Goal: Task Accomplishment & Management: Manage account settings

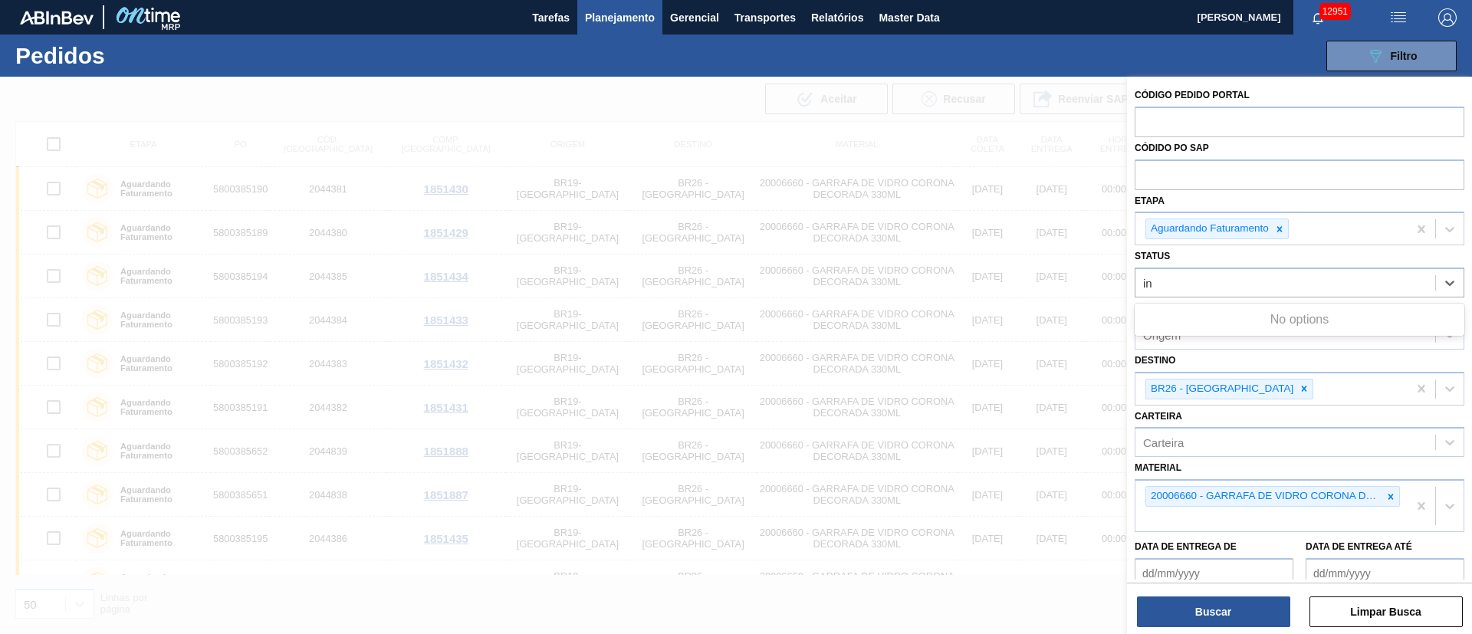
type input "i"
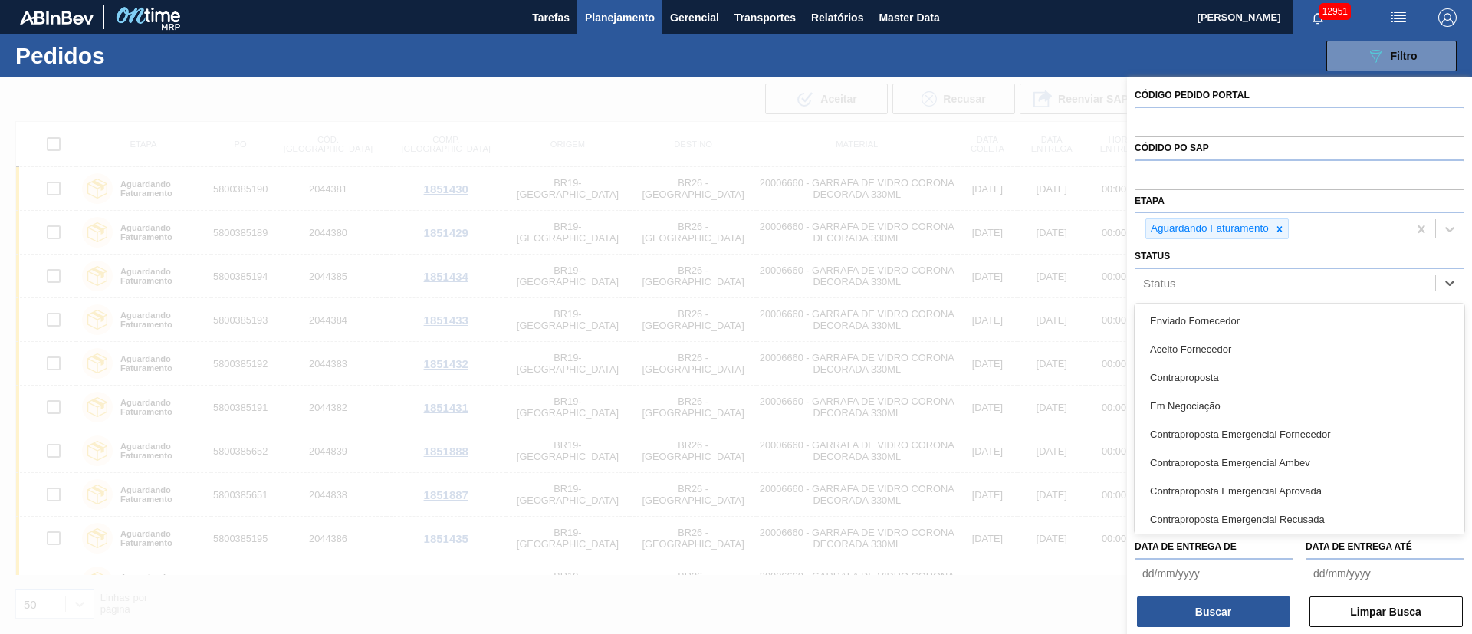
click at [1222, 252] on div "Status option , deselected. option Enviado Fornecedor focused, 1 of 74. 74 resu…" at bounding box center [1300, 271] width 330 height 52
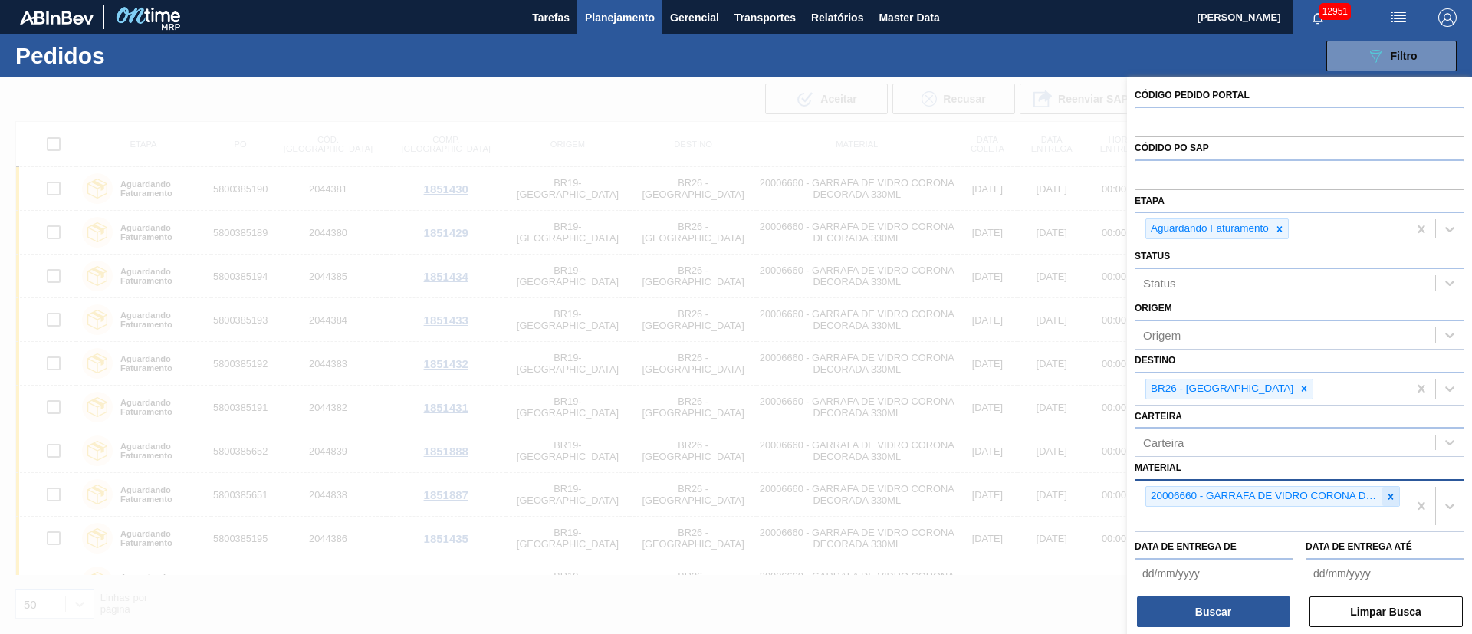
click at [1392, 502] on div at bounding box center [1391, 496] width 17 height 19
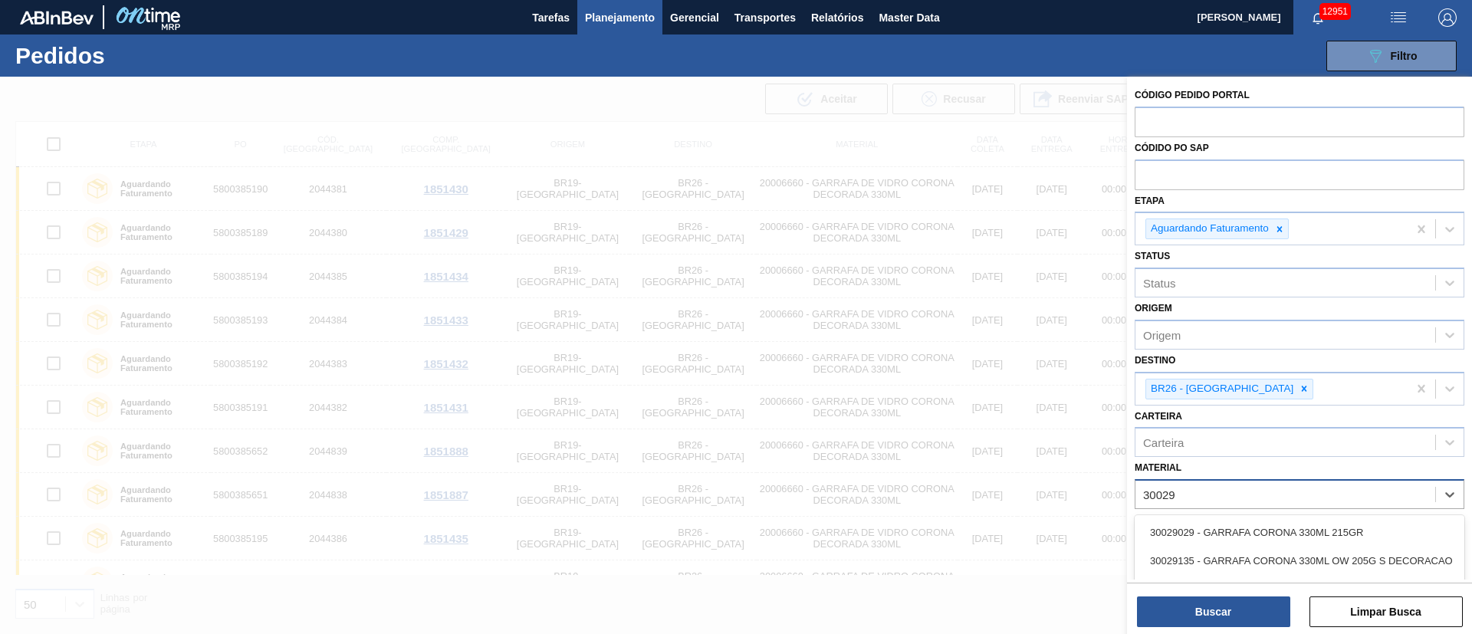
type input "300294"
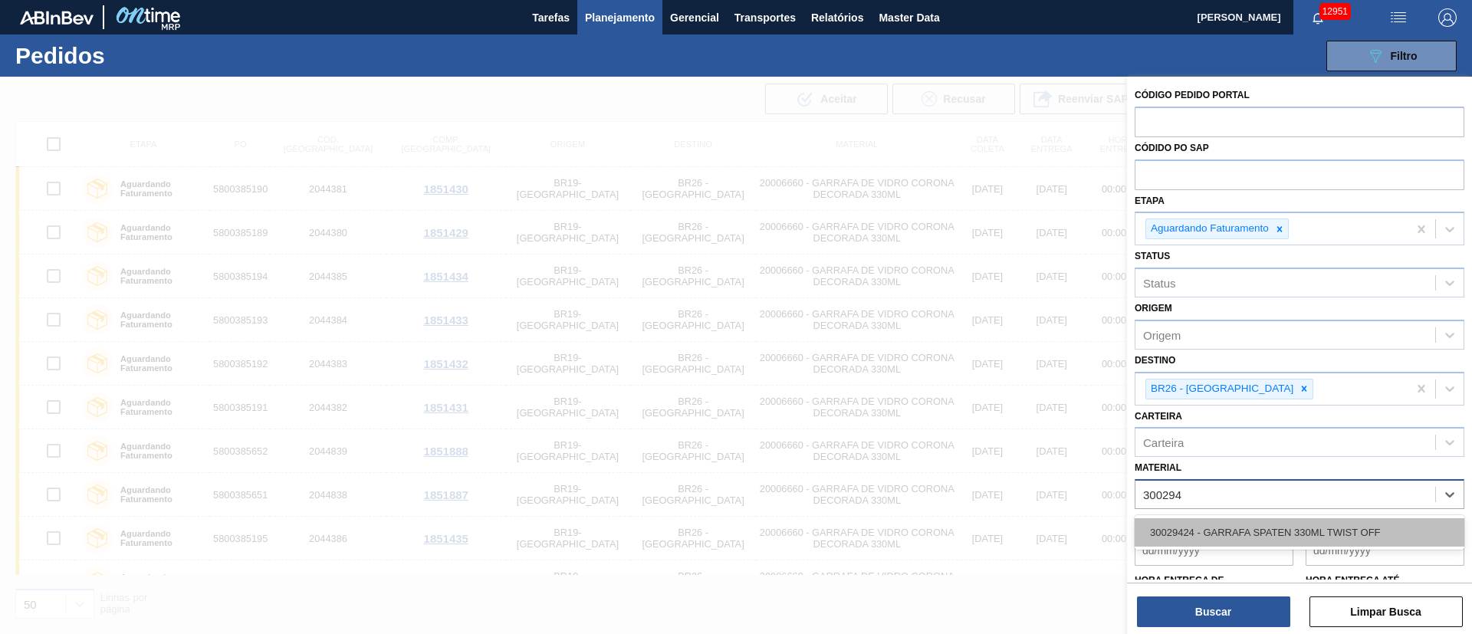
click at [1235, 532] on div "30029424 - GARRAFA SPATEN 330ML TWIST OFF" at bounding box center [1300, 532] width 330 height 28
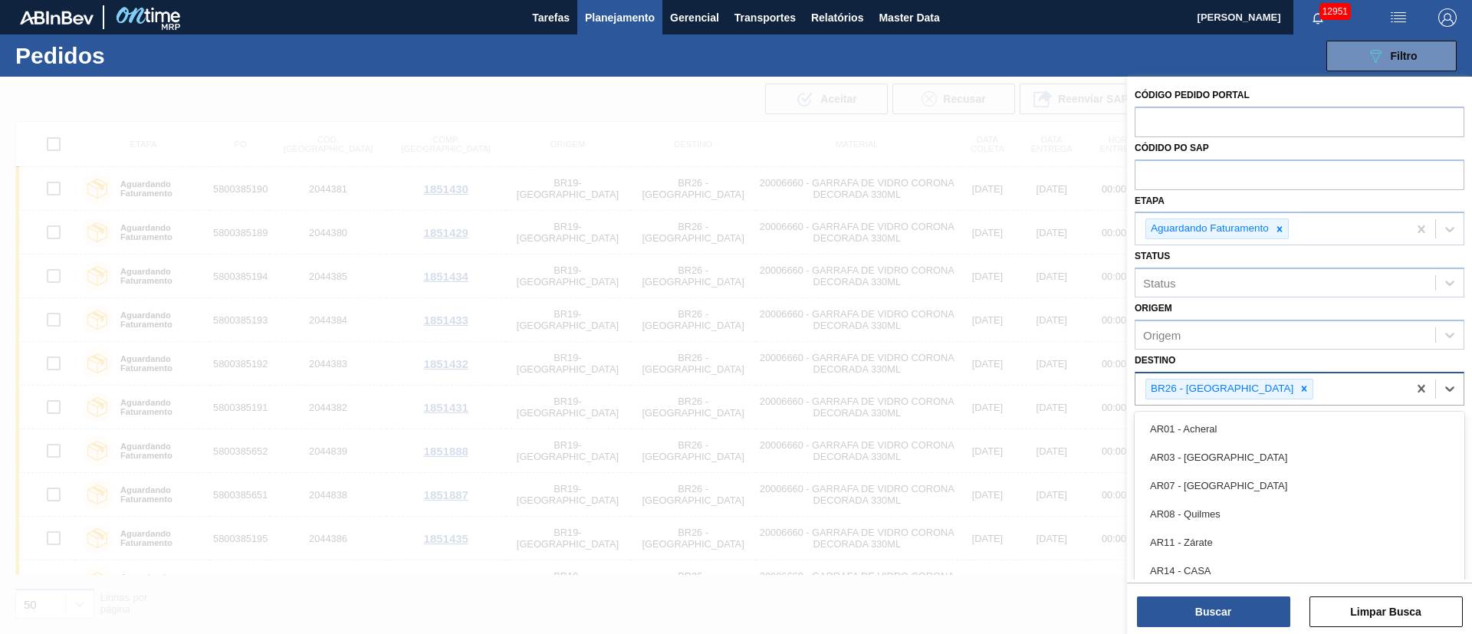
click at [1256, 395] on div "BR26 - [GEOGRAPHIC_DATA]" at bounding box center [1230, 389] width 168 height 21
click at [1299, 390] on icon at bounding box center [1304, 388] width 11 height 11
type input "21"
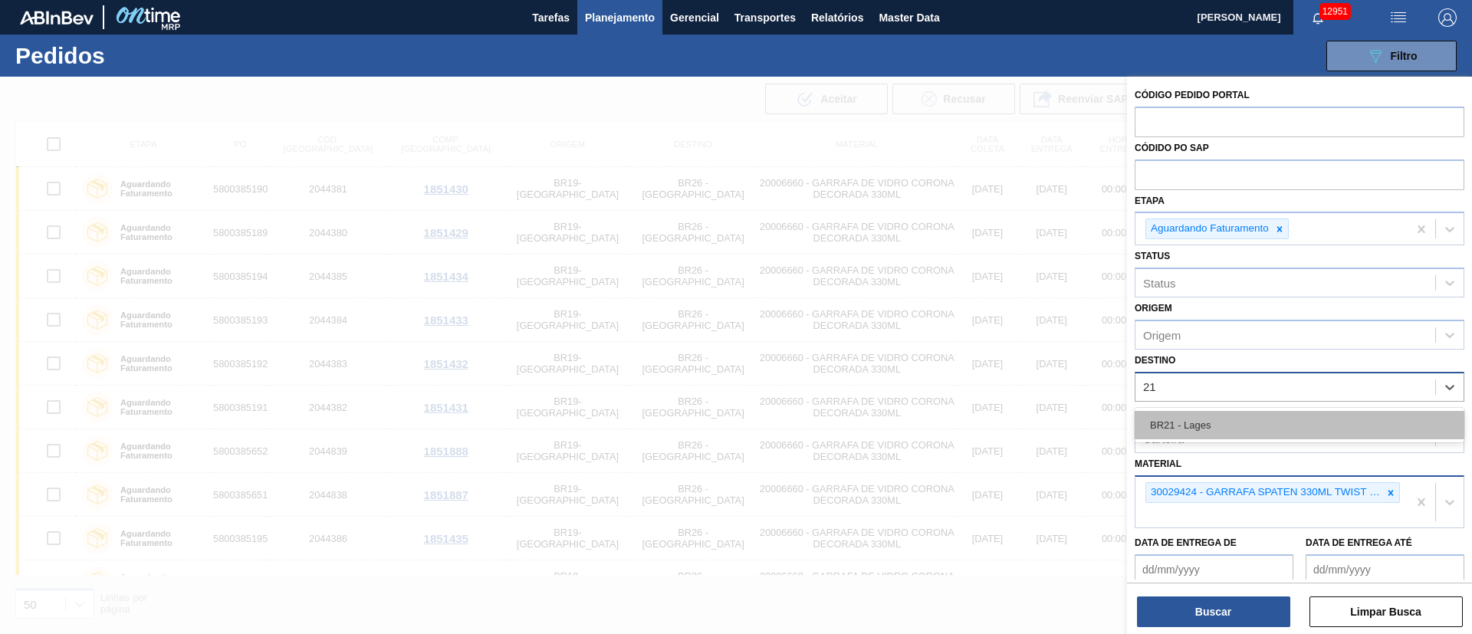
click at [1192, 426] on div "BR21 - Lages" at bounding box center [1300, 425] width 330 height 28
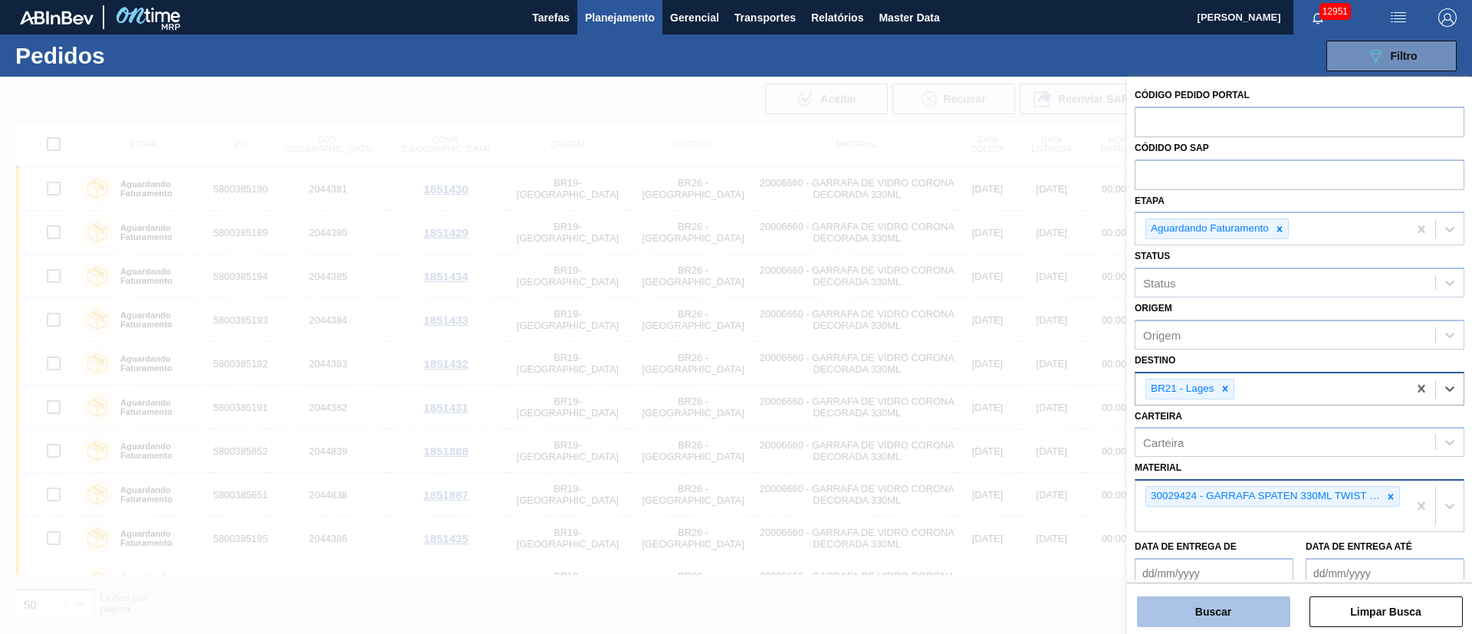
click at [1241, 604] on button "Buscar" at bounding box center [1213, 612] width 153 height 31
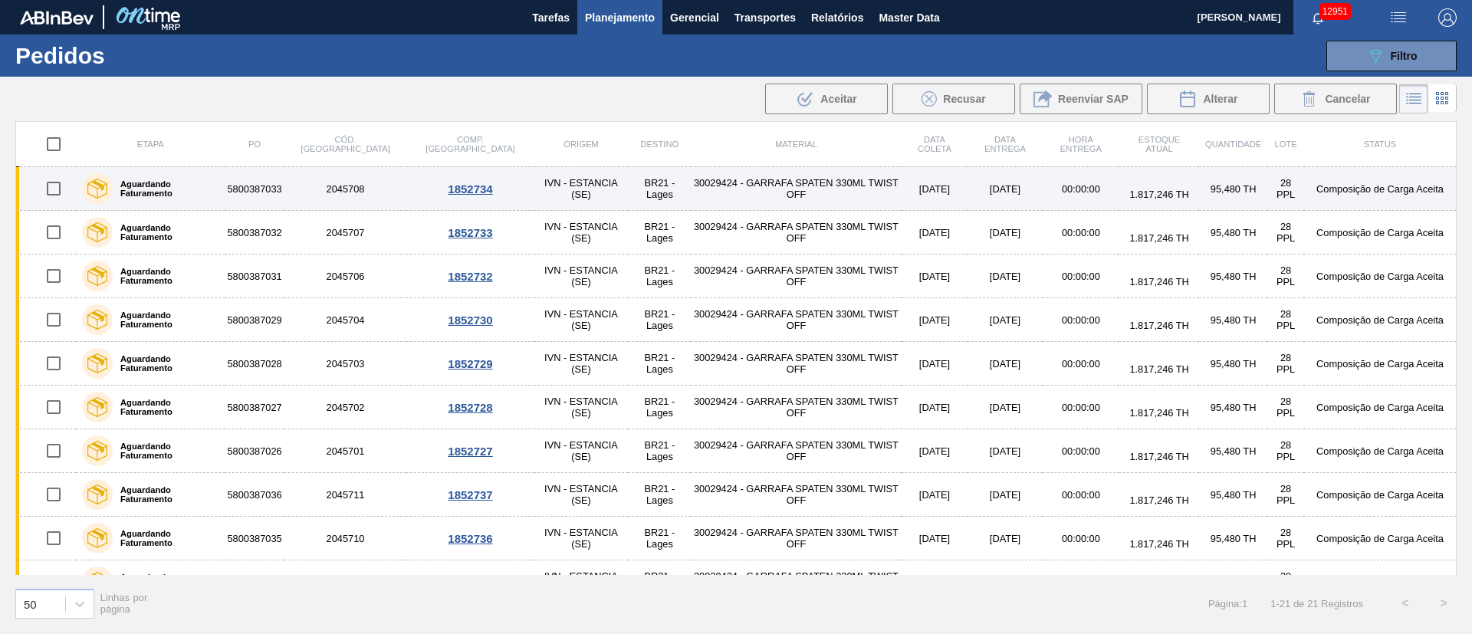
click at [51, 183] on input "checkbox" at bounding box center [54, 189] width 32 height 32
checkbox input "true"
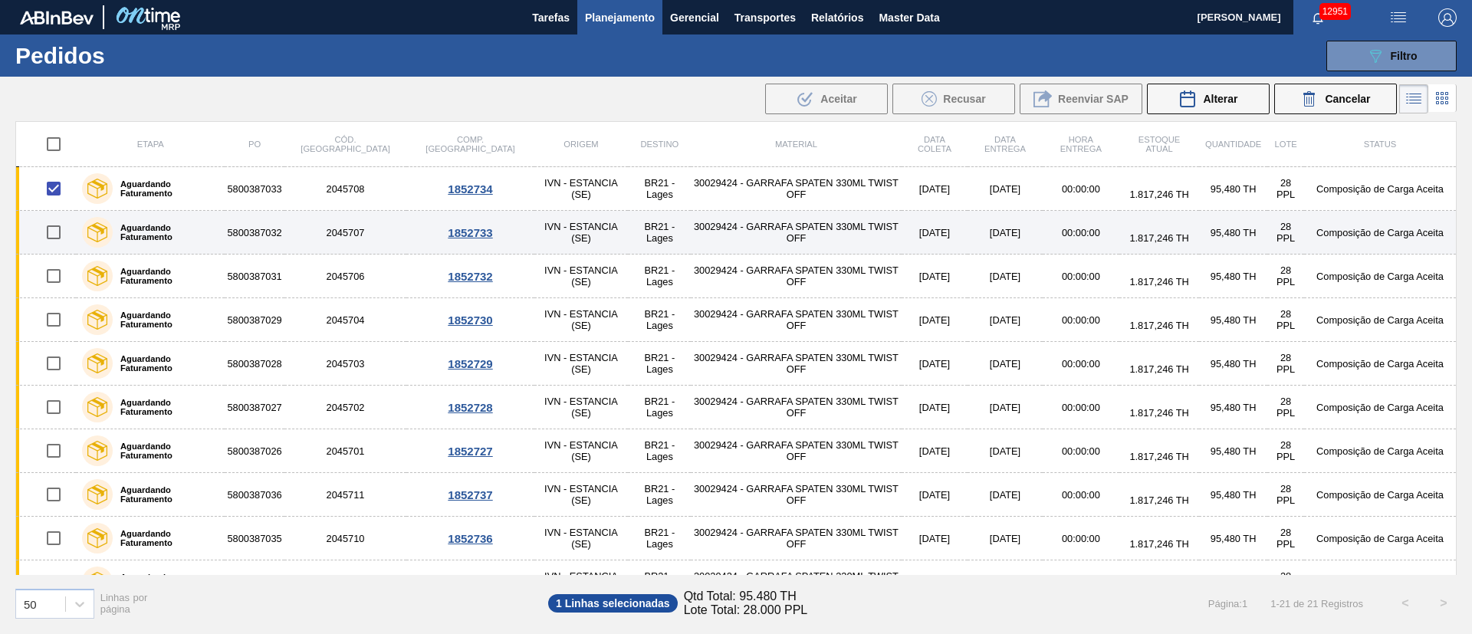
click at [57, 234] on input "checkbox" at bounding box center [54, 232] width 32 height 32
checkbox input "true"
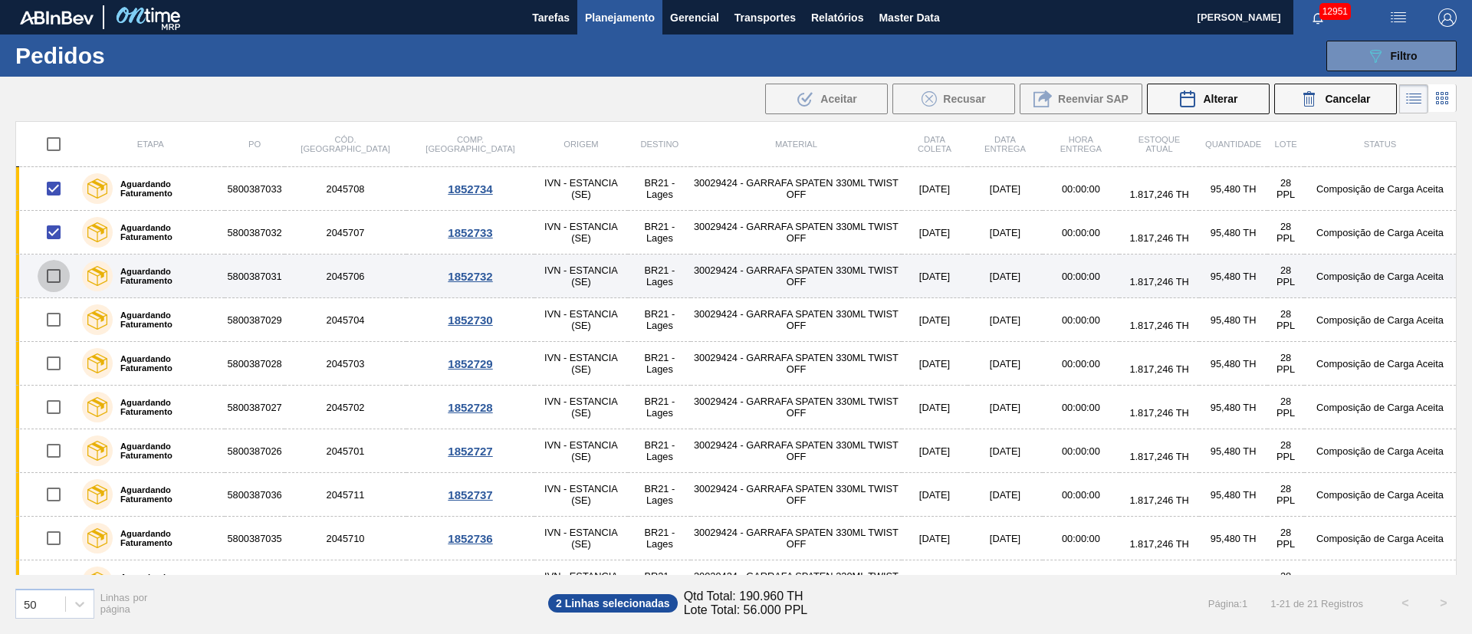
click at [56, 278] on input "checkbox" at bounding box center [54, 276] width 32 height 32
checkbox input "true"
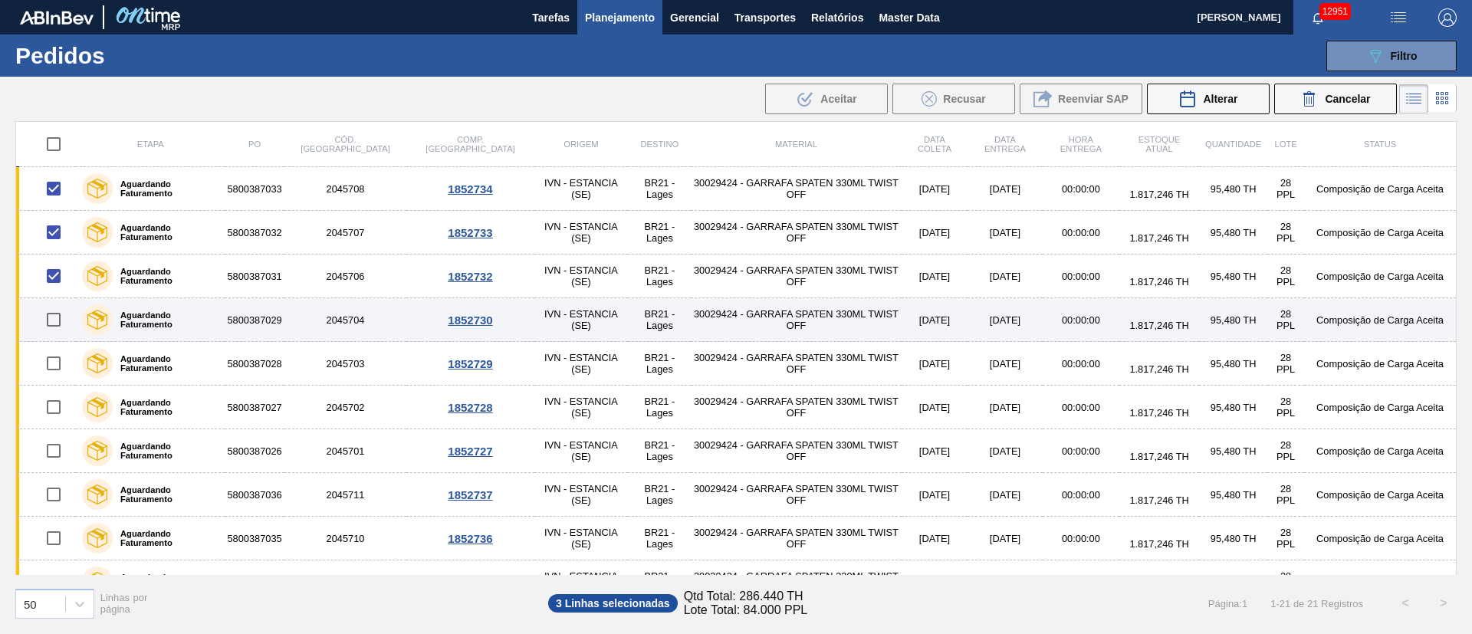
click at [58, 319] on input "checkbox" at bounding box center [54, 320] width 32 height 32
checkbox input "true"
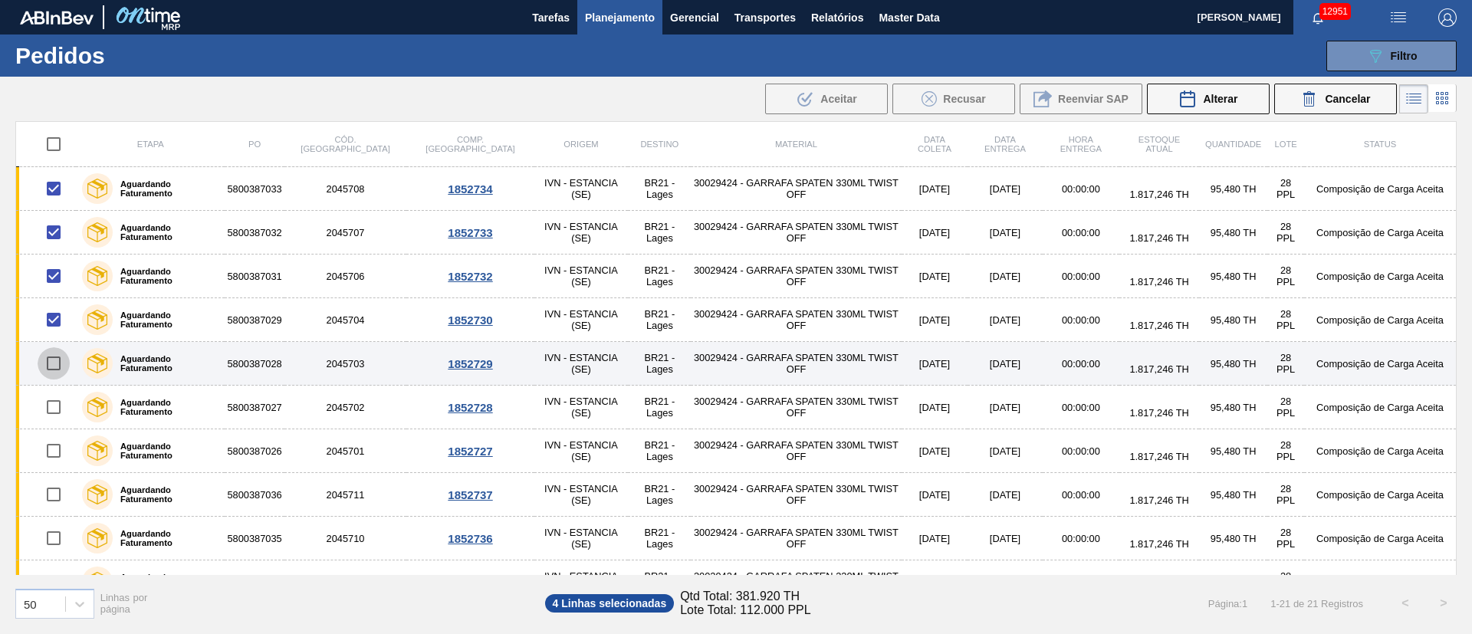
click at [58, 372] on input "checkbox" at bounding box center [54, 363] width 32 height 32
checkbox input "true"
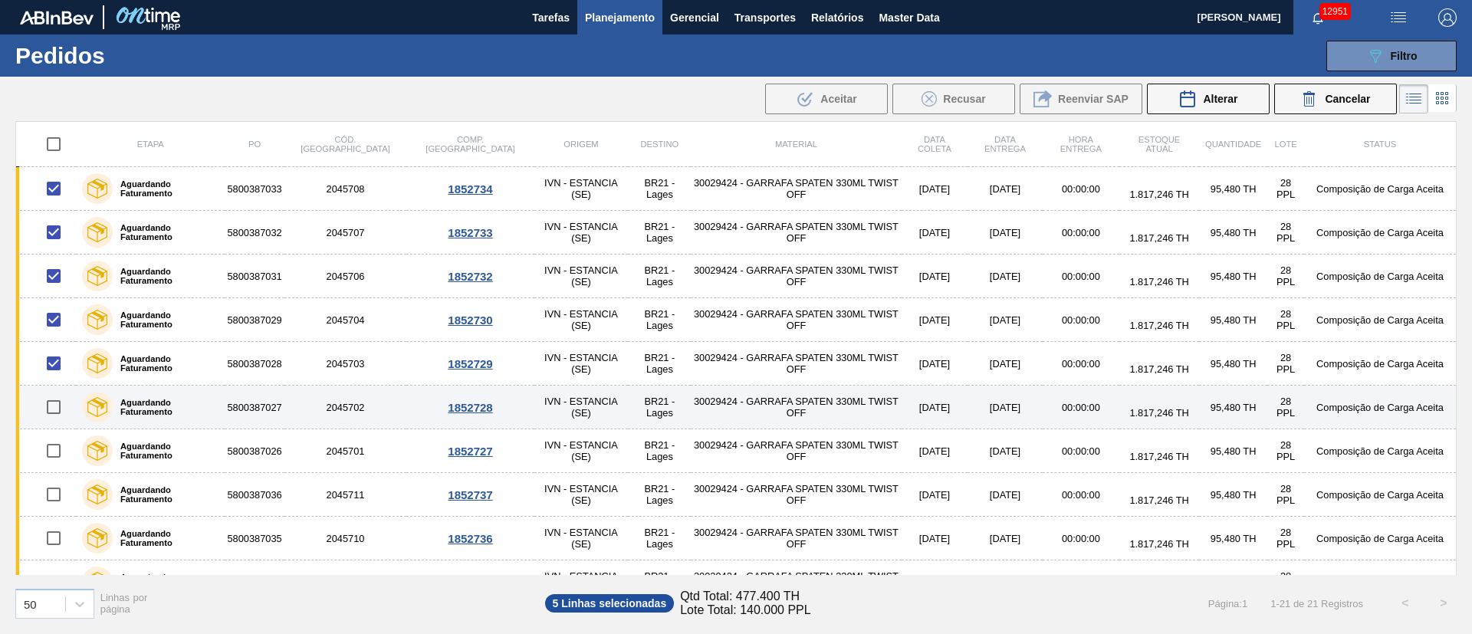
click at [43, 408] on input "checkbox" at bounding box center [54, 407] width 32 height 32
checkbox input "true"
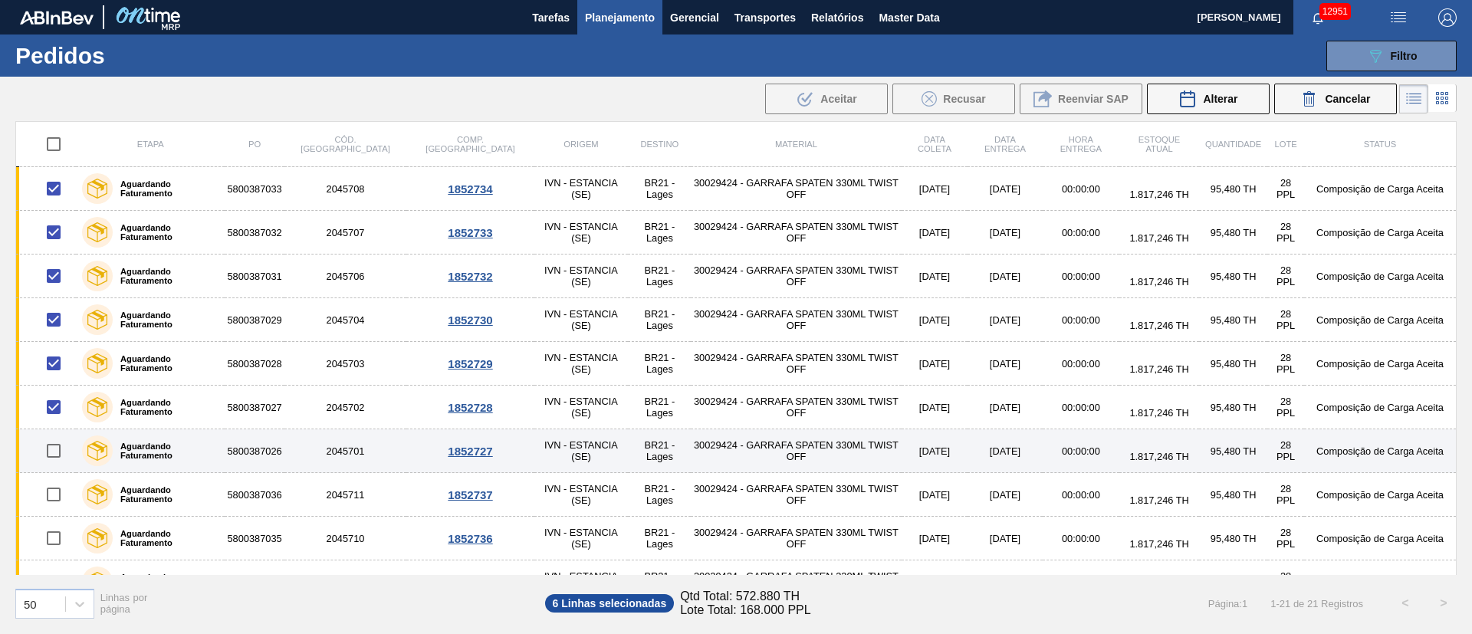
click at [61, 446] on input "checkbox" at bounding box center [54, 451] width 32 height 32
checkbox input "true"
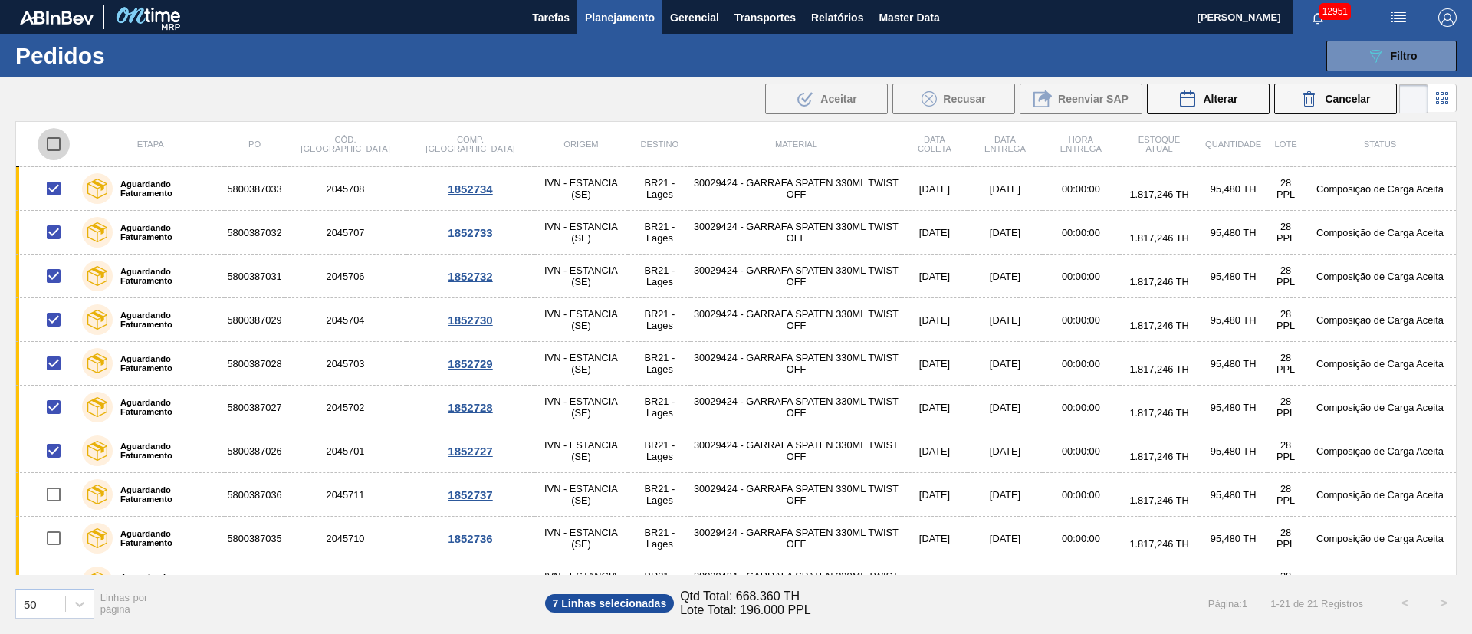
click at [54, 143] on input "checkbox" at bounding box center [54, 144] width 32 height 32
checkbox input "true"
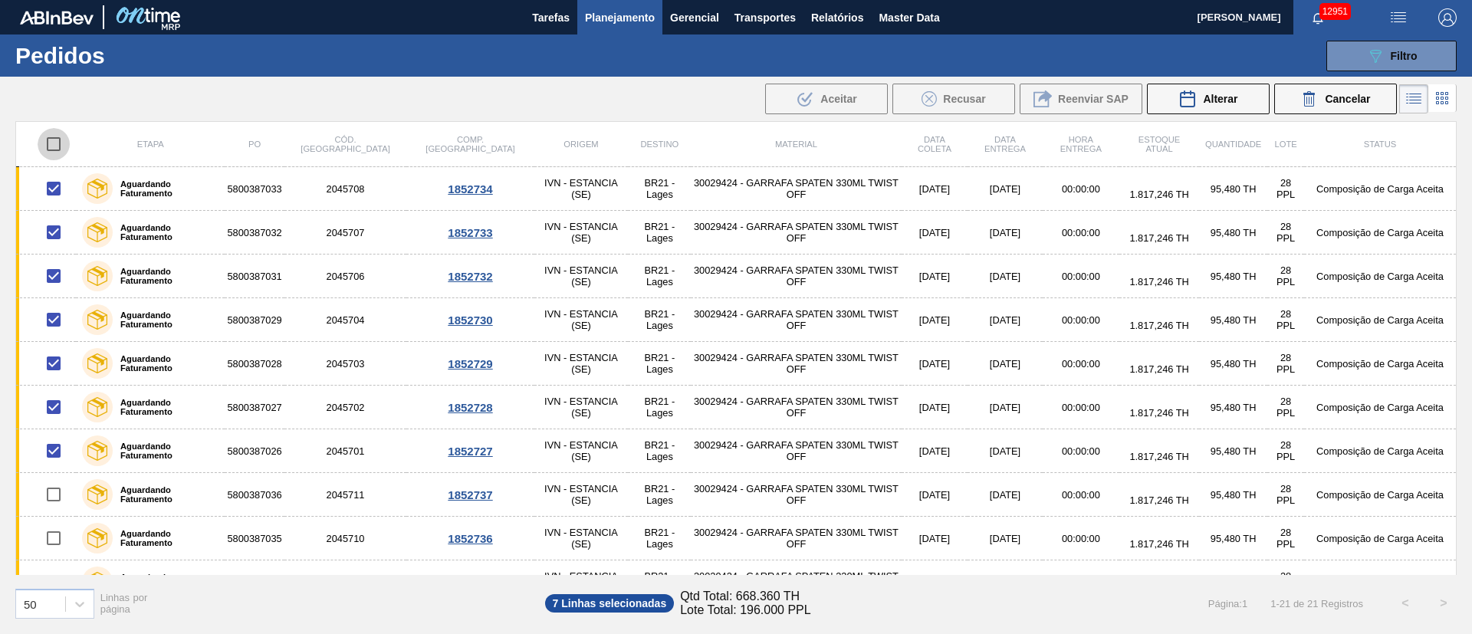
checkbox input "true"
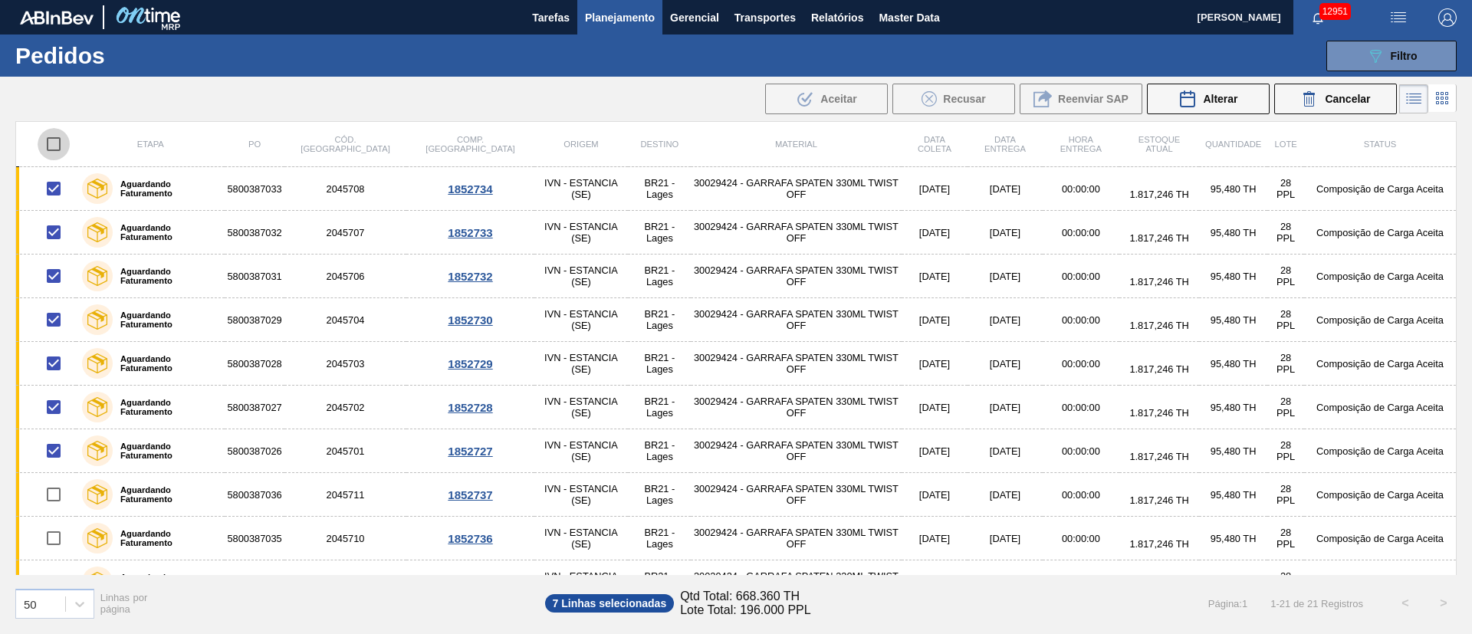
checkbox input "true"
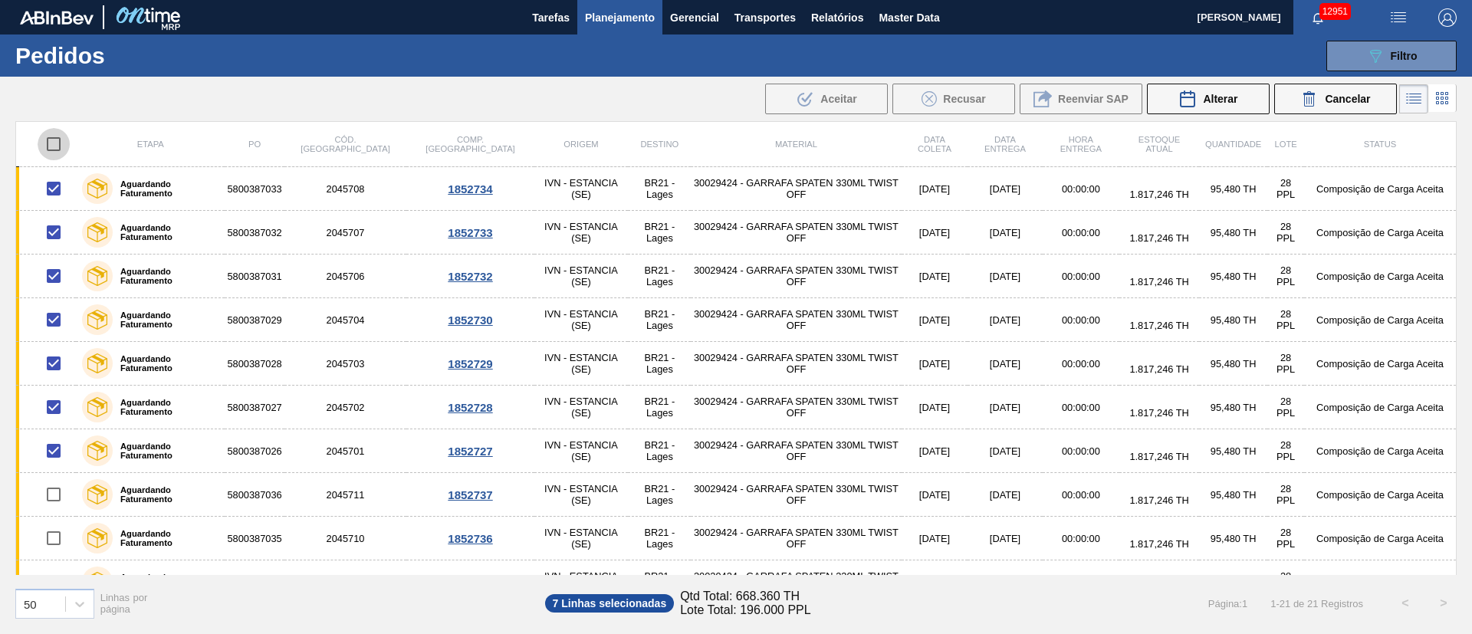
checkbox input "true"
click at [54, 143] on input "checkbox" at bounding box center [54, 144] width 32 height 32
checkbox input "false"
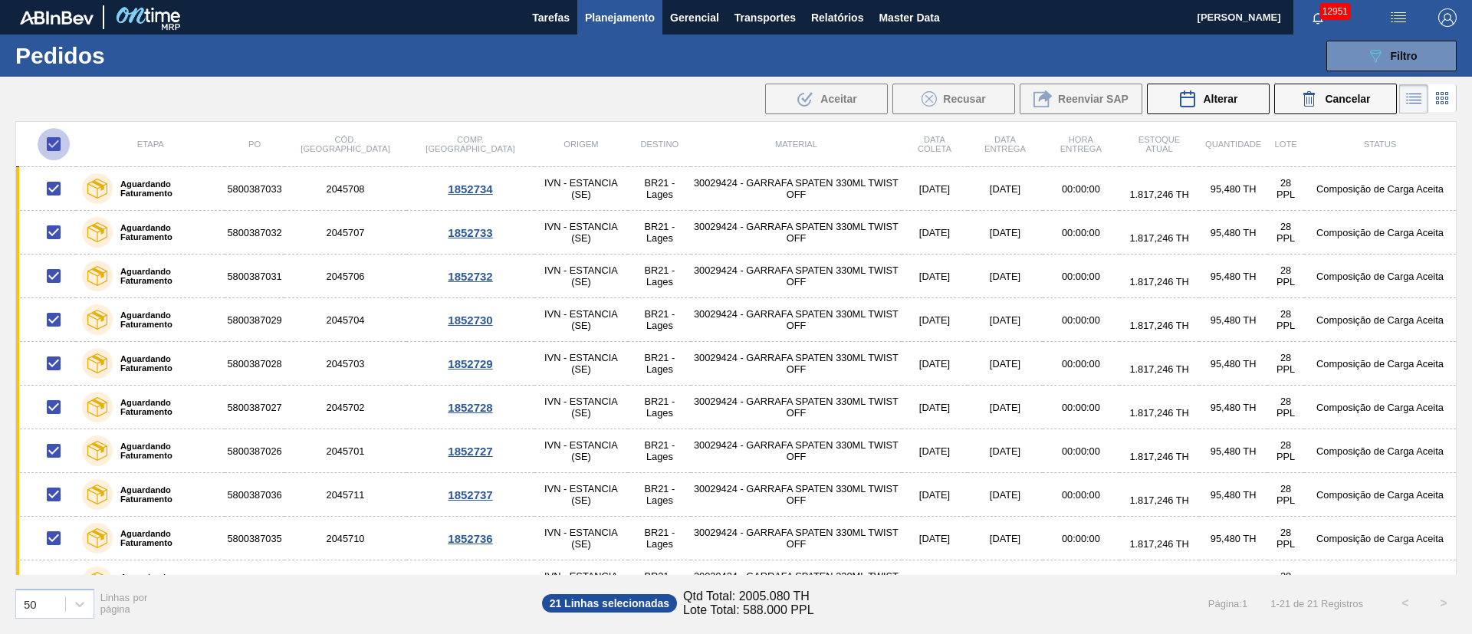
checkbox input "false"
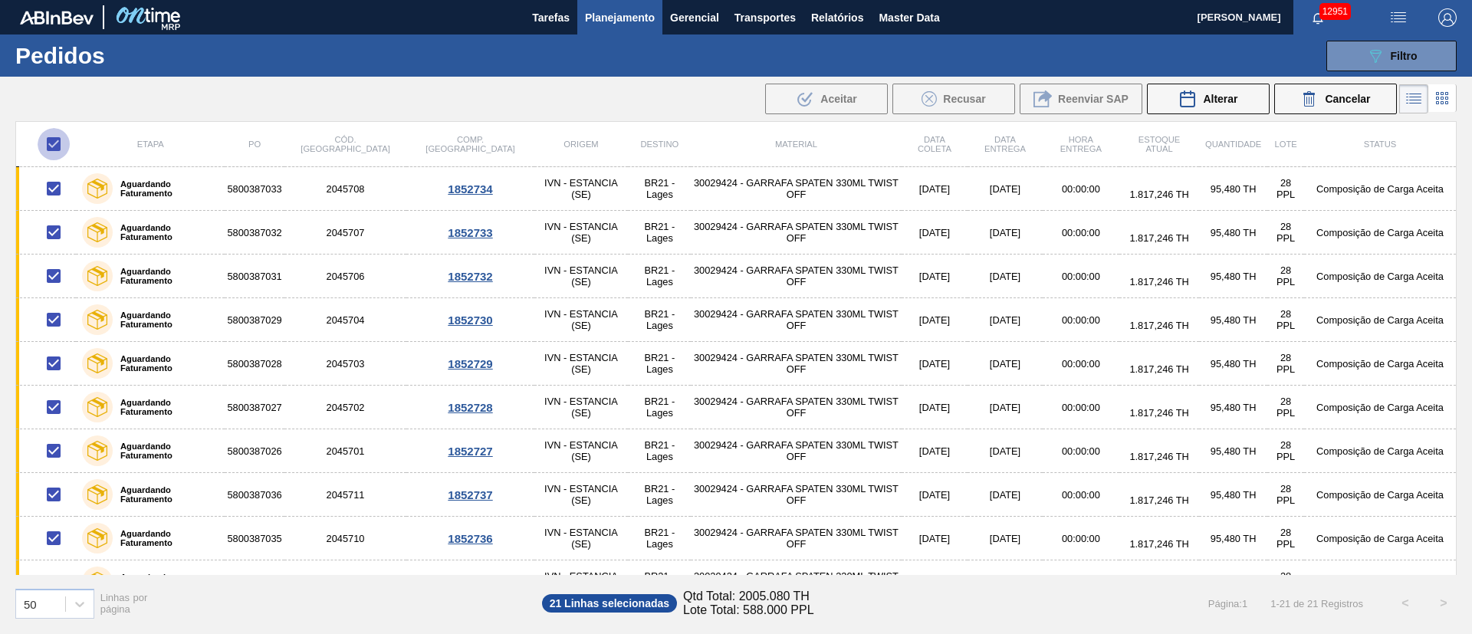
checkbox input "false"
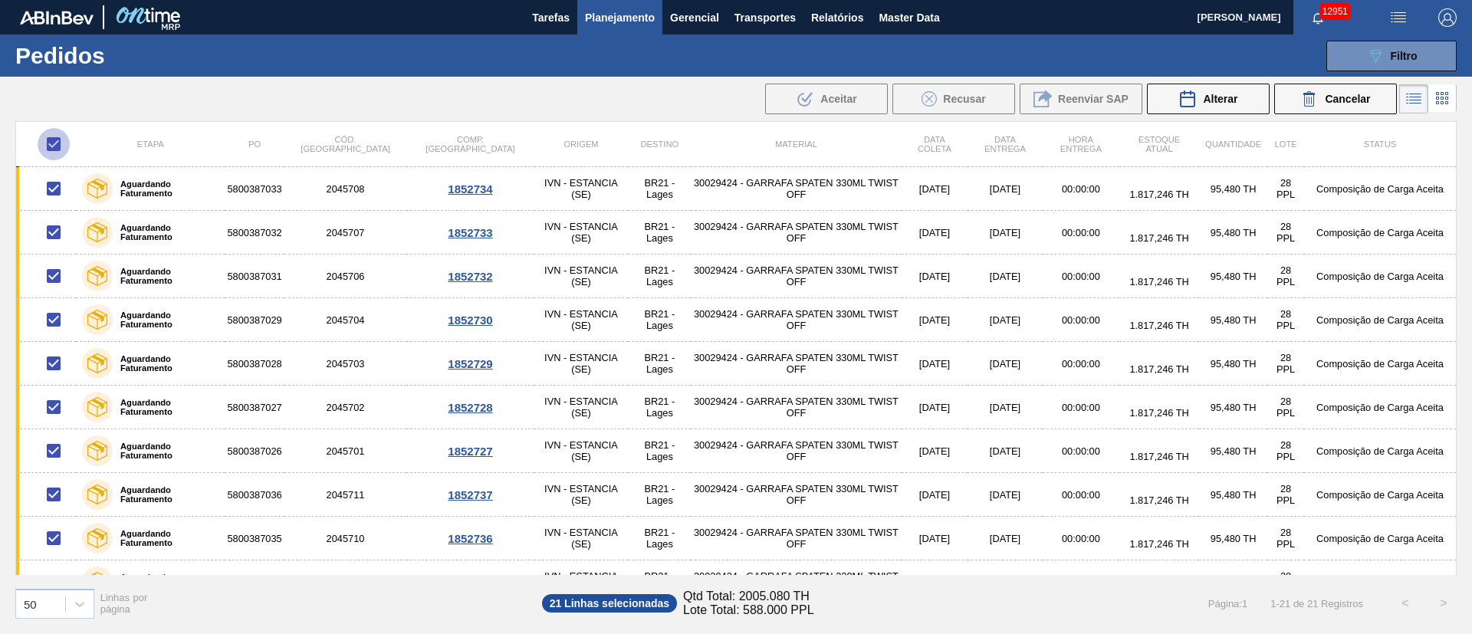
checkbox input "false"
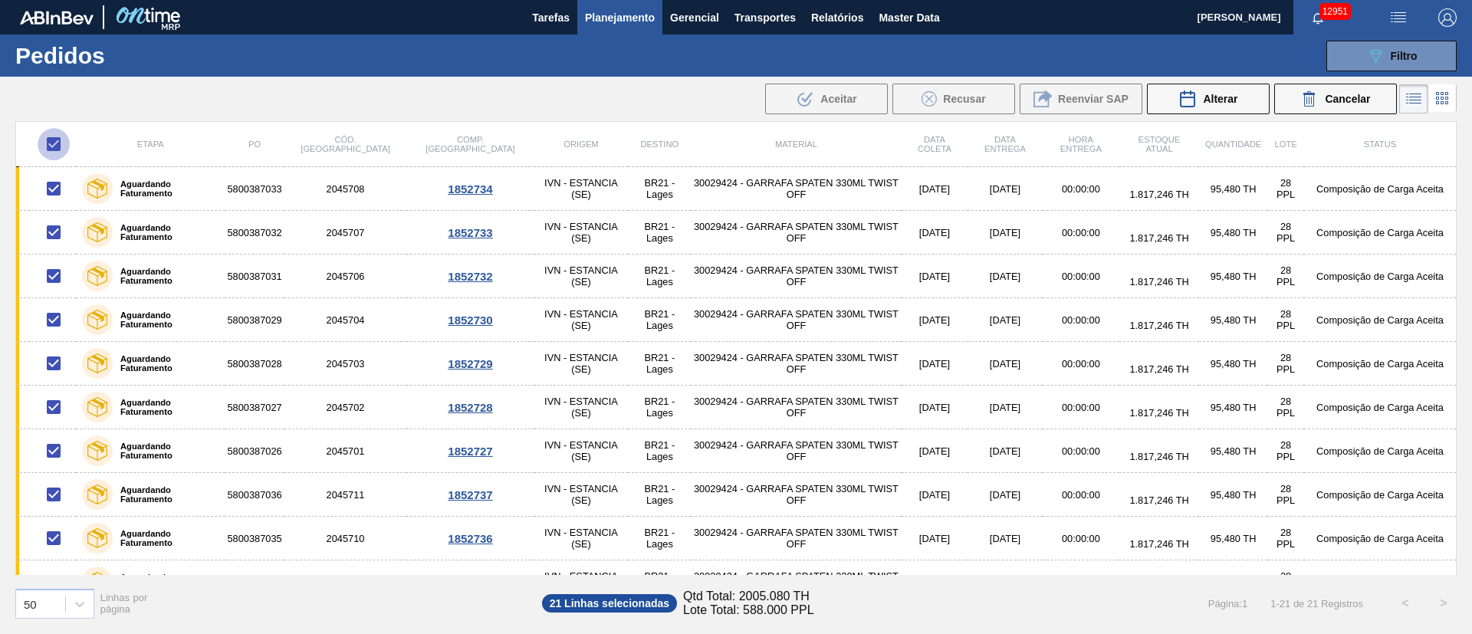
checkbox input "false"
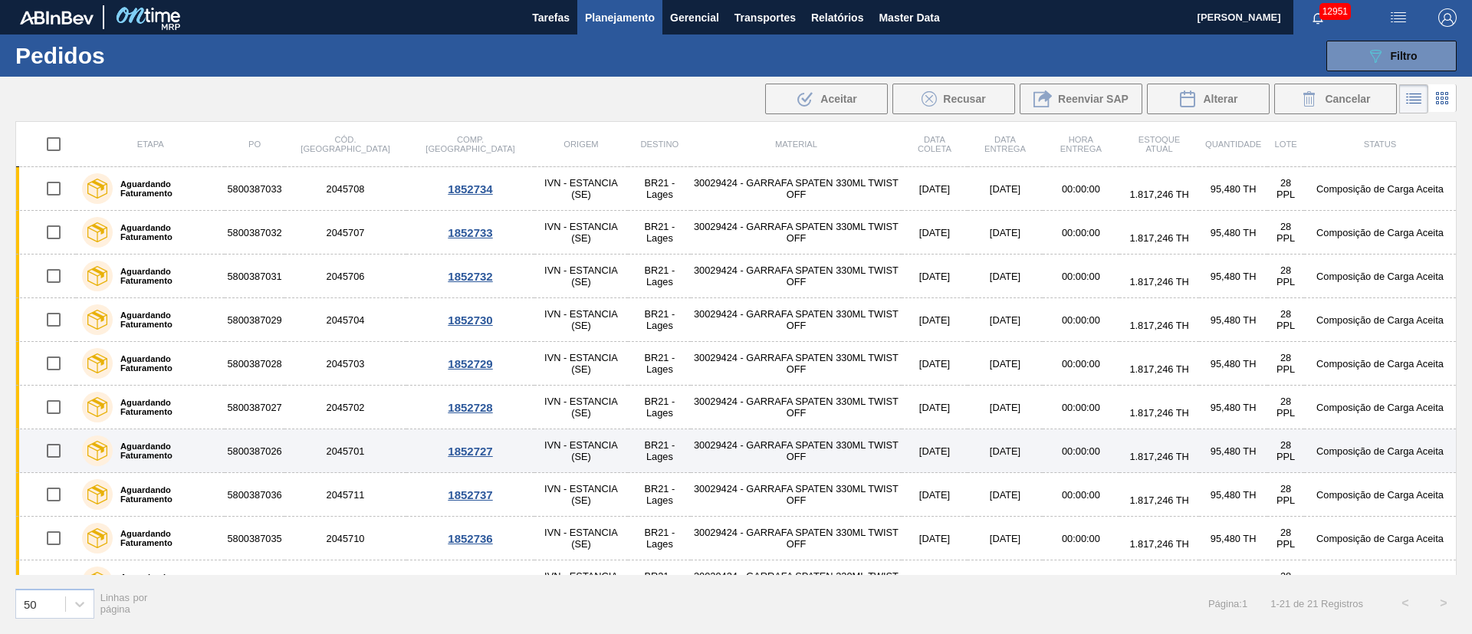
click at [48, 449] on input "checkbox" at bounding box center [54, 451] width 32 height 32
checkbox input "true"
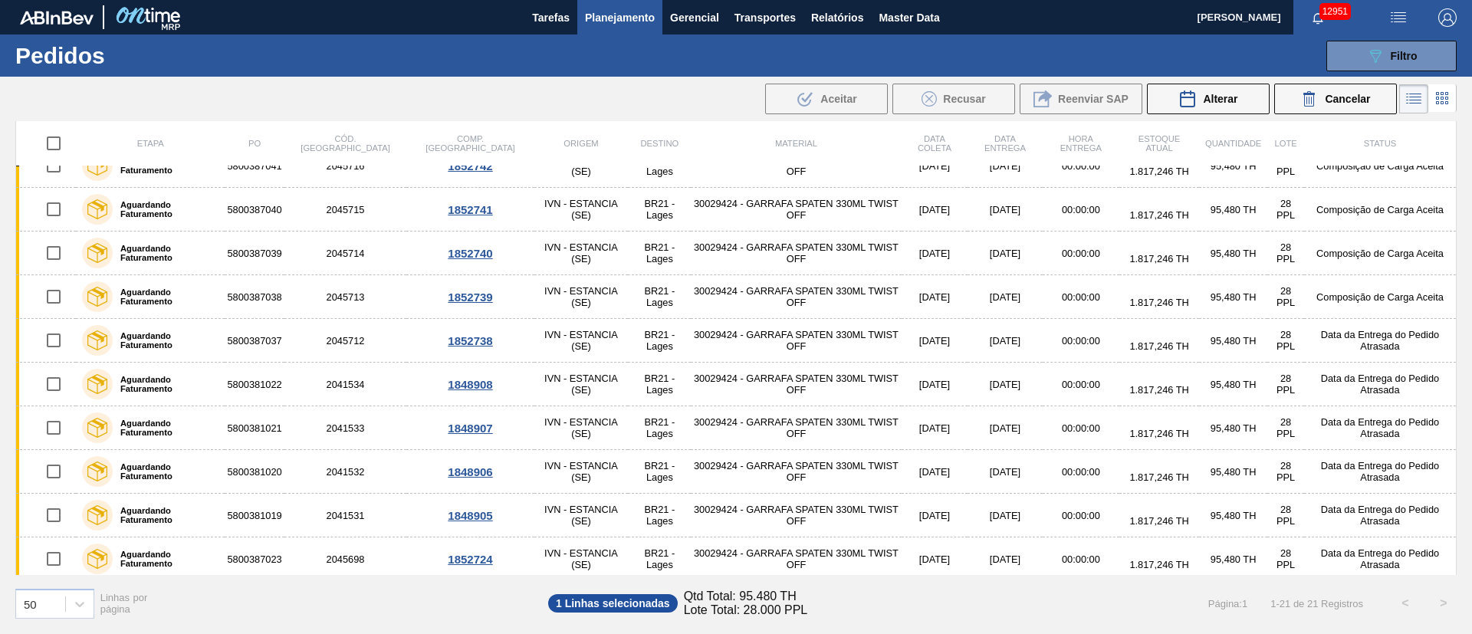
scroll to position [510, 0]
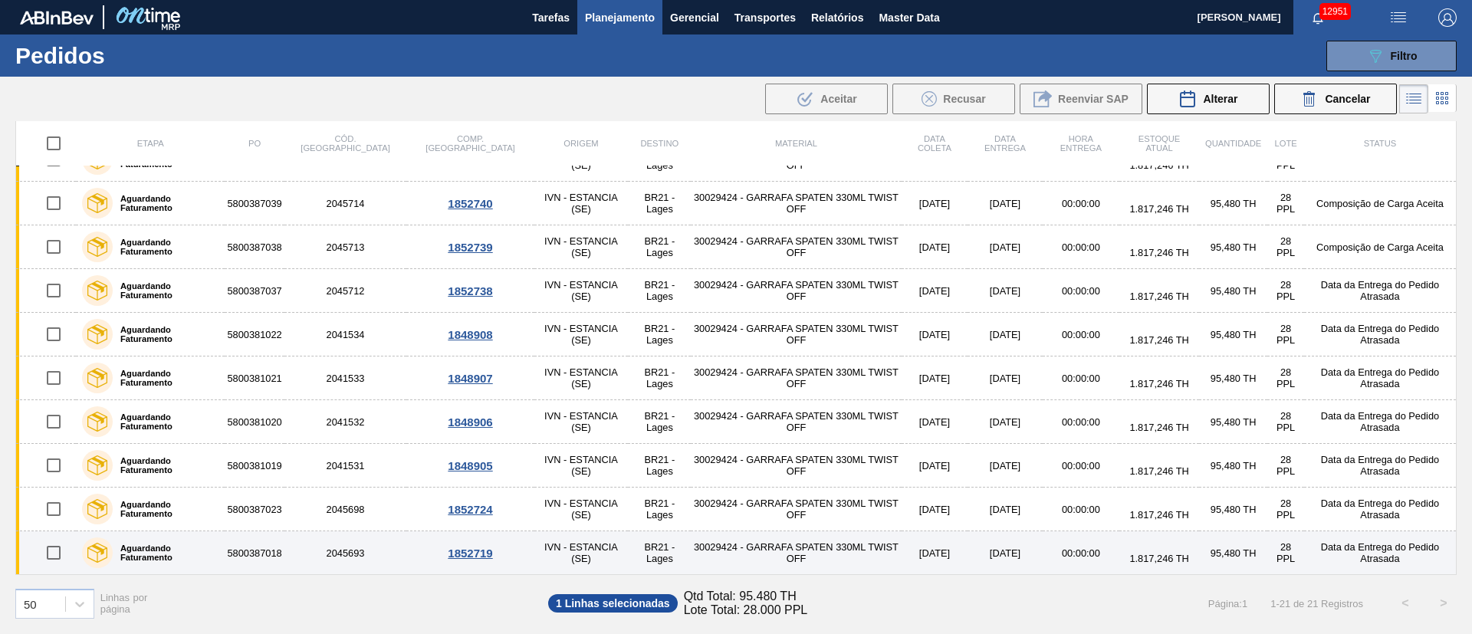
click at [61, 552] on input "checkbox" at bounding box center [54, 553] width 32 height 32
checkbox input "true"
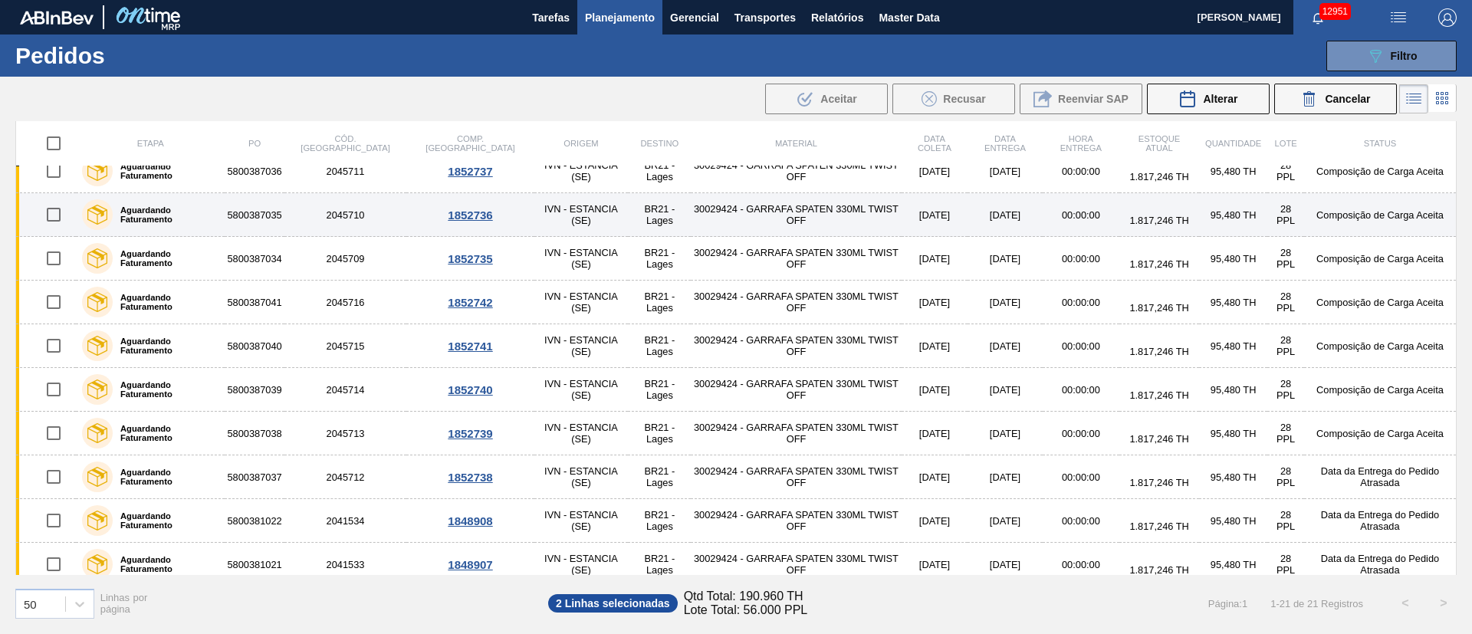
scroll to position [0, 0]
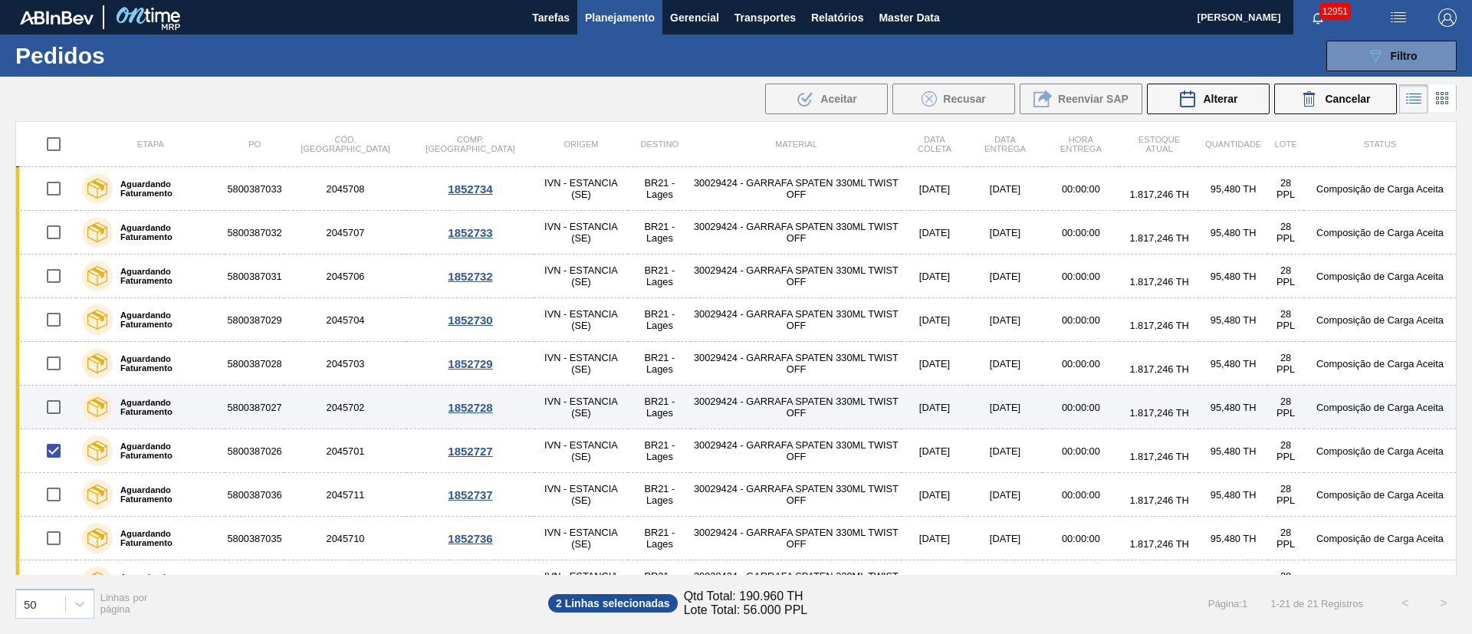
click at [50, 401] on input "checkbox" at bounding box center [54, 407] width 32 height 32
checkbox input "true"
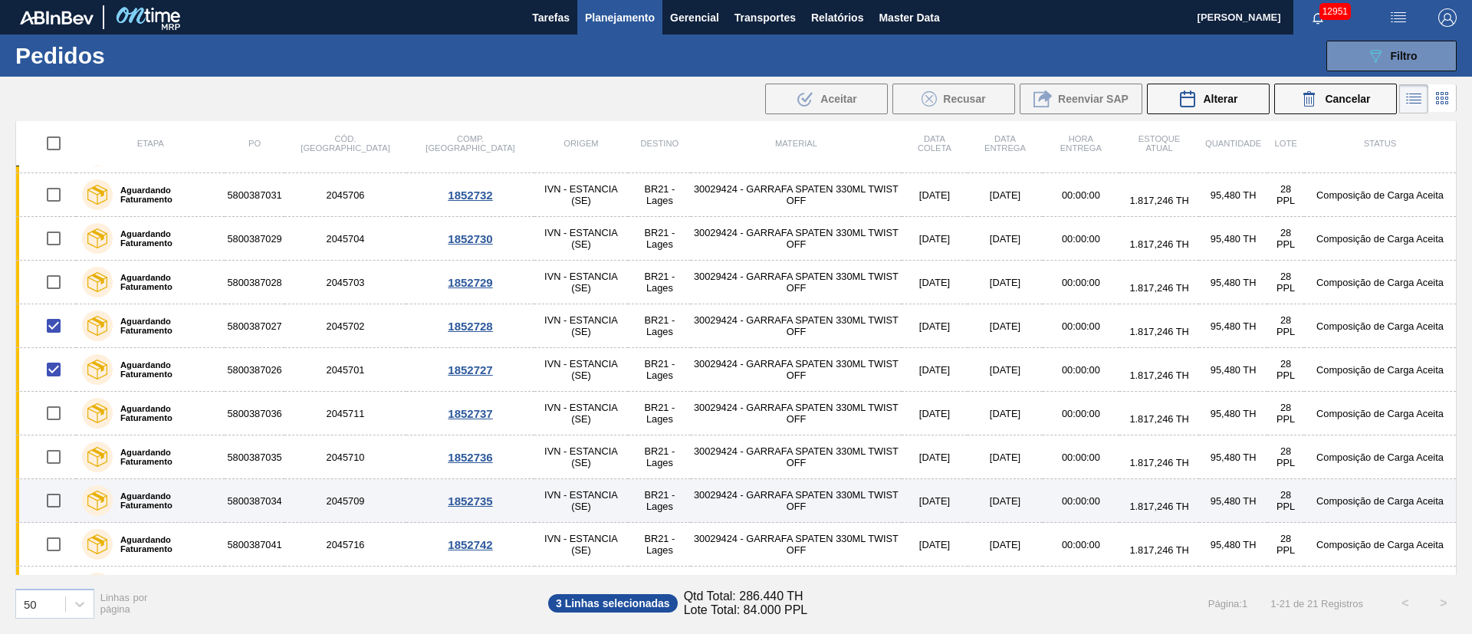
scroll to position [115, 0]
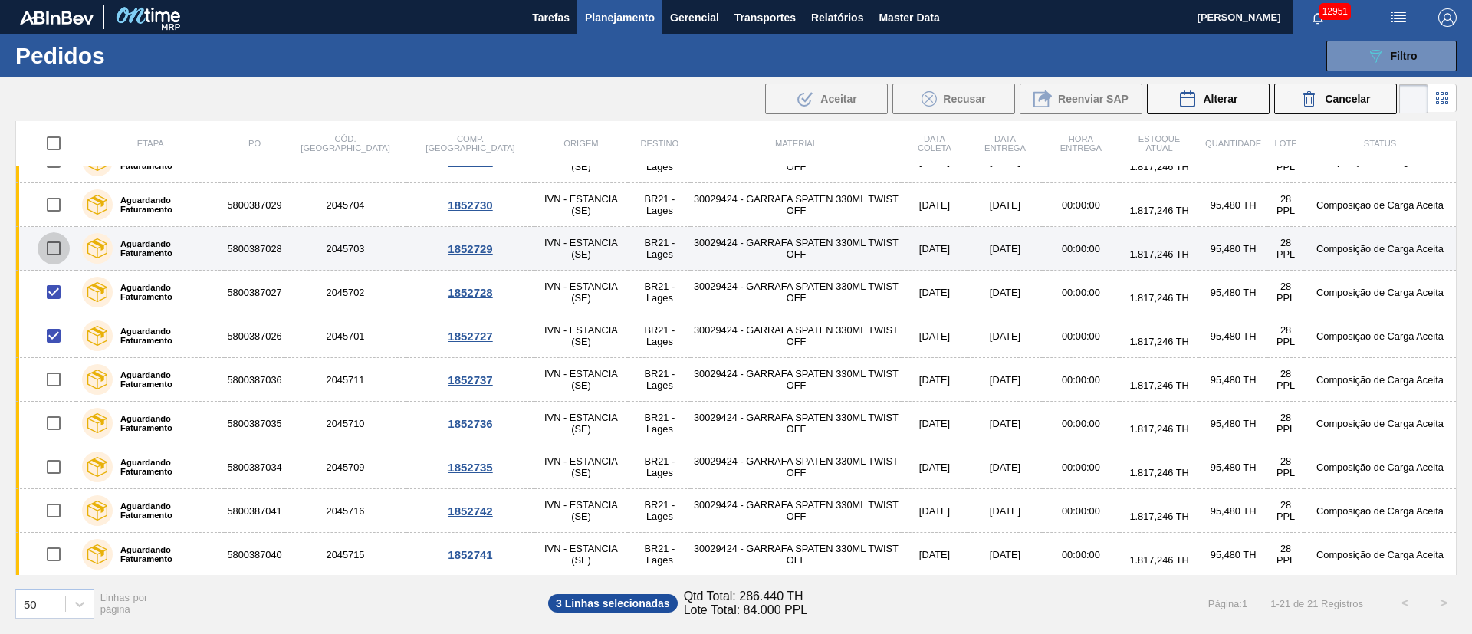
click at [52, 242] on input "checkbox" at bounding box center [54, 248] width 32 height 32
checkbox input "true"
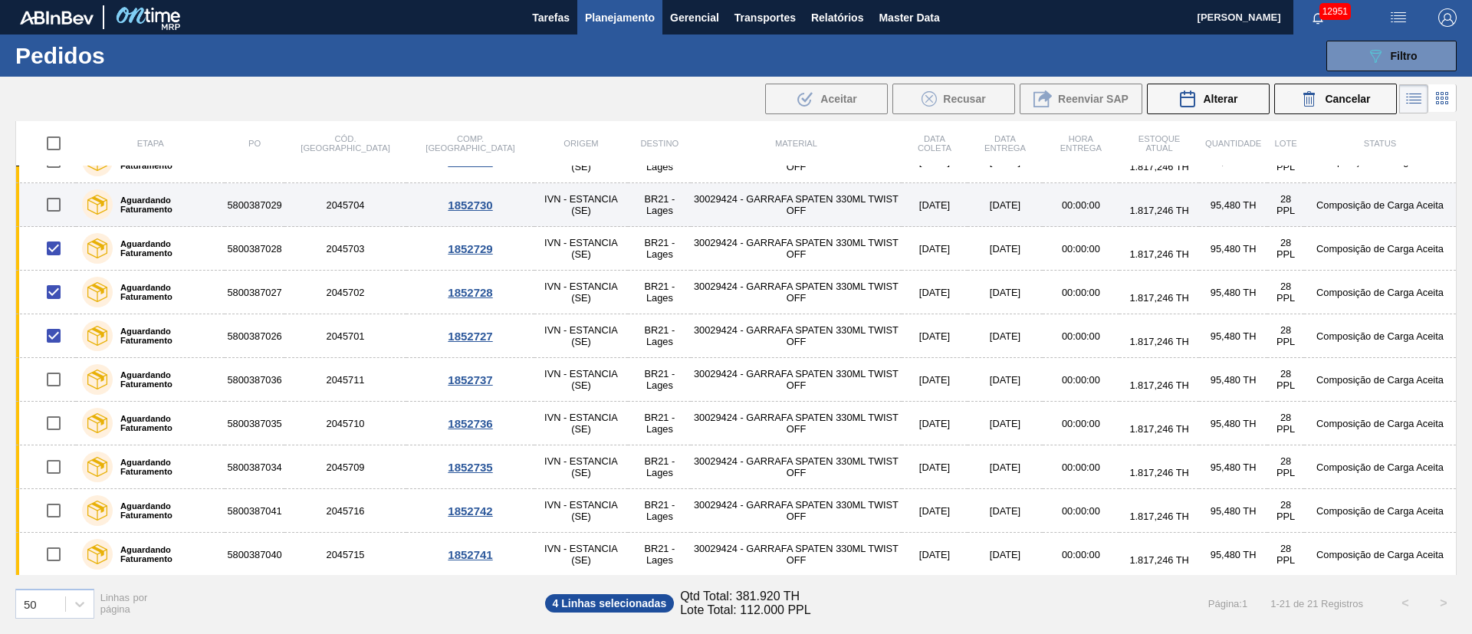
click at [54, 206] on input "checkbox" at bounding box center [54, 205] width 32 height 32
checkbox input "true"
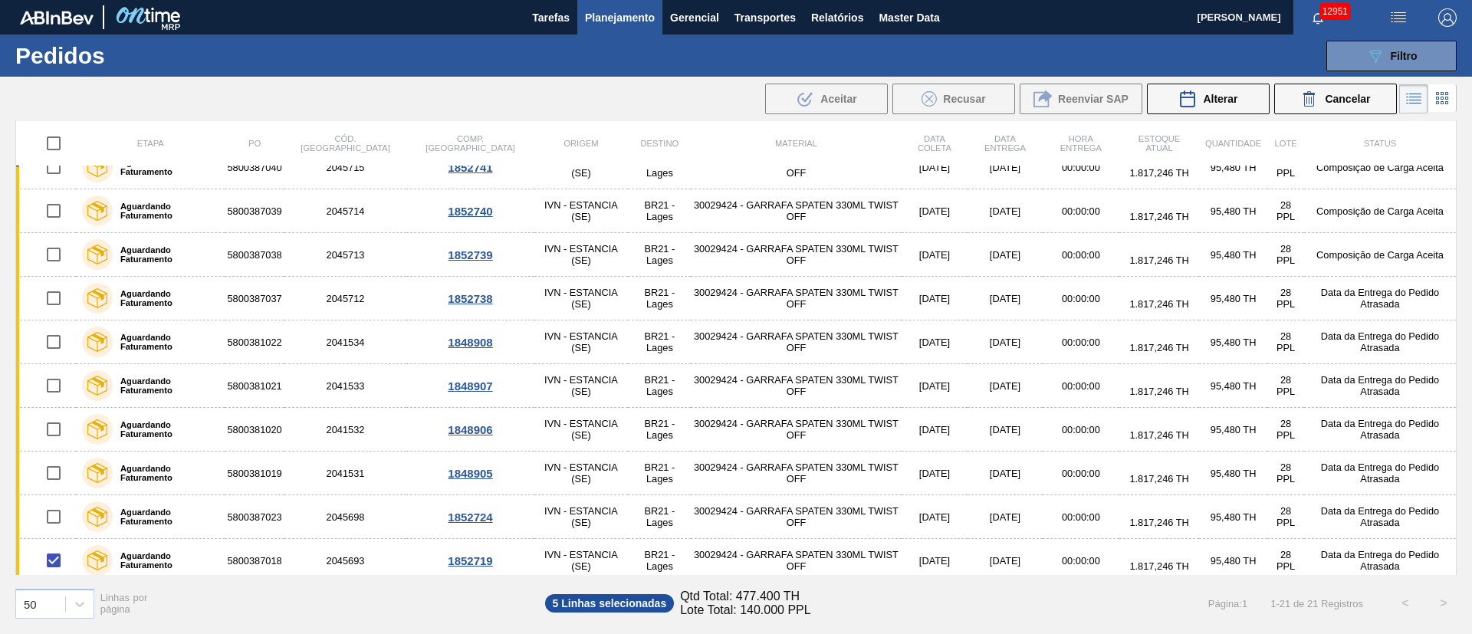
scroll to position [510, 0]
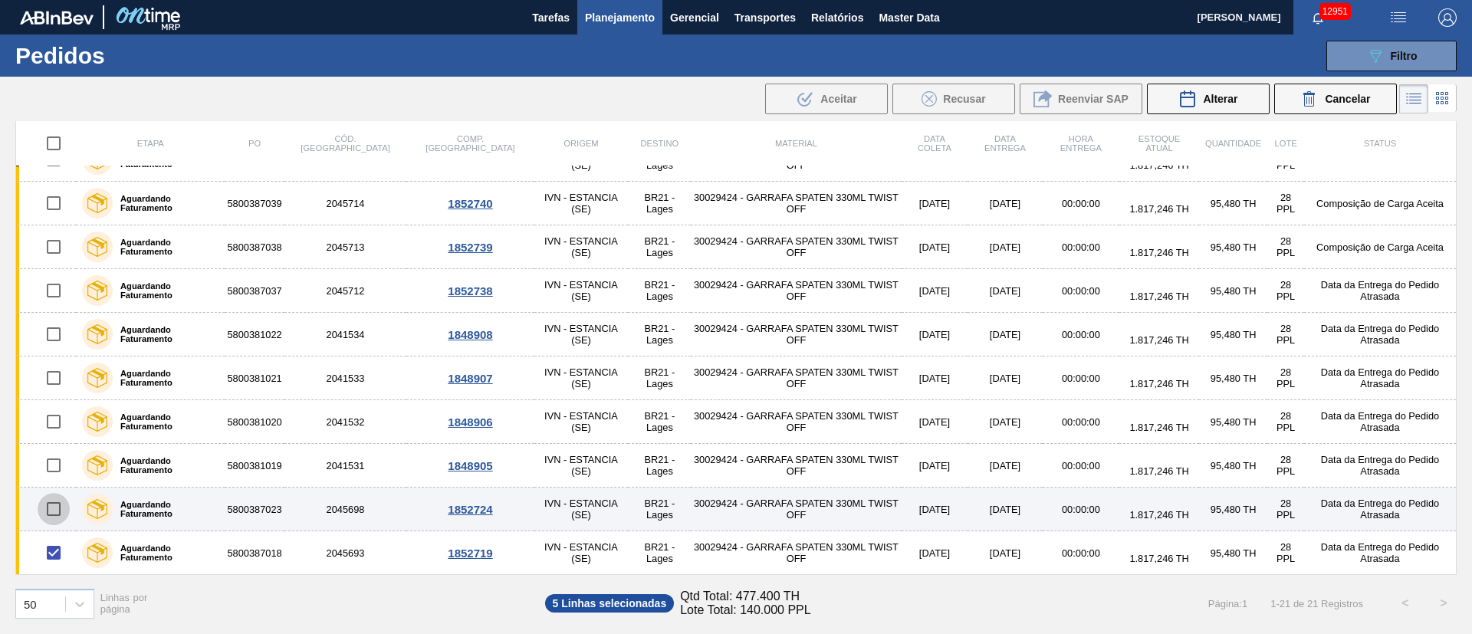
click at [58, 505] on input "checkbox" at bounding box center [54, 509] width 32 height 32
checkbox input "true"
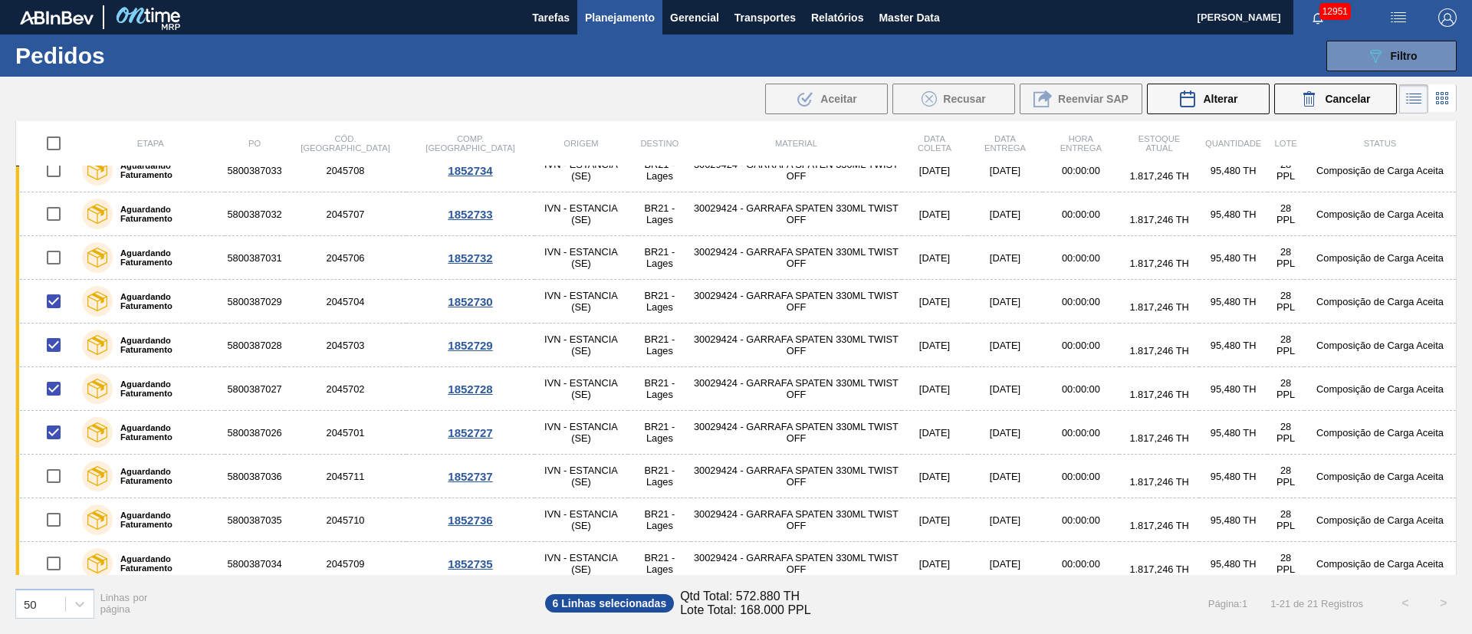
scroll to position [0, 0]
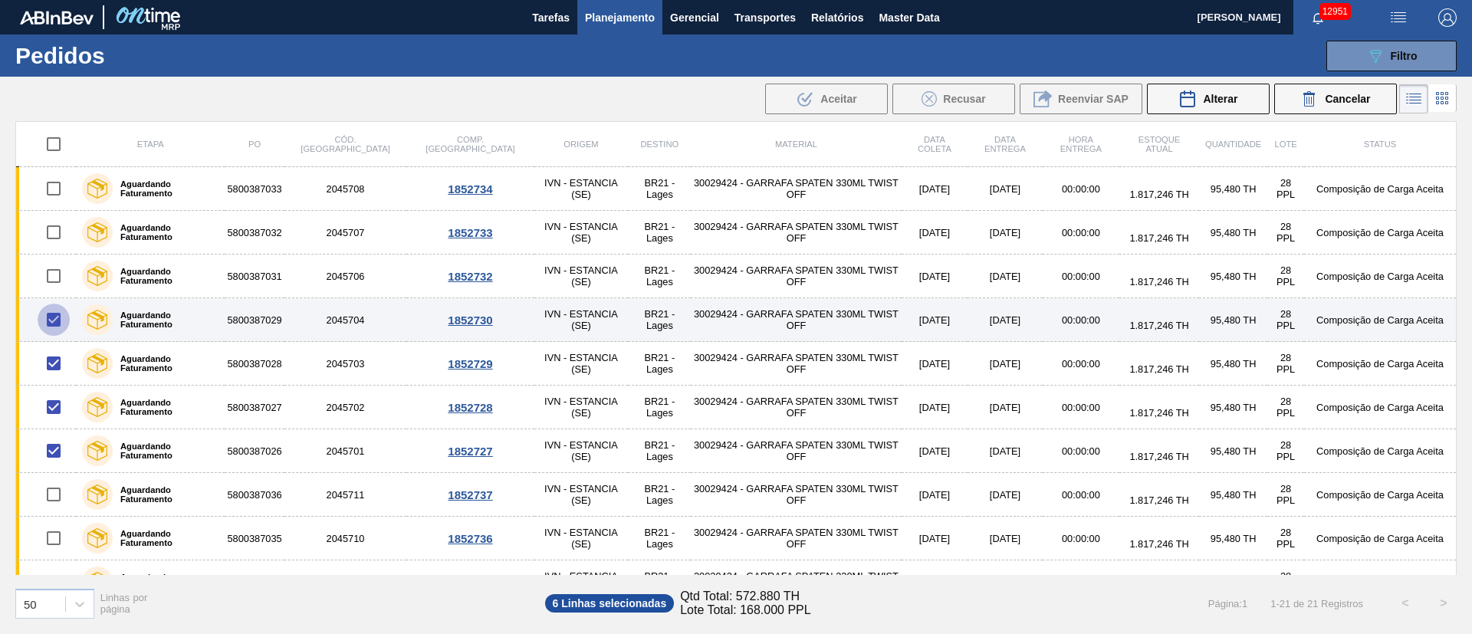
click at [58, 324] on input "checkbox" at bounding box center [54, 320] width 32 height 32
checkbox input "false"
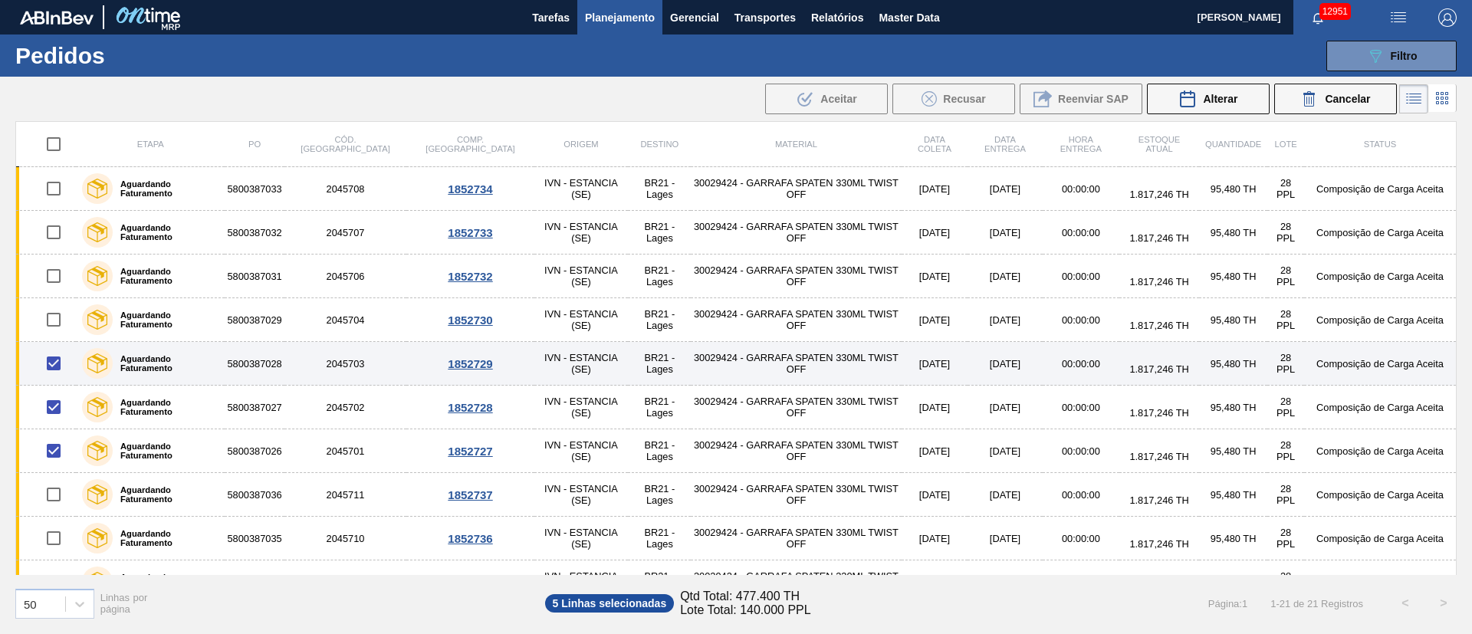
click at [47, 359] on input "checkbox" at bounding box center [54, 363] width 32 height 32
checkbox input "false"
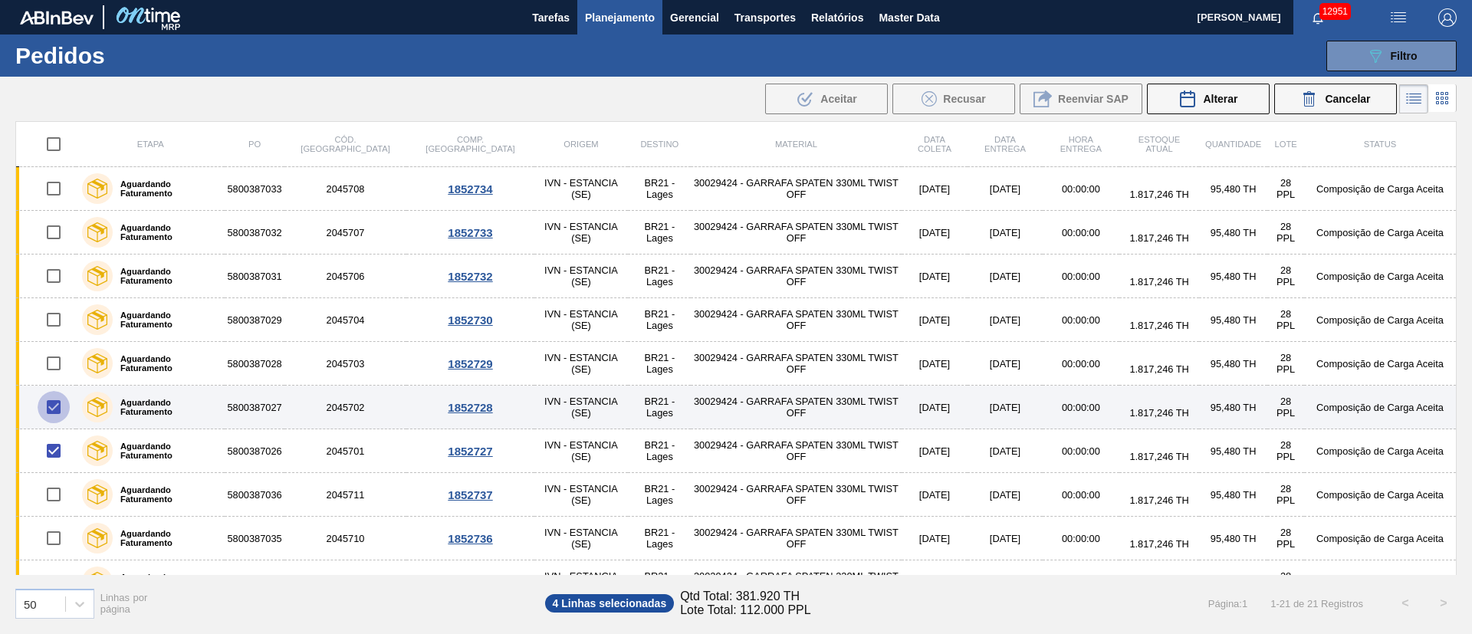
click at [56, 402] on input "checkbox" at bounding box center [54, 407] width 32 height 32
checkbox input "false"
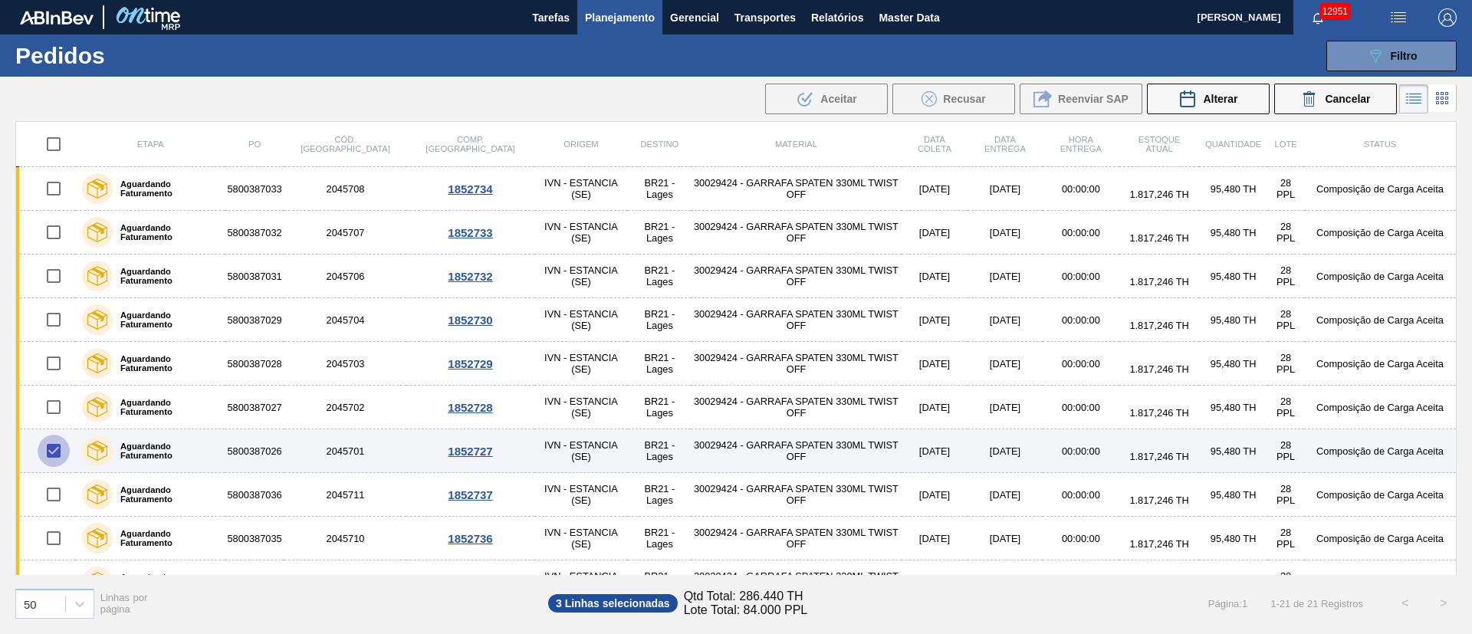
click at [51, 449] on input "checkbox" at bounding box center [54, 451] width 32 height 32
checkbox input "false"
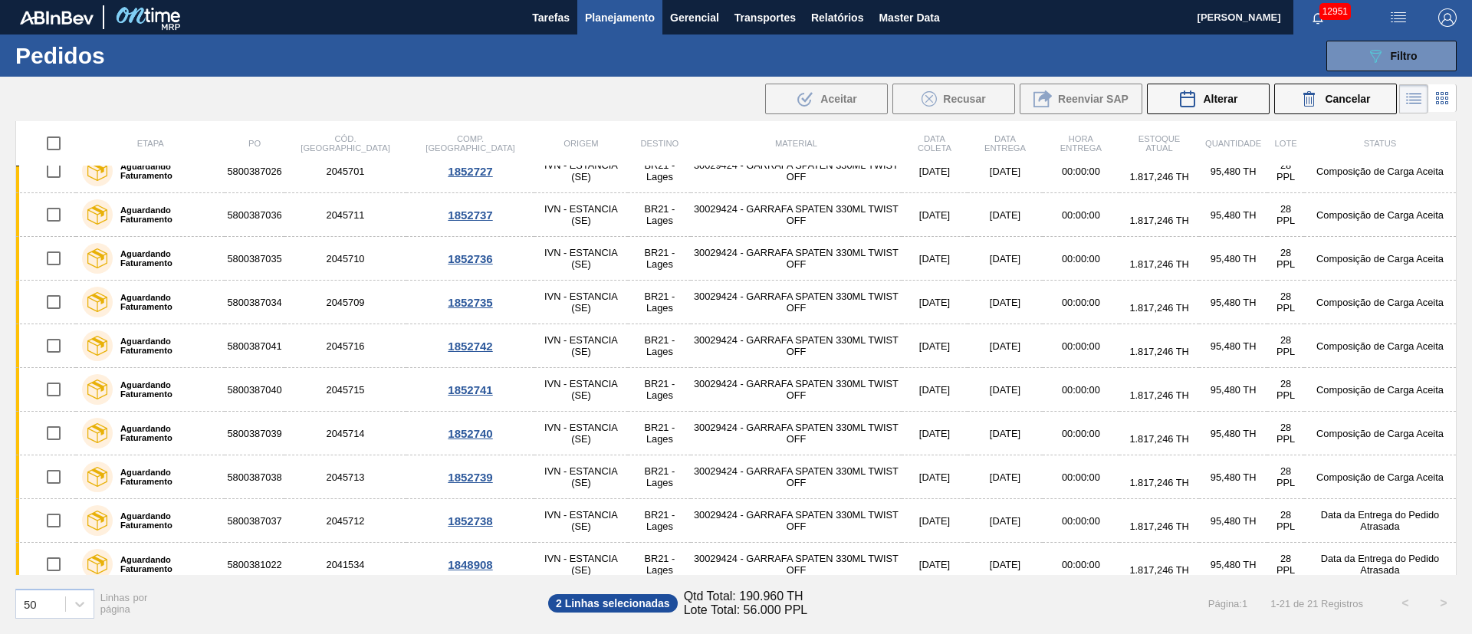
scroll to position [510, 0]
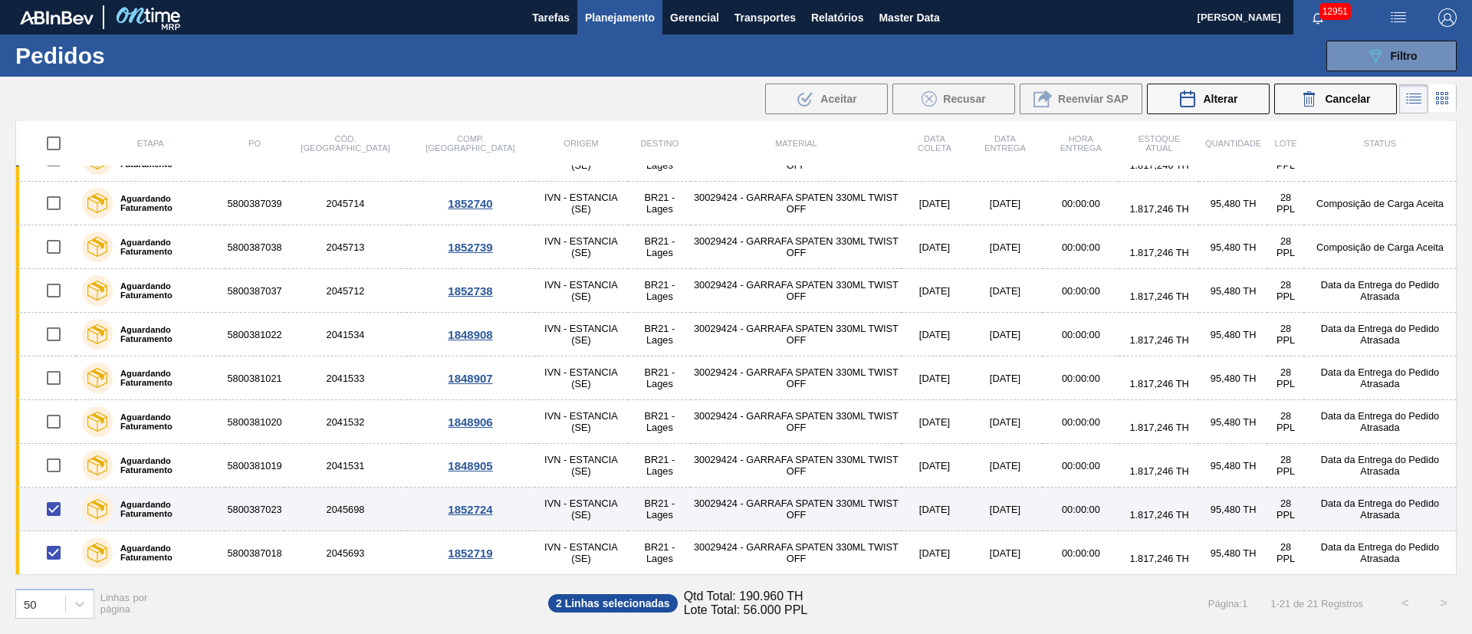
click at [44, 513] on input "checkbox" at bounding box center [54, 509] width 32 height 32
checkbox input "false"
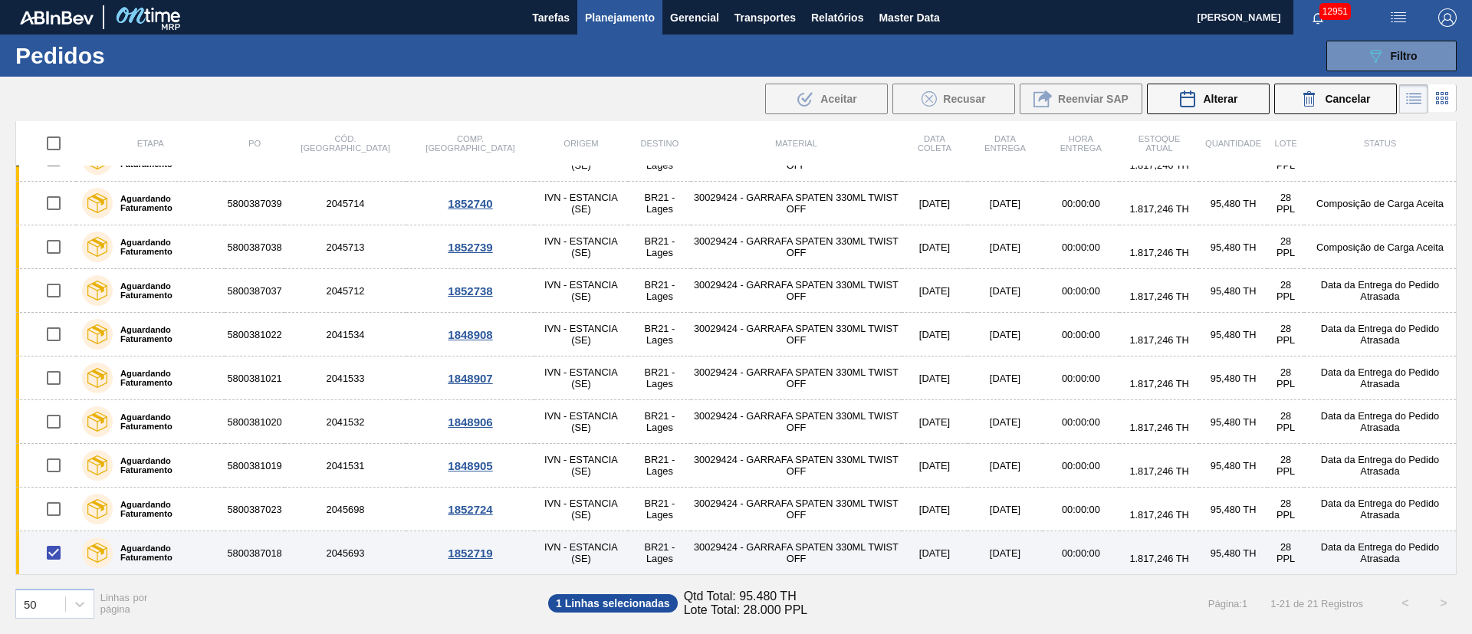
click at [53, 550] on input "checkbox" at bounding box center [54, 553] width 32 height 32
checkbox input "false"
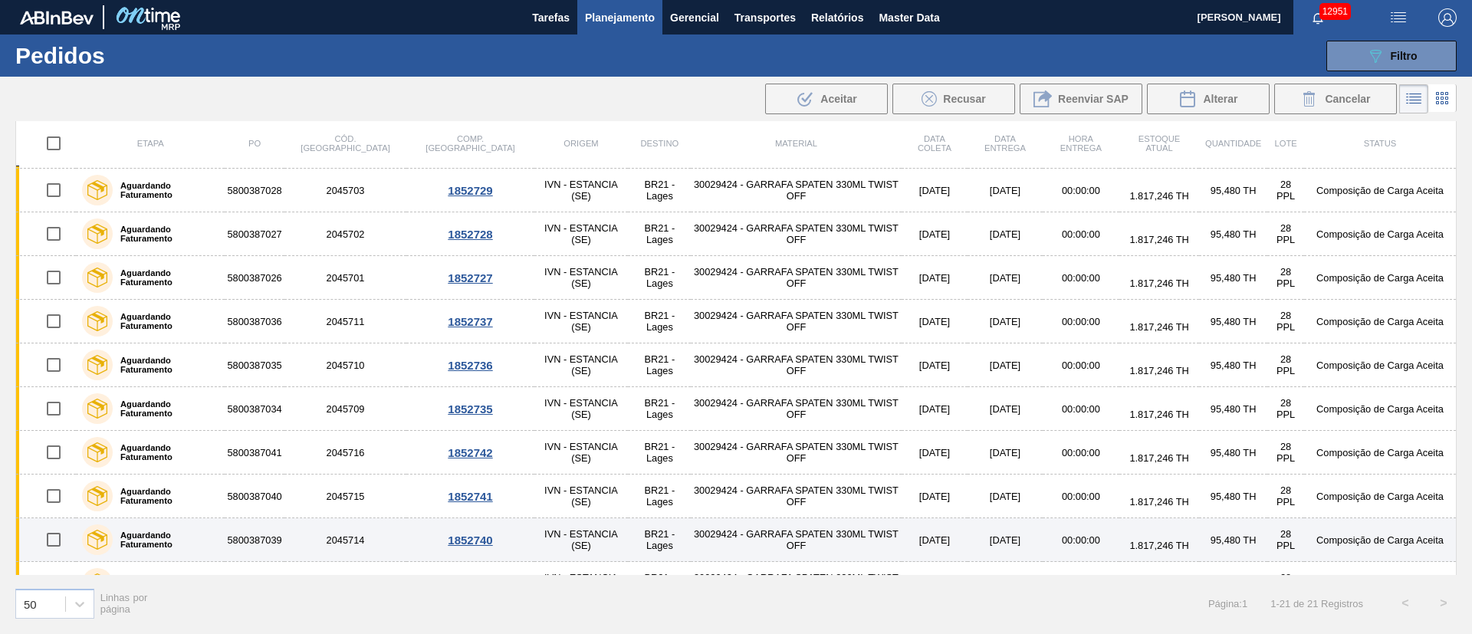
scroll to position [0, 0]
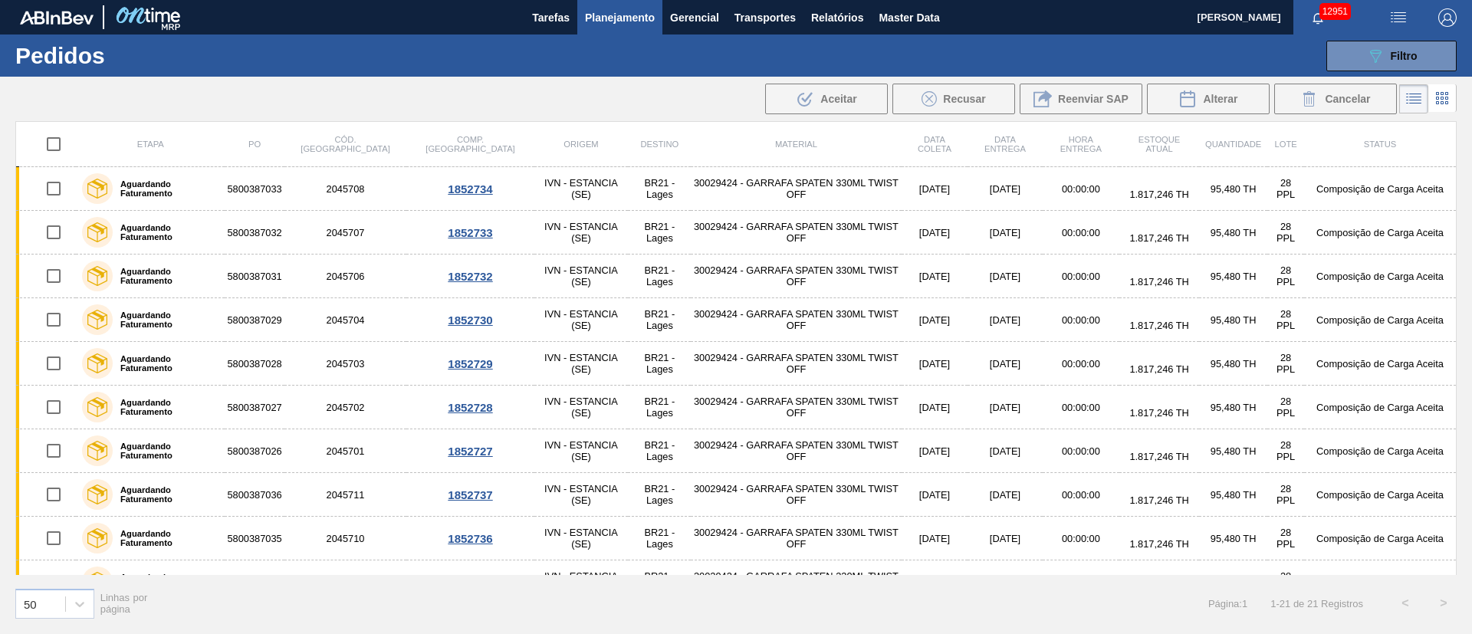
click at [1375, 37] on div "089F7B8B-B2A5-4AFE-B5C0-19BA573D28AC Filtro Código Pedido Portal Códido PO SAP …" at bounding box center [855, 56] width 1220 height 46
click at [1372, 51] on icon "089F7B8B-B2A5-4AFE-B5C0-19BA573D28AC" at bounding box center [1375, 56] width 18 height 18
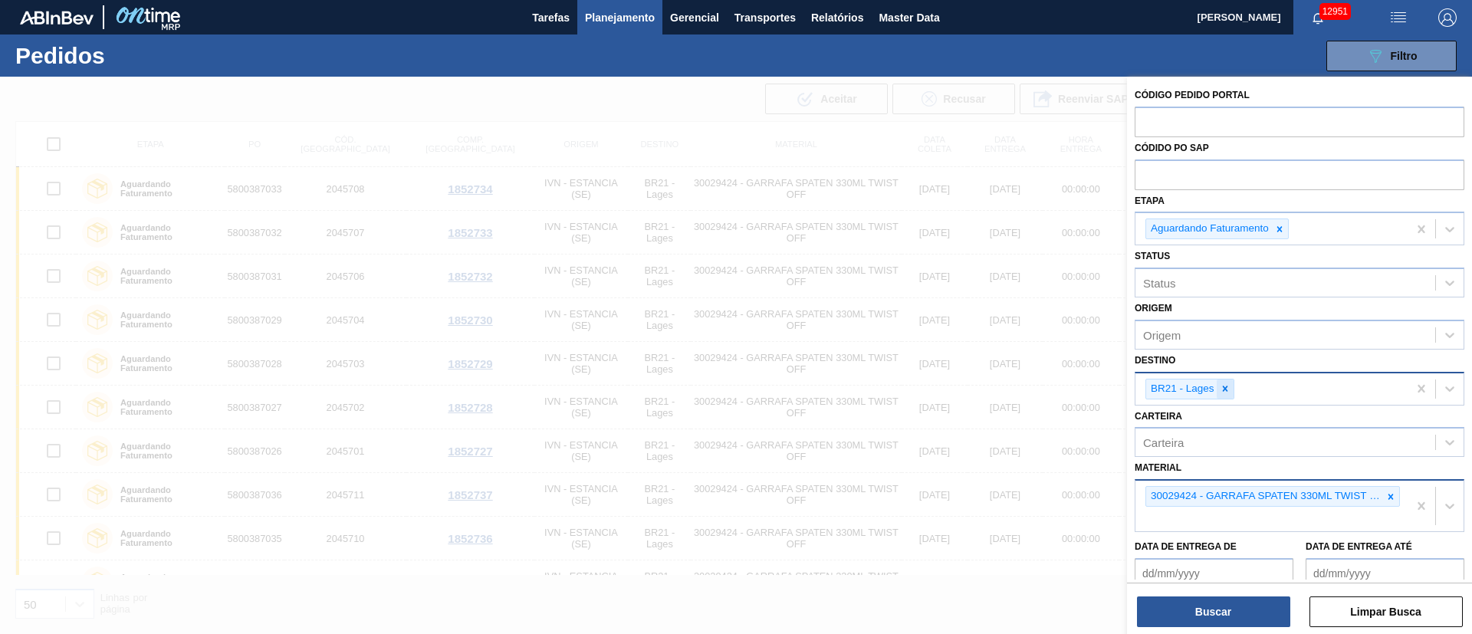
click at [1227, 390] on icon at bounding box center [1225, 388] width 11 height 11
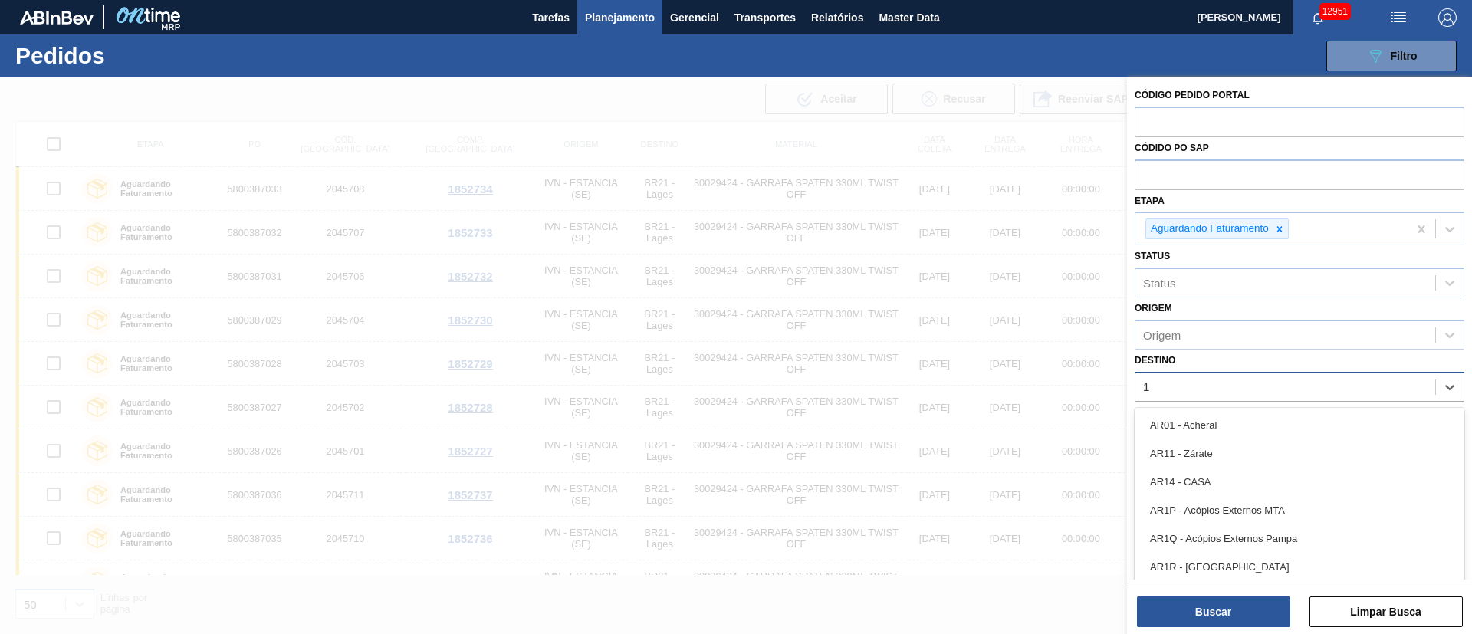
type input "16"
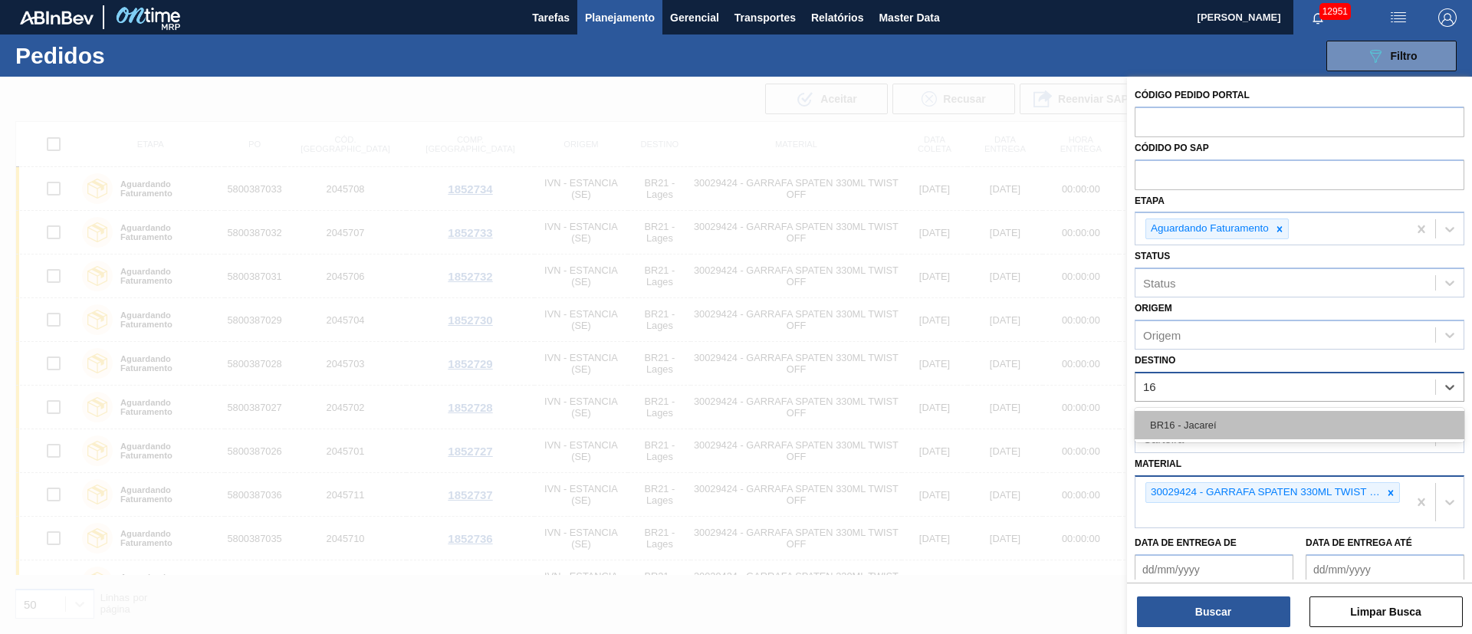
click at [1217, 413] on div "BR16 - Jacareí" at bounding box center [1300, 425] width 330 height 28
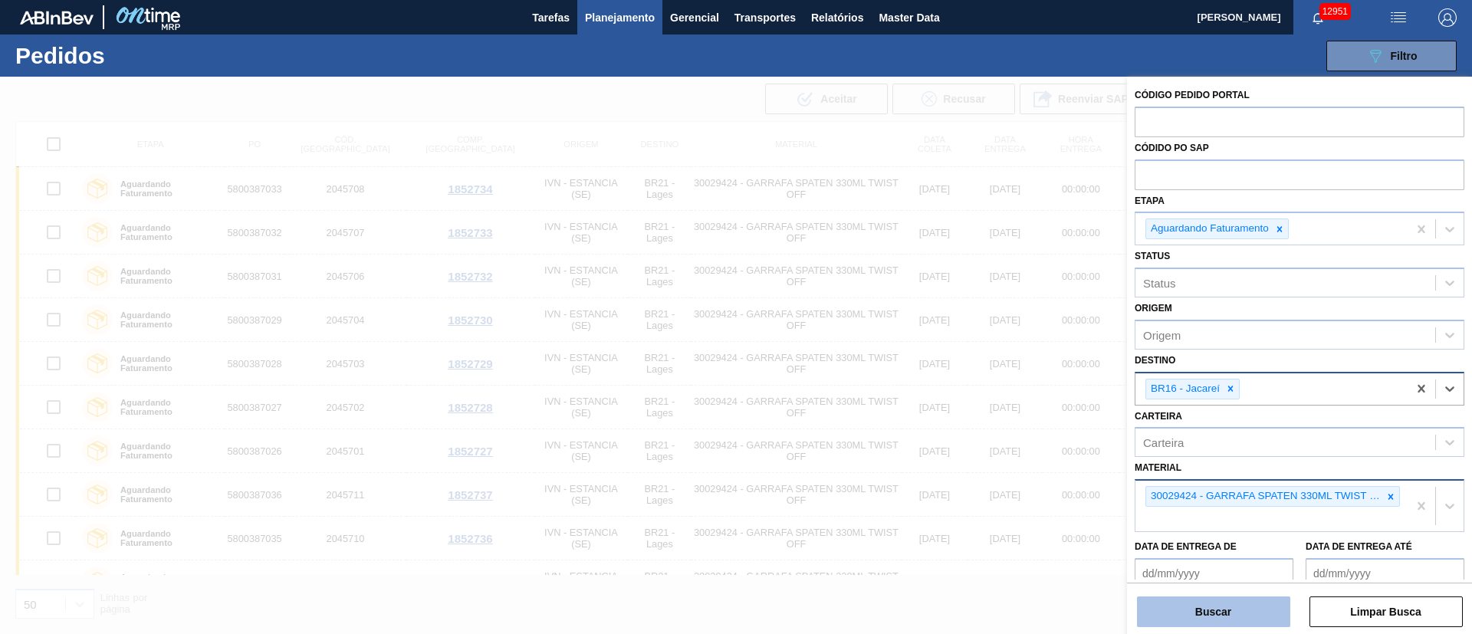
click at [1255, 606] on button "Buscar" at bounding box center [1213, 612] width 153 height 31
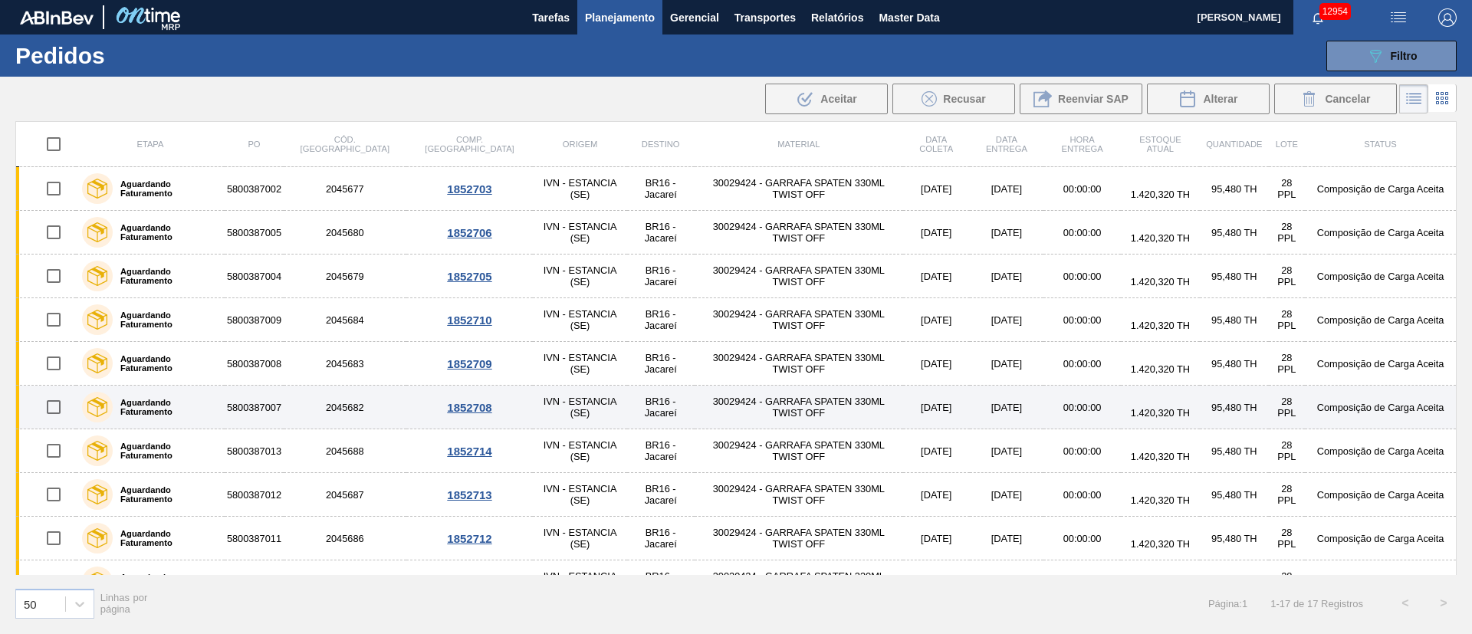
scroll to position [335, 0]
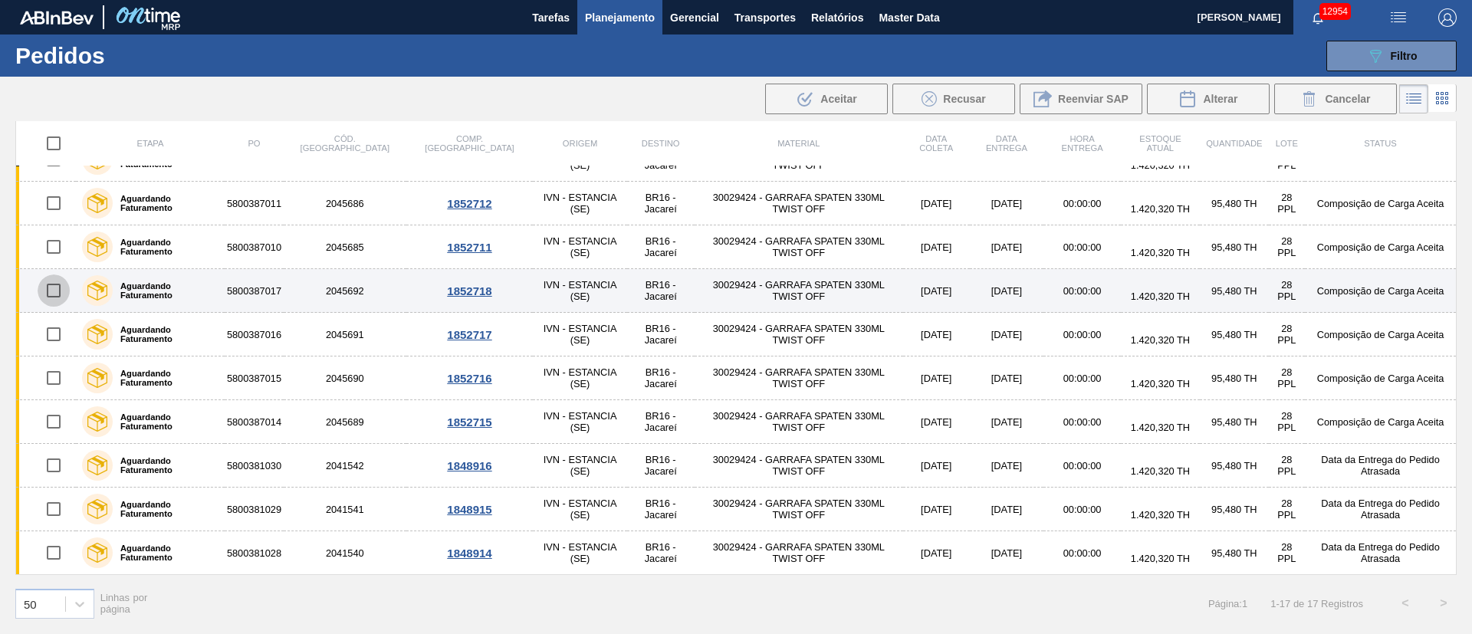
click at [46, 294] on input "checkbox" at bounding box center [54, 291] width 32 height 32
checkbox input "true"
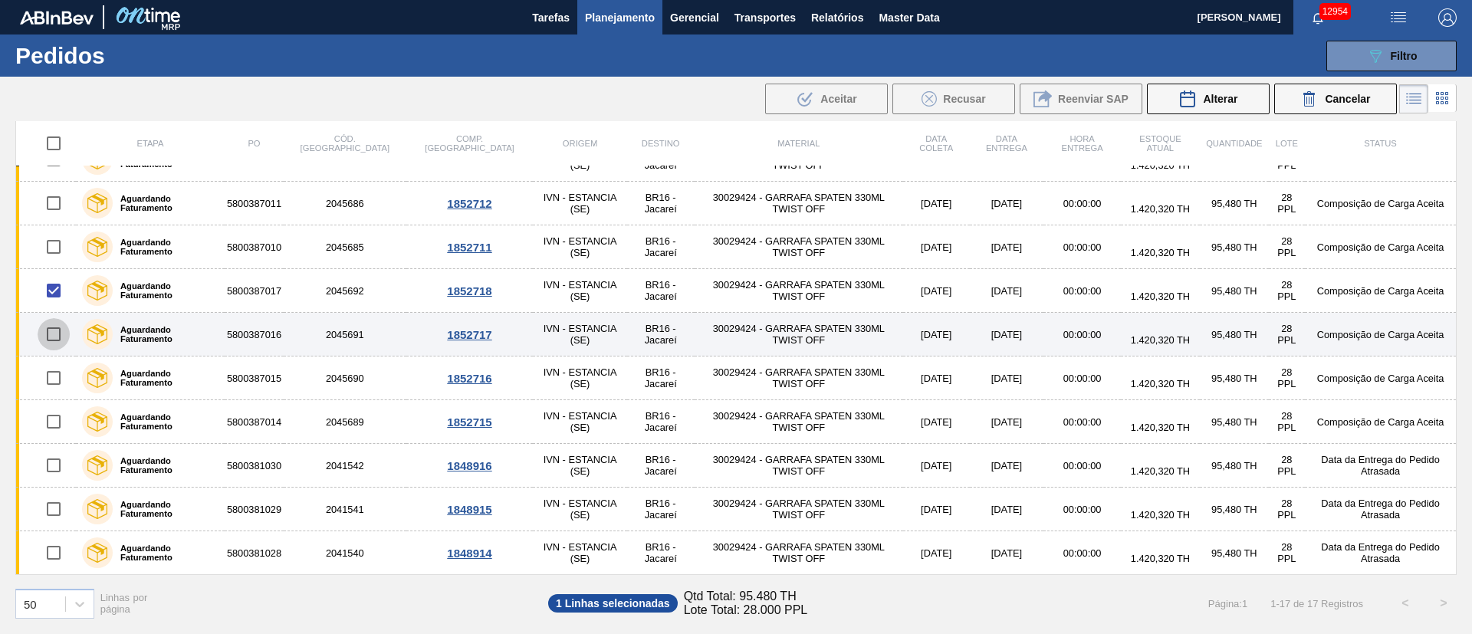
click at [53, 339] on input "checkbox" at bounding box center [54, 334] width 32 height 32
checkbox input "true"
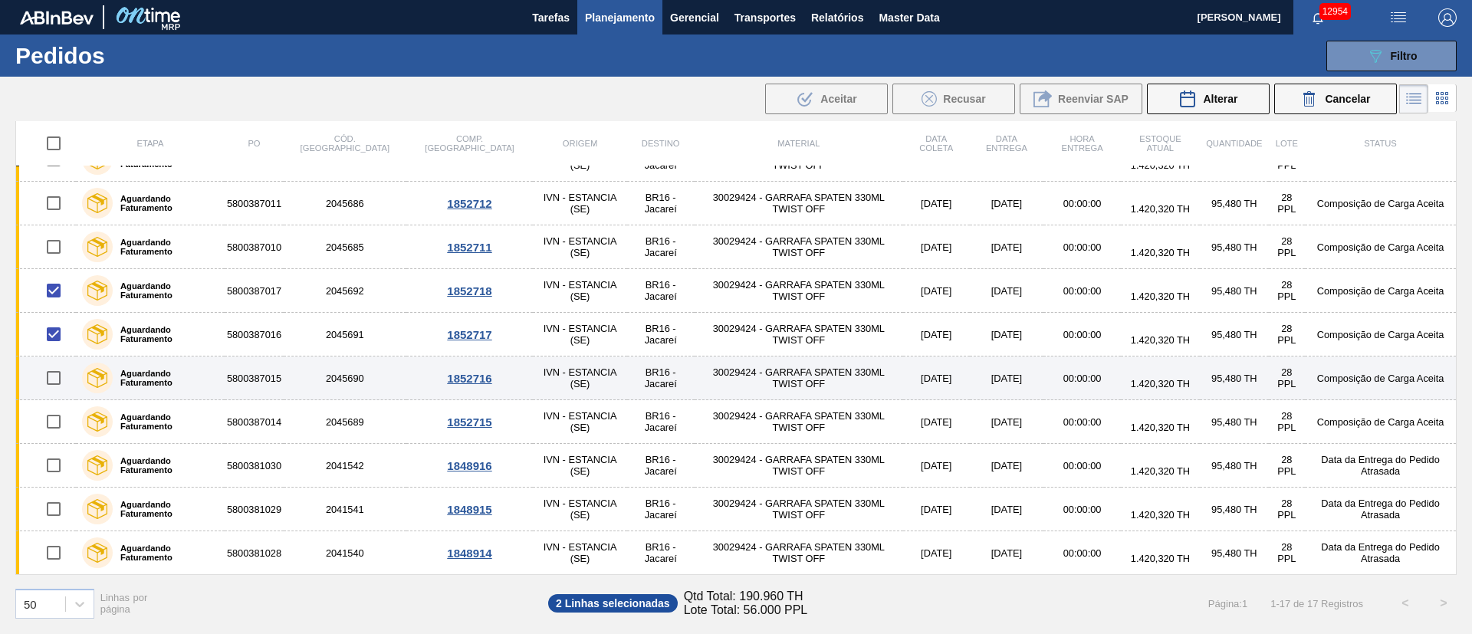
click at [55, 382] on input "checkbox" at bounding box center [54, 378] width 32 height 32
checkbox input "true"
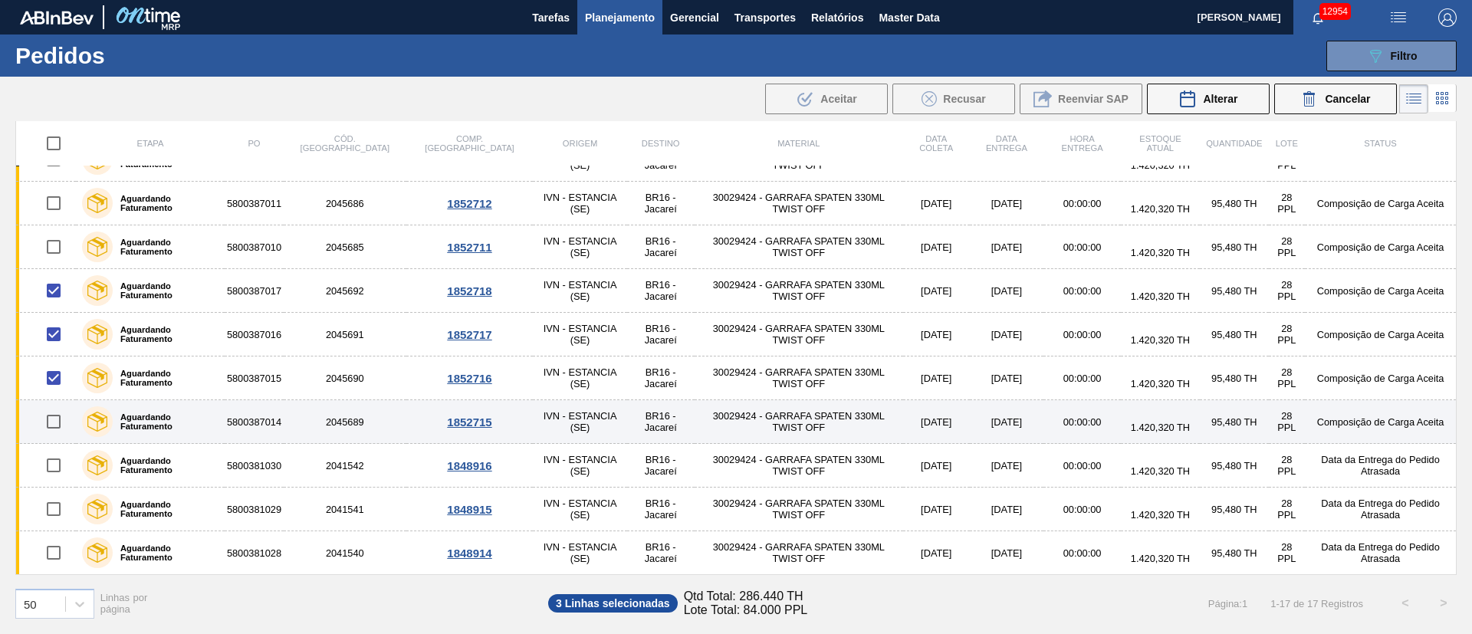
click at [48, 426] on input "checkbox" at bounding box center [54, 422] width 32 height 32
checkbox input "true"
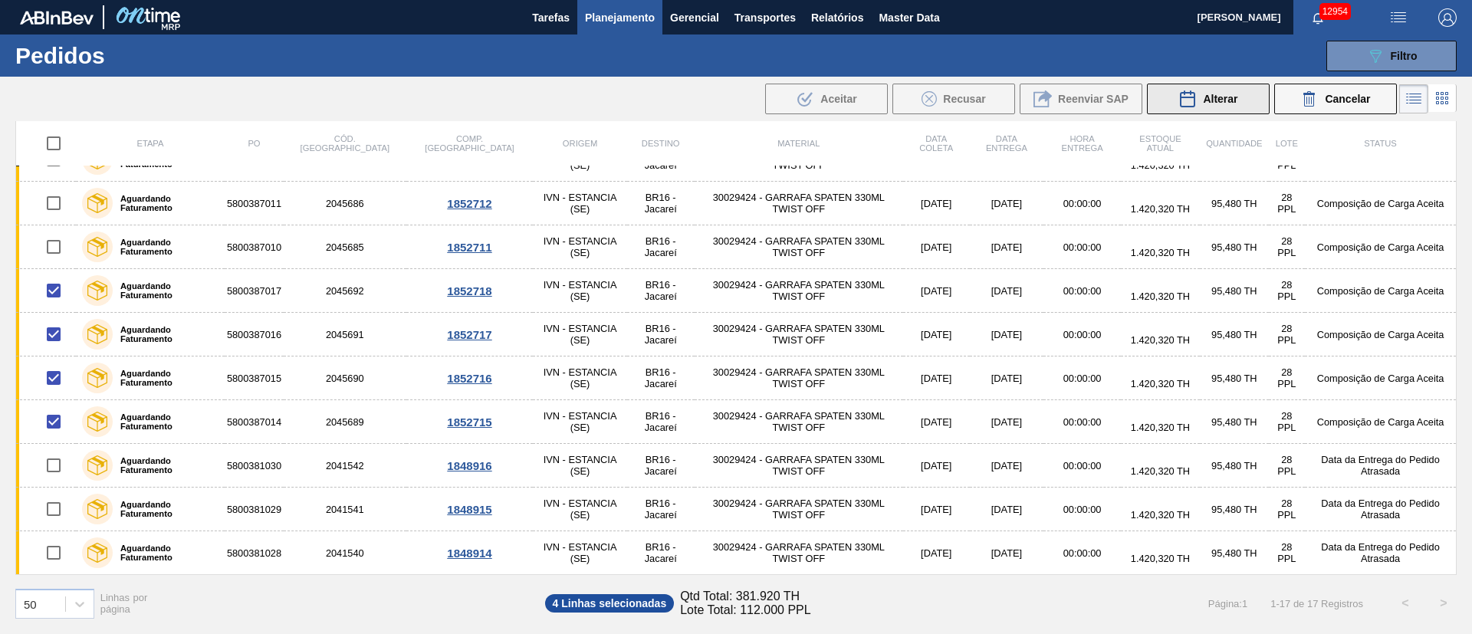
click at [1227, 105] on div "Alterar" at bounding box center [1208, 99] width 59 height 18
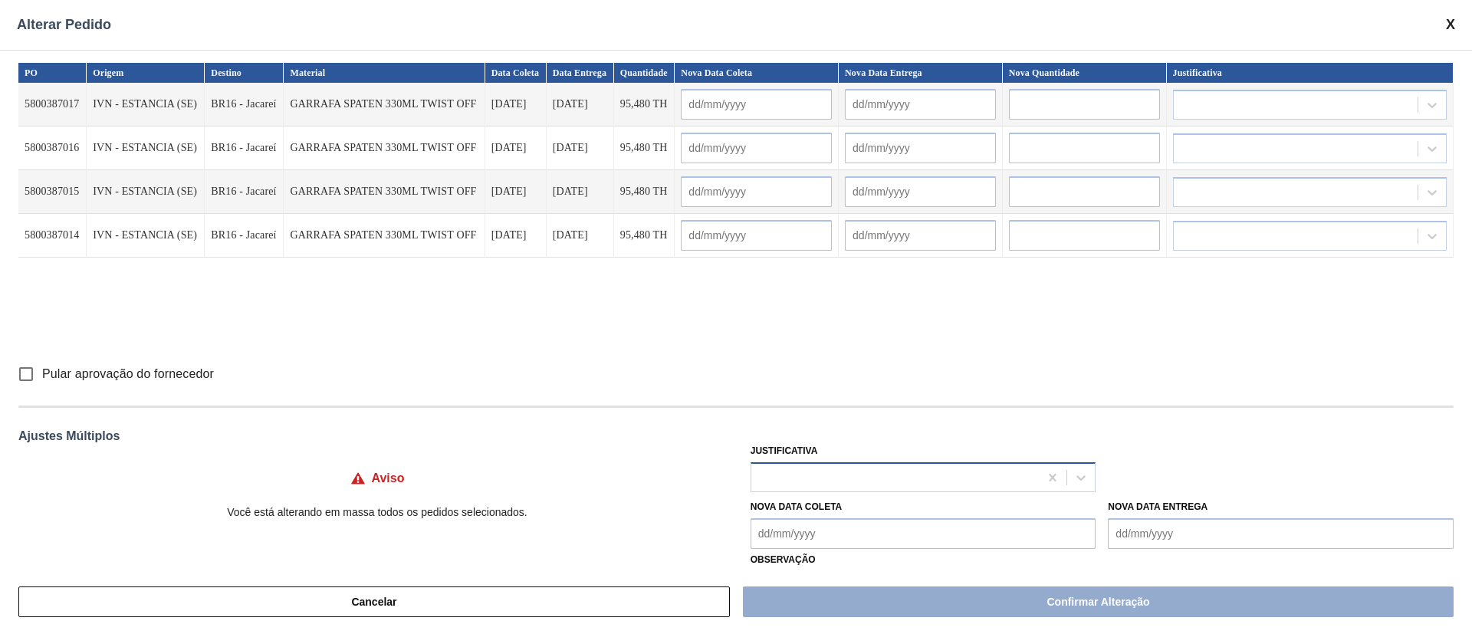
click at [811, 477] on div at bounding box center [895, 477] width 288 height 22
type input "ou"
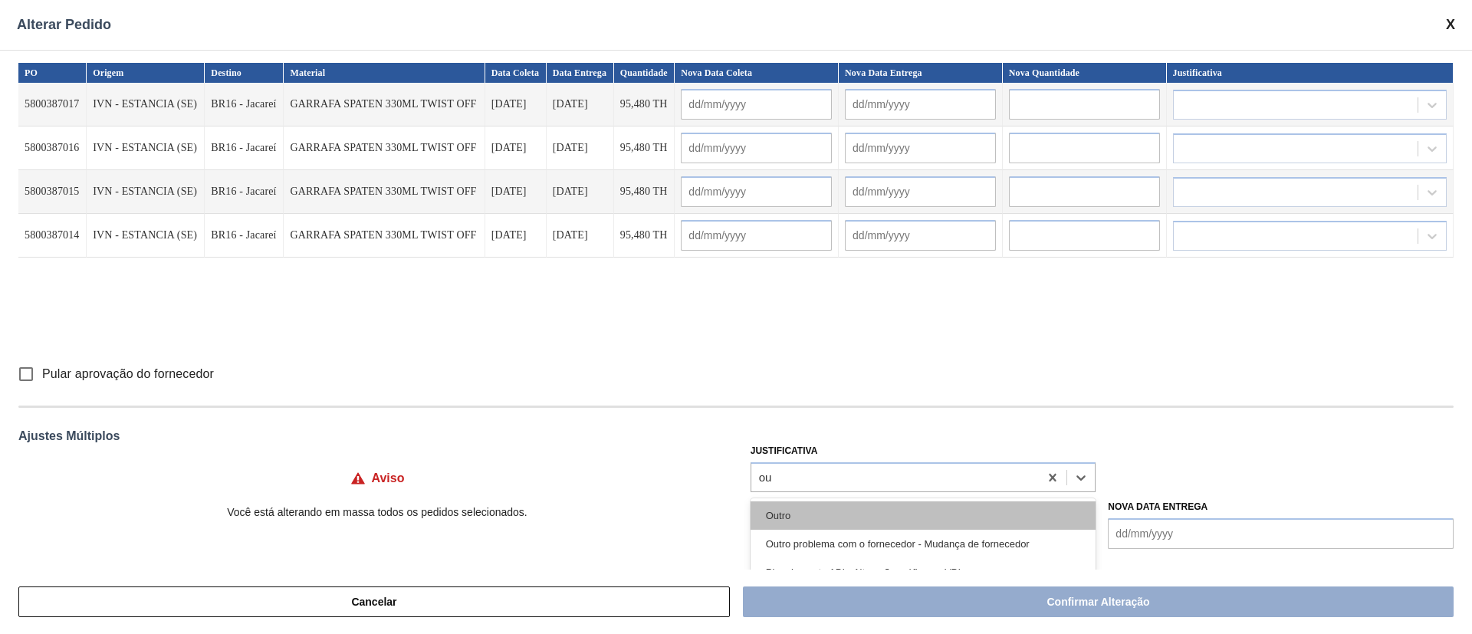
click at [791, 513] on div "Outro" at bounding box center [924, 516] width 346 height 28
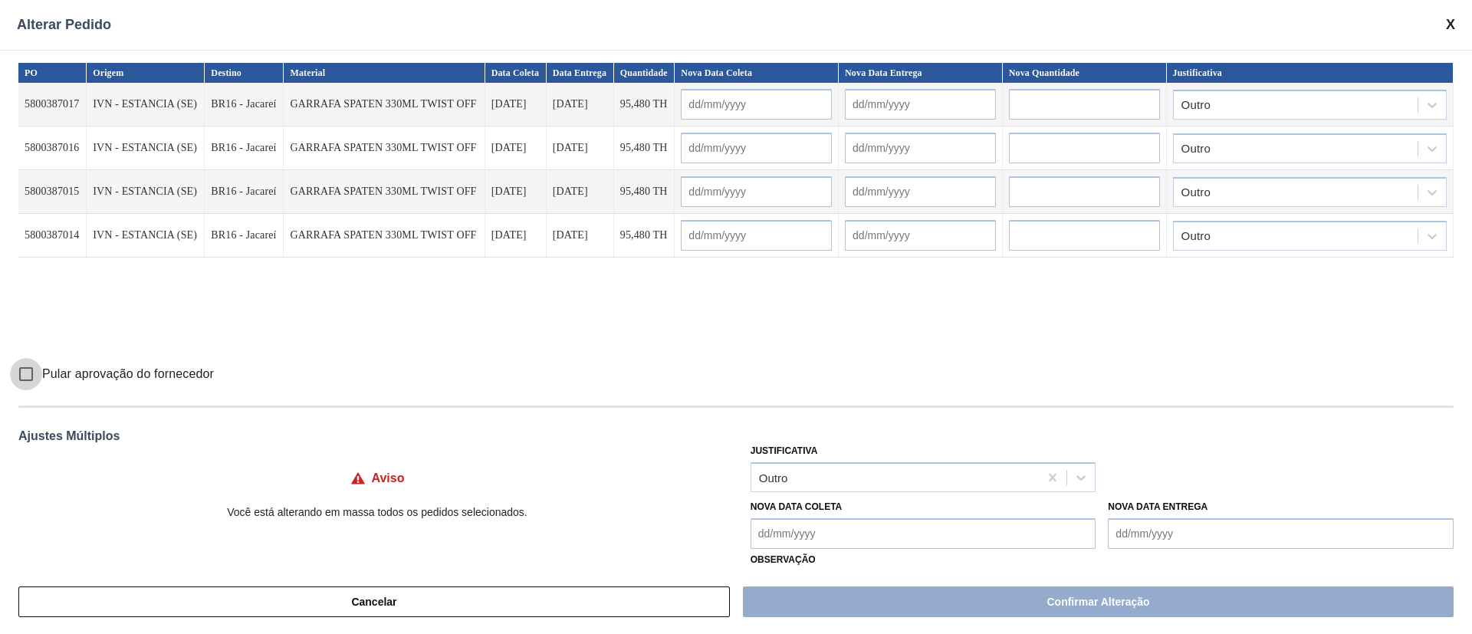
click at [24, 365] on input "Pular aprovação do fornecedor" at bounding box center [26, 374] width 32 height 32
checkbox input "true"
click at [801, 528] on Coleta "Nova Data Coleta" at bounding box center [924, 533] width 346 height 31
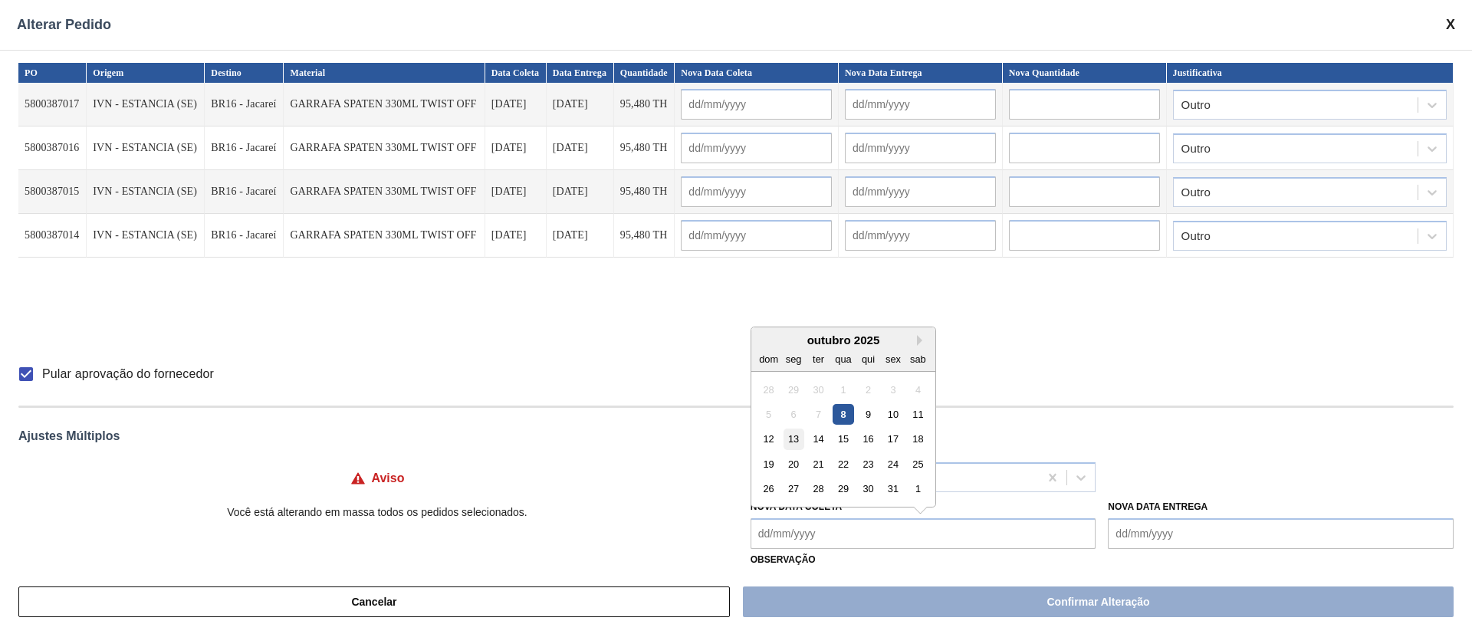
click at [797, 442] on div "13" at bounding box center [793, 439] width 21 height 21
type Coleta "[DATE]"
type input "[DATE]"
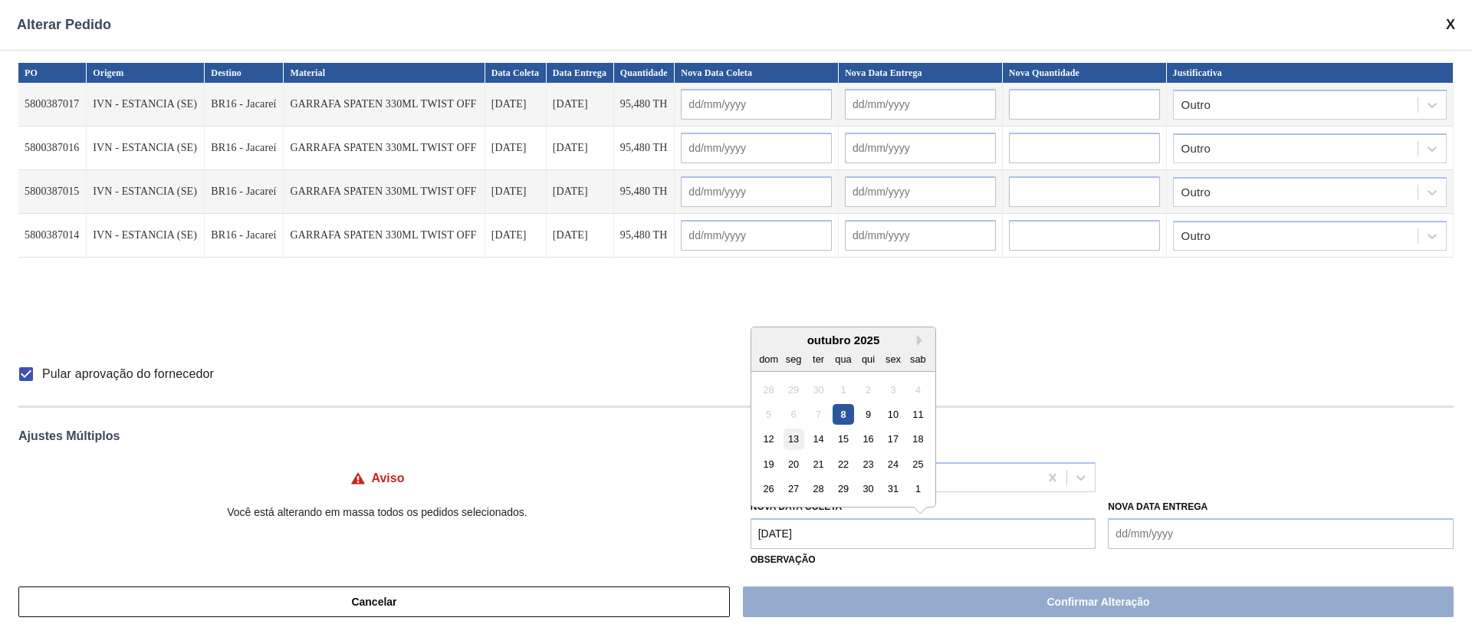
type input "[DATE]"
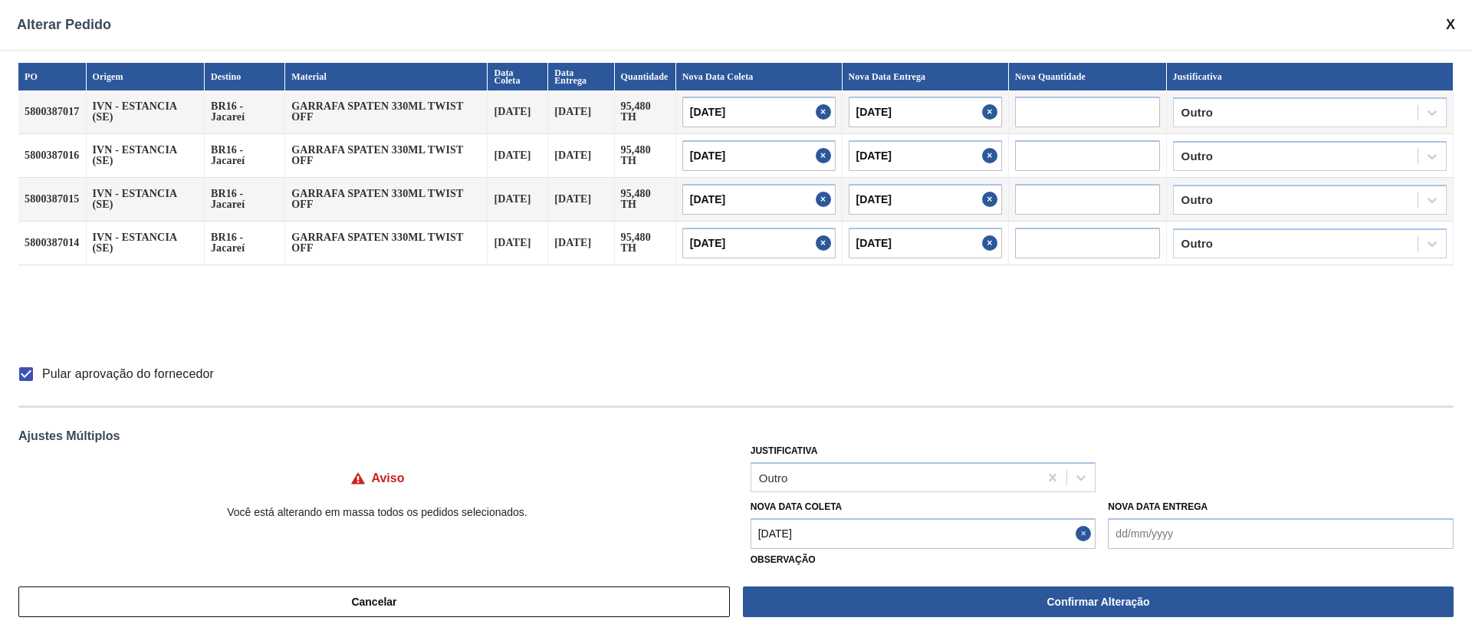
click at [798, 535] on Coleta "[DATE]" at bounding box center [924, 533] width 346 height 31
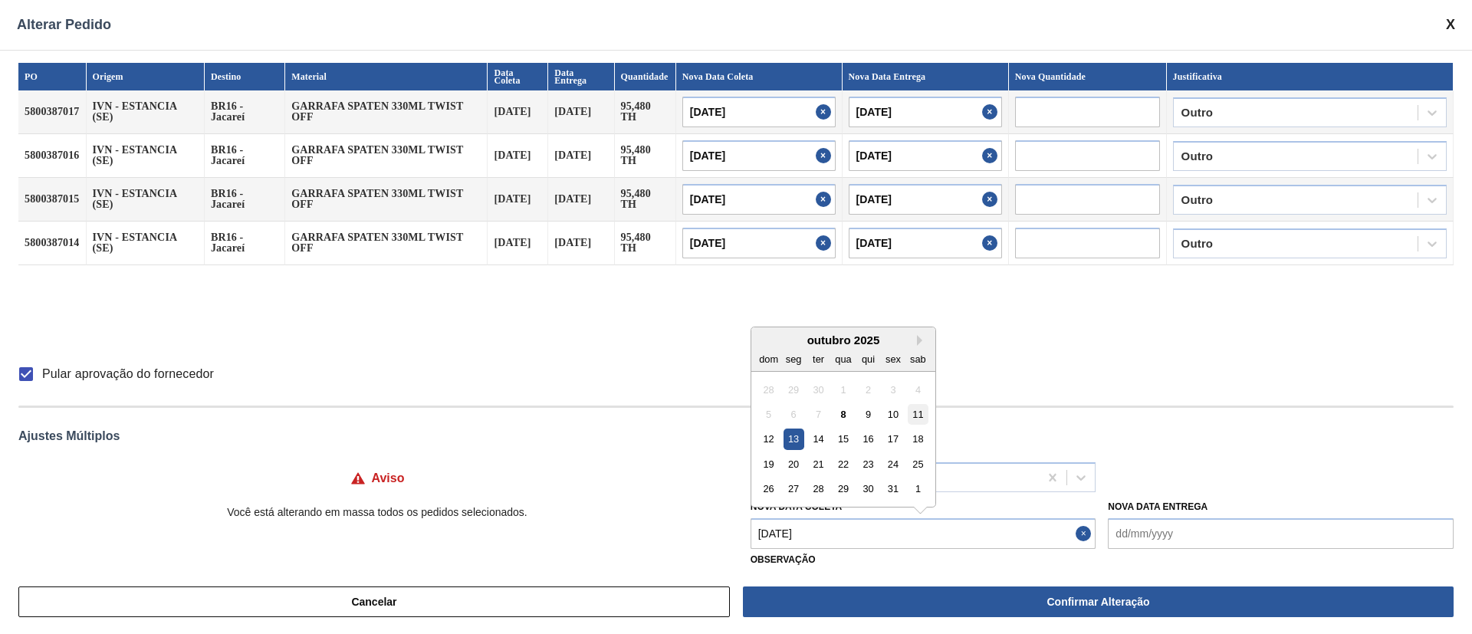
click at [919, 413] on div "11" at bounding box center [918, 414] width 21 height 21
type Coleta "[DATE]"
type input "[DATE]"
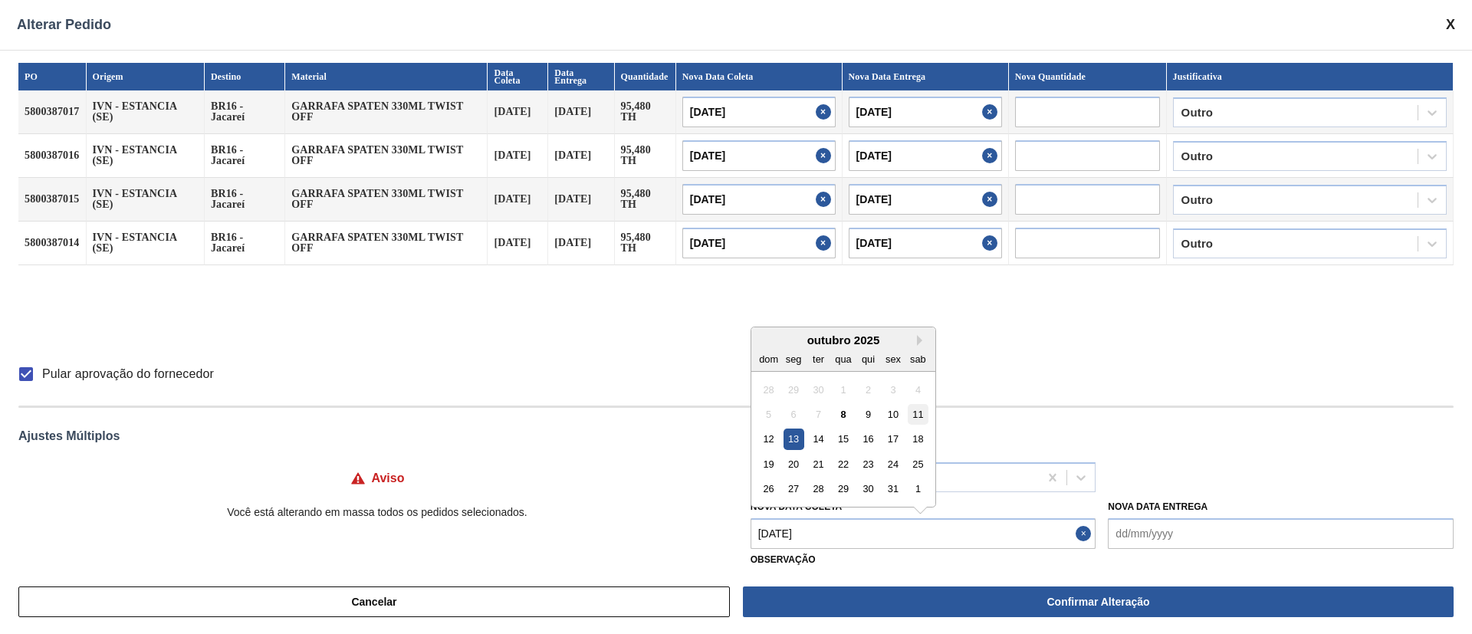
type input "[DATE]"
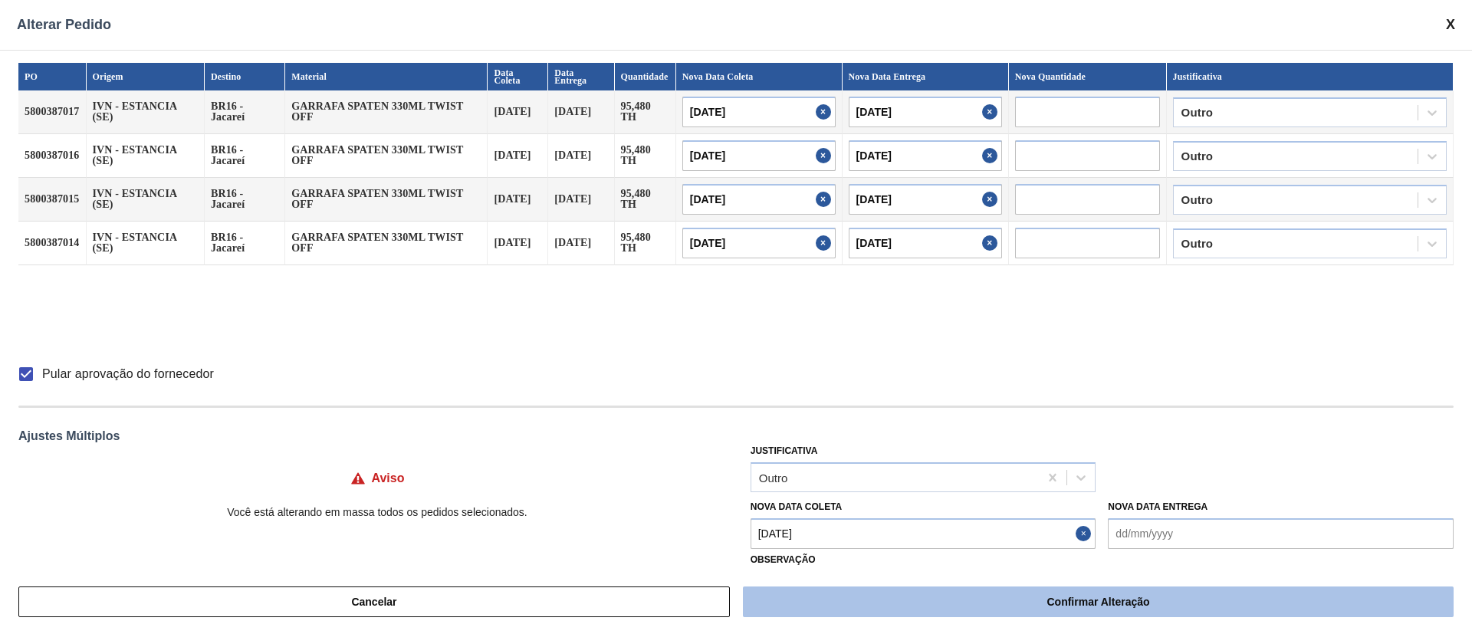
click at [888, 603] on button "Confirmar Alteração" at bounding box center [1098, 602] width 711 height 31
checkbox input "false"
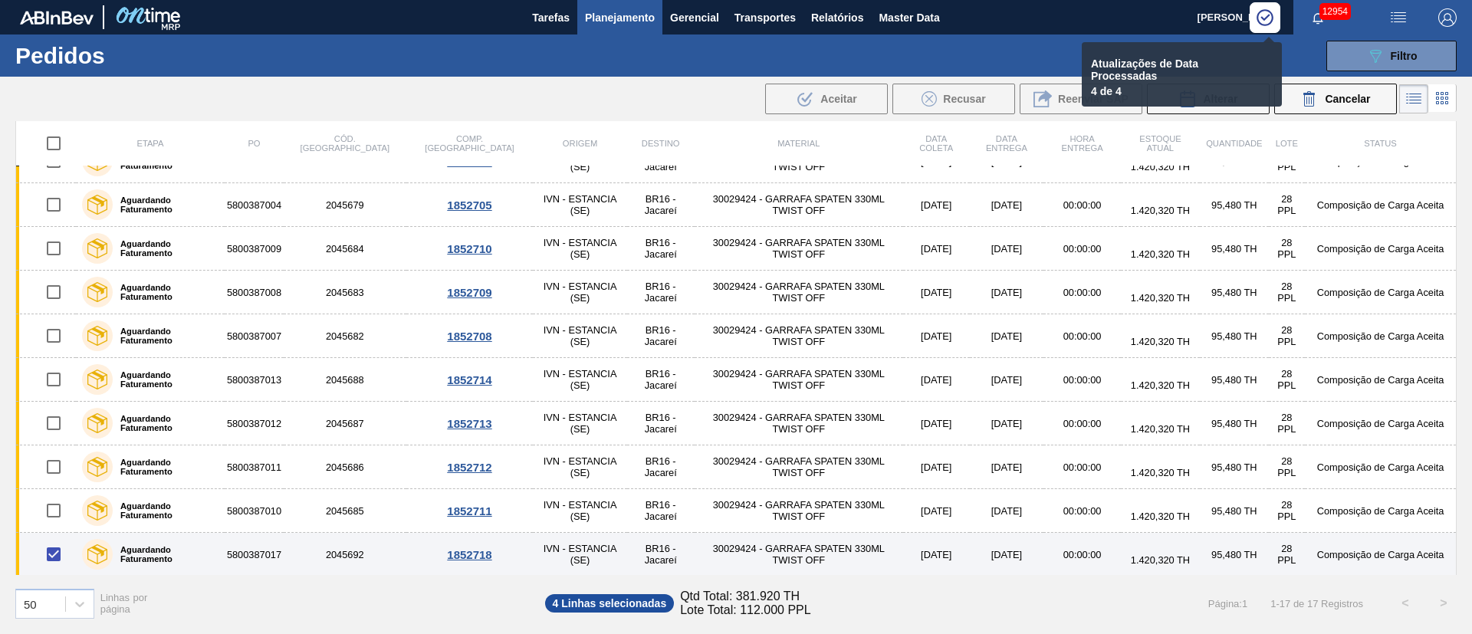
scroll to position [0, 0]
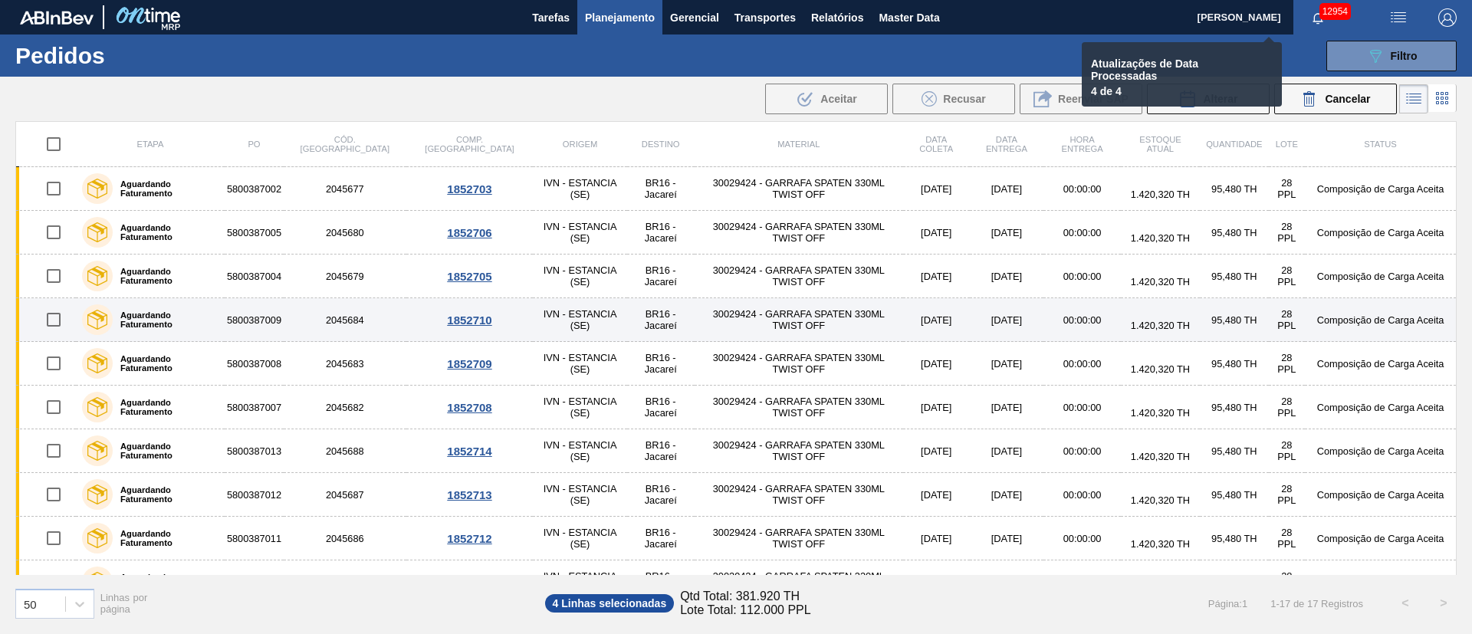
checkbox input "false"
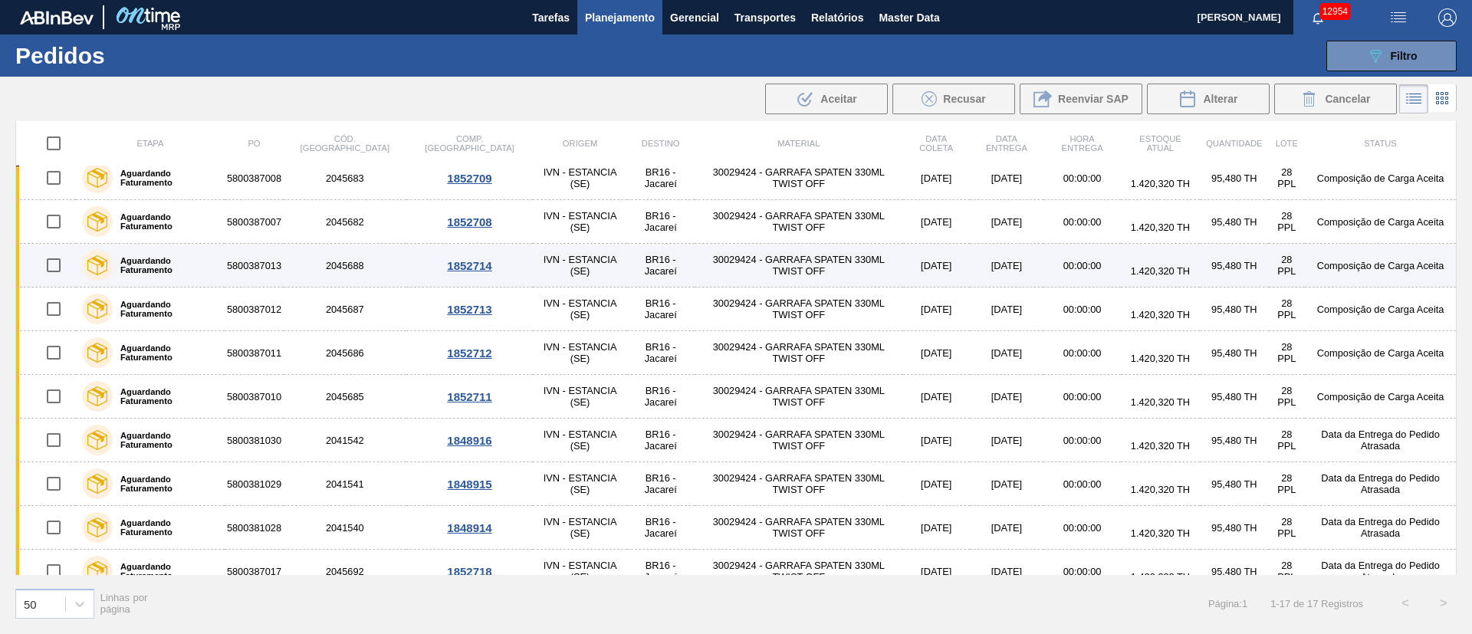
scroll to position [230, 0]
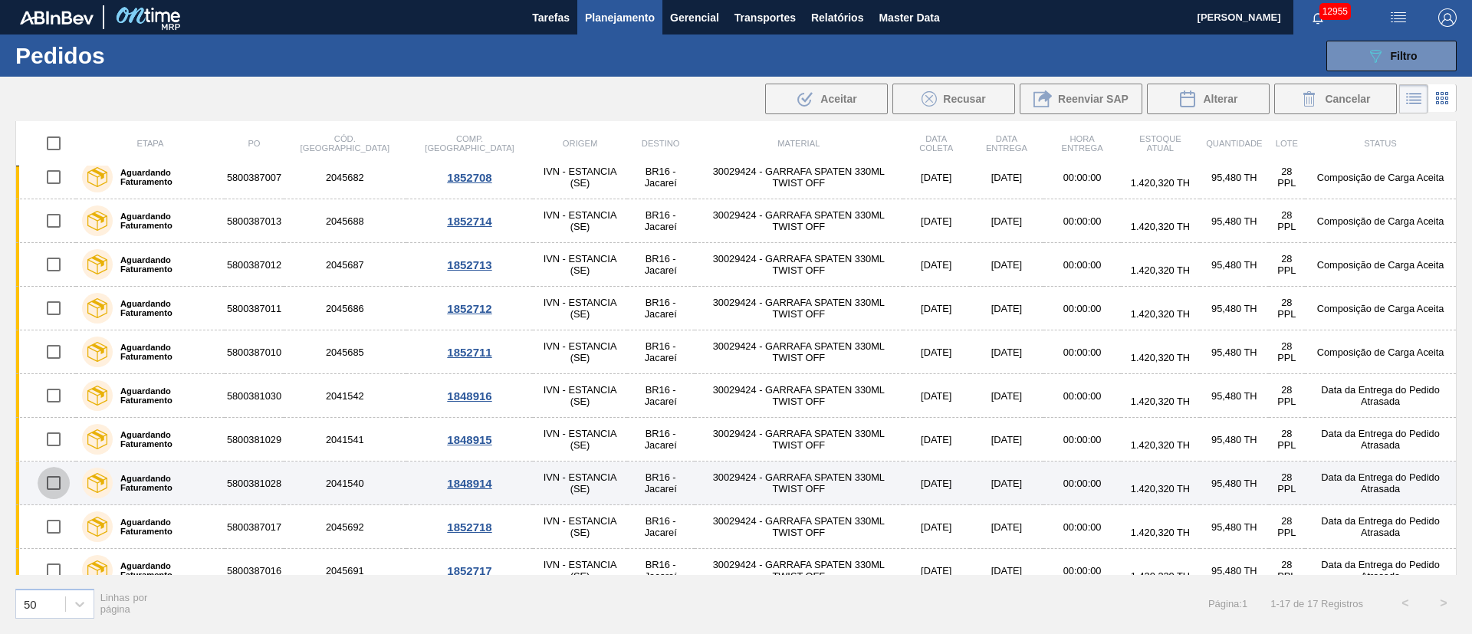
click at [48, 482] on input "checkbox" at bounding box center [54, 483] width 32 height 32
checkbox input "true"
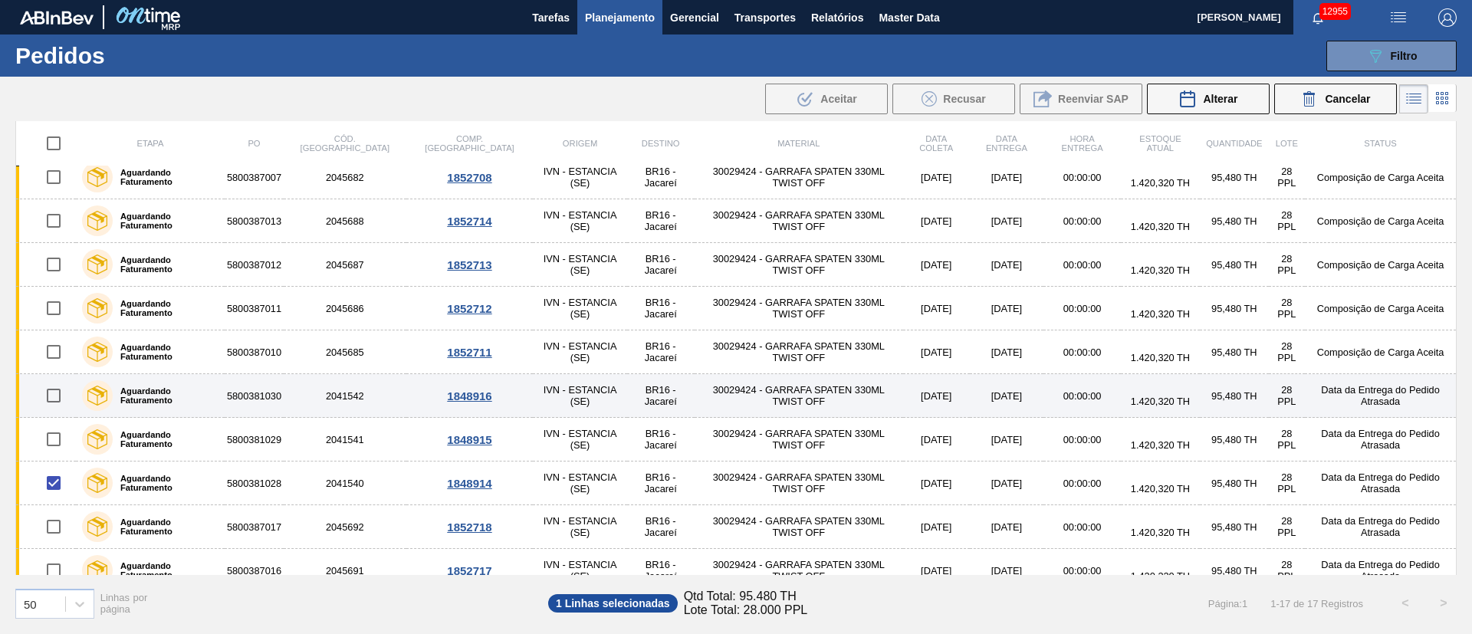
click at [54, 400] on input "checkbox" at bounding box center [54, 396] width 32 height 32
checkbox input "true"
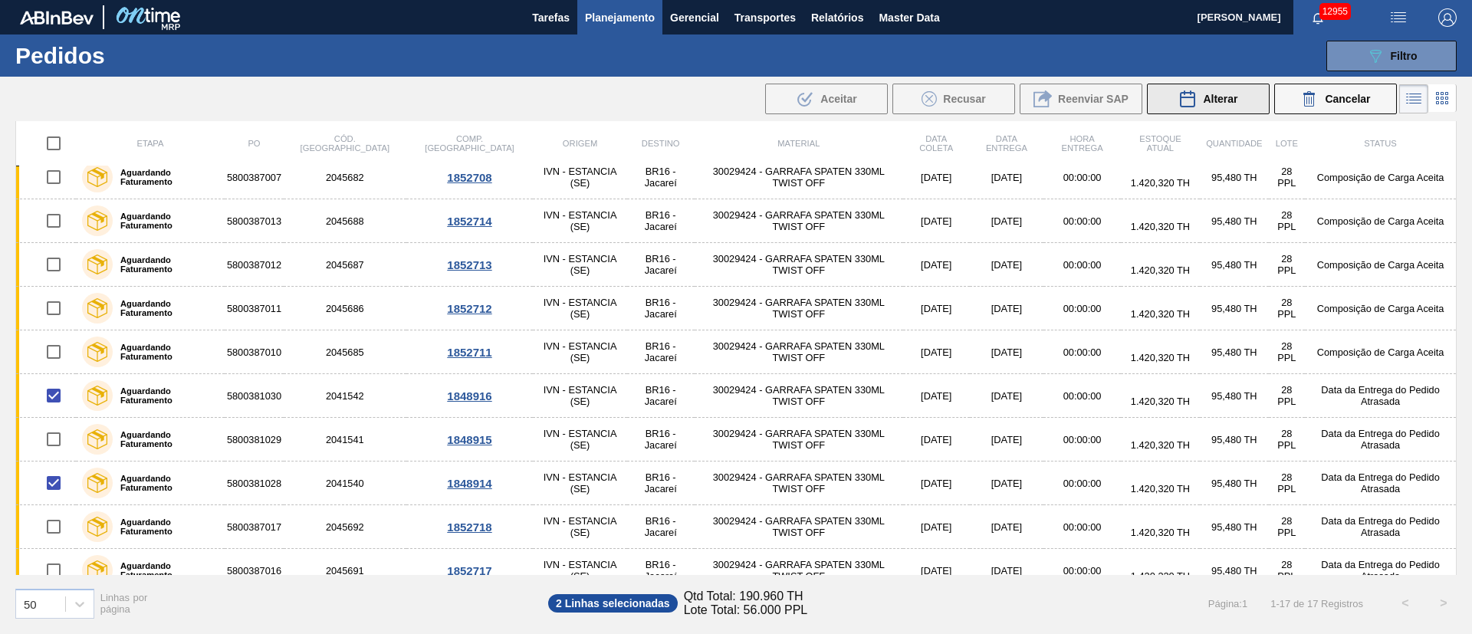
click at [1227, 98] on span "Alterar" at bounding box center [1220, 99] width 35 height 12
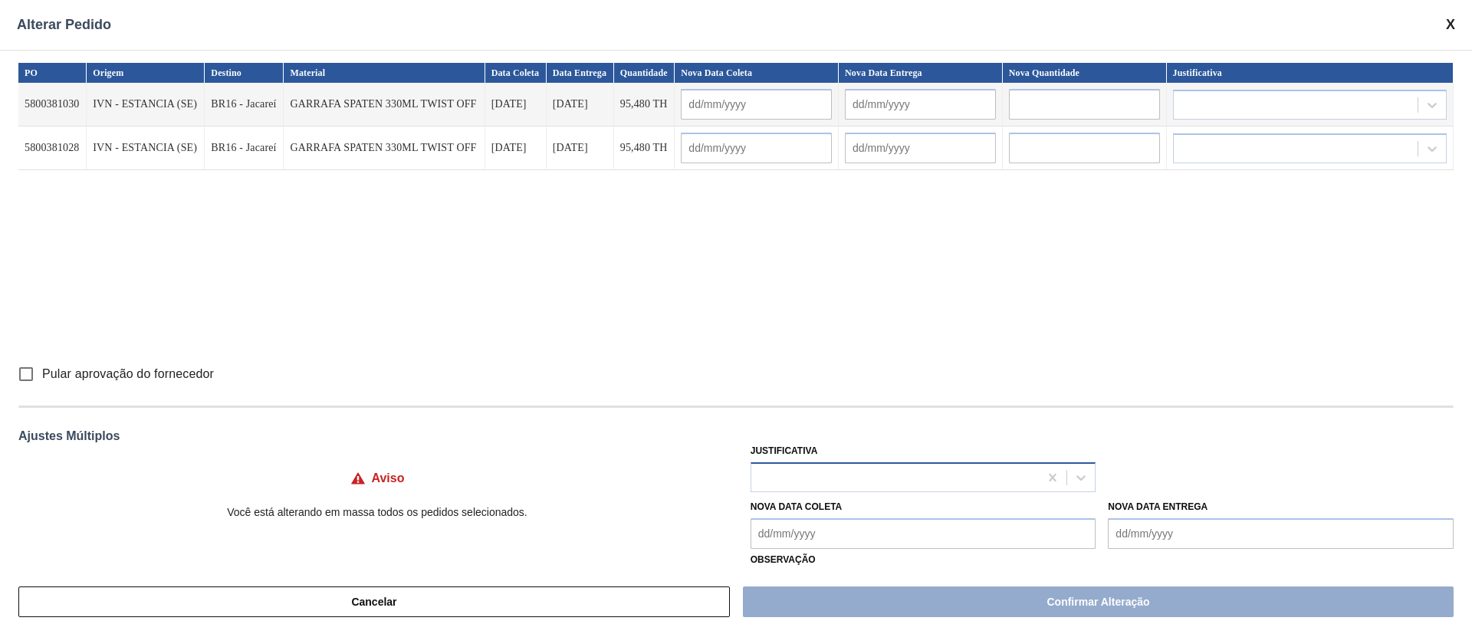
click at [826, 473] on div at bounding box center [895, 477] width 288 height 22
type input "ou"
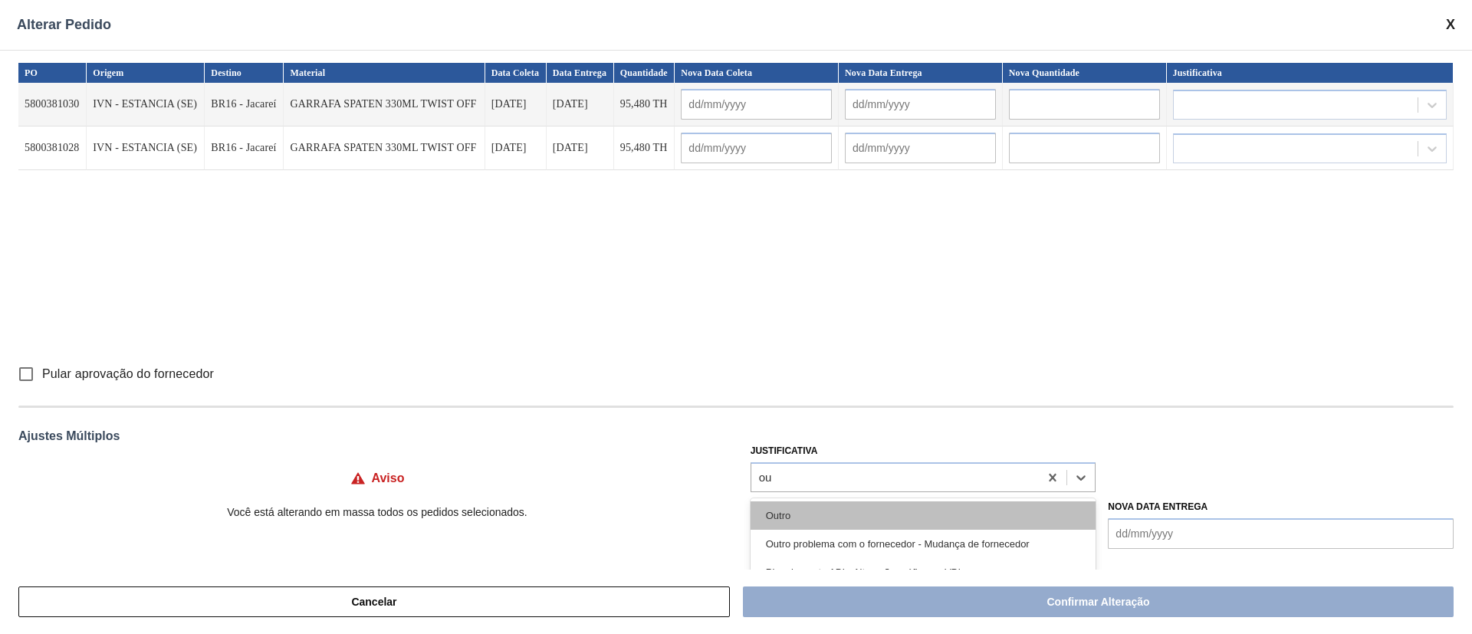
click at [835, 525] on div "Outro" at bounding box center [924, 516] width 346 height 28
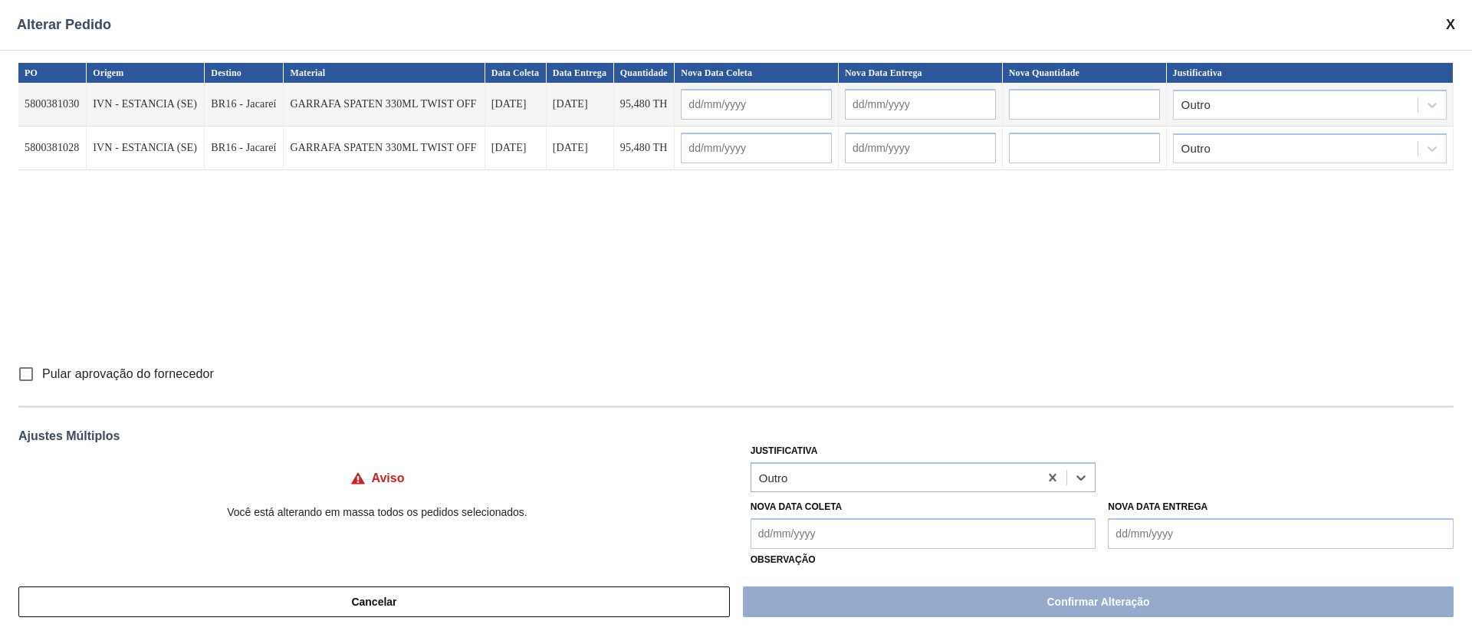
drag, startPoint x: 819, startPoint y: 524, endPoint x: 814, endPoint y: 532, distance: 9.6
click at [819, 523] on Coleta "Nova Data Coleta" at bounding box center [924, 533] width 346 height 31
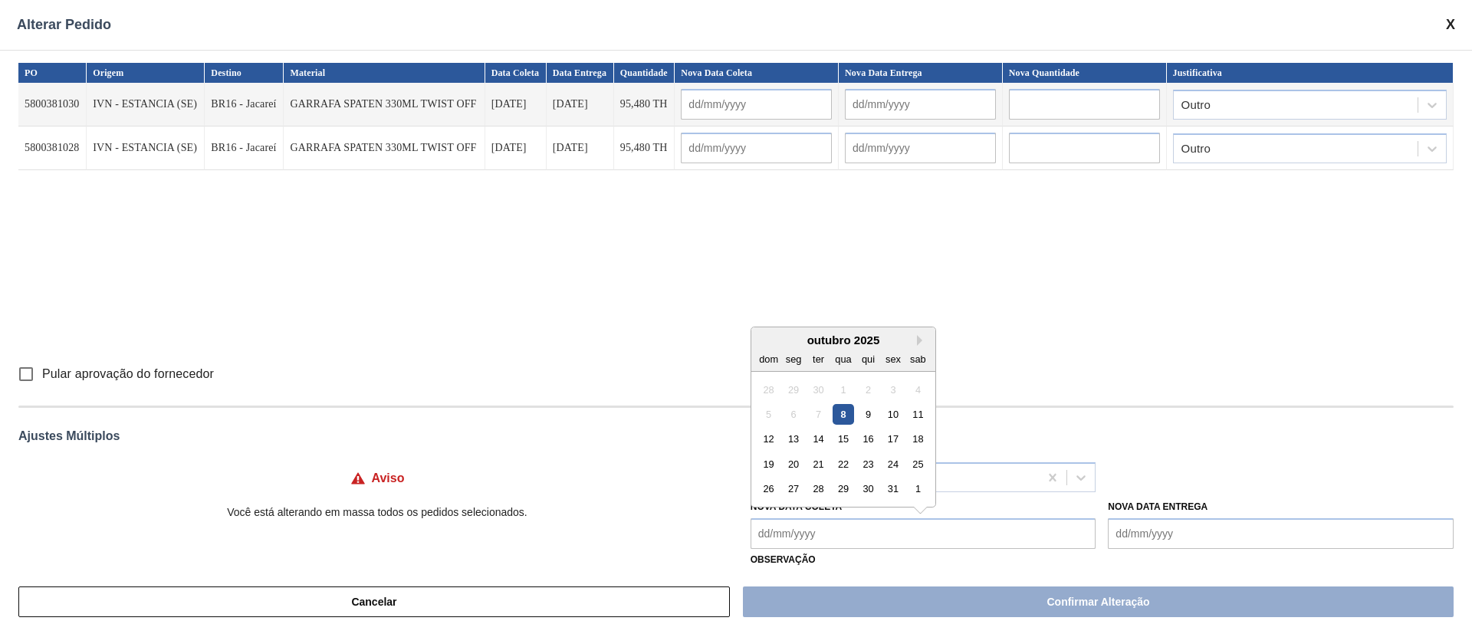
drag, startPoint x: 800, startPoint y: 436, endPoint x: 797, endPoint y: 445, distance: 9.0
click at [800, 436] on div "13" at bounding box center [793, 439] width 21 height 21
type Coleta "[DATE]"
type input "[DATE]"
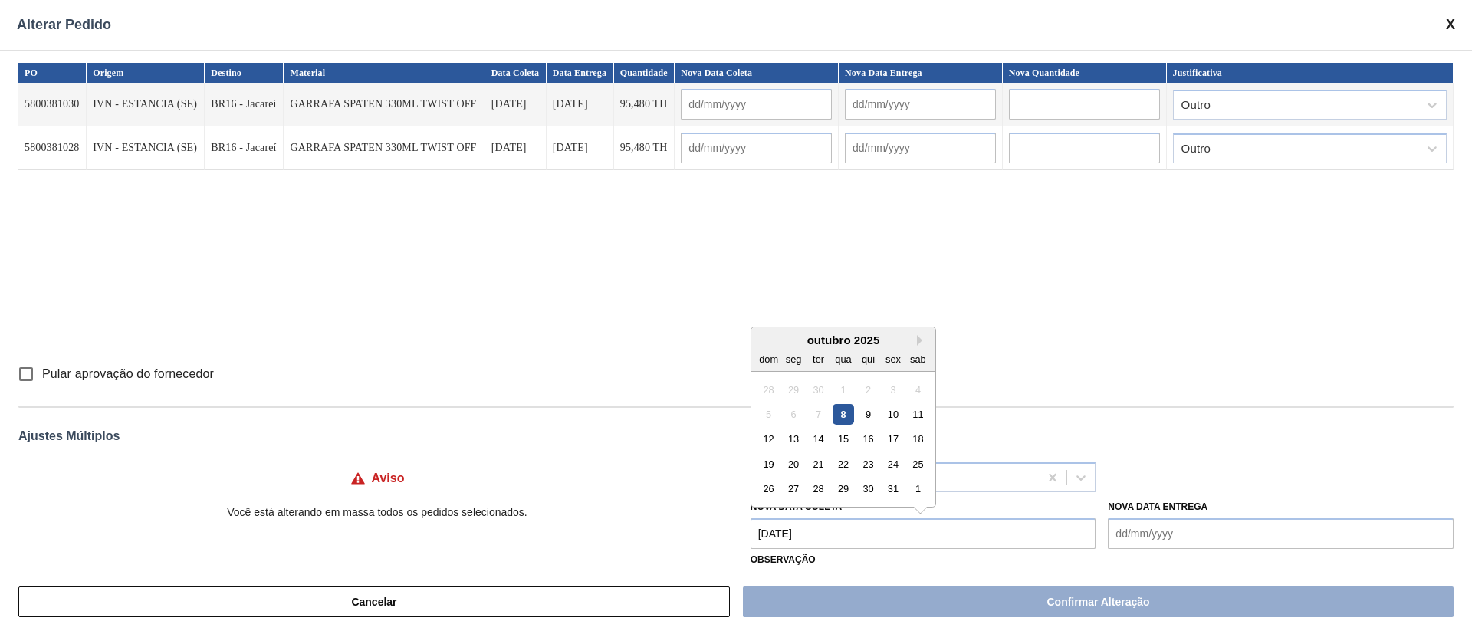
type input "[DATE]"
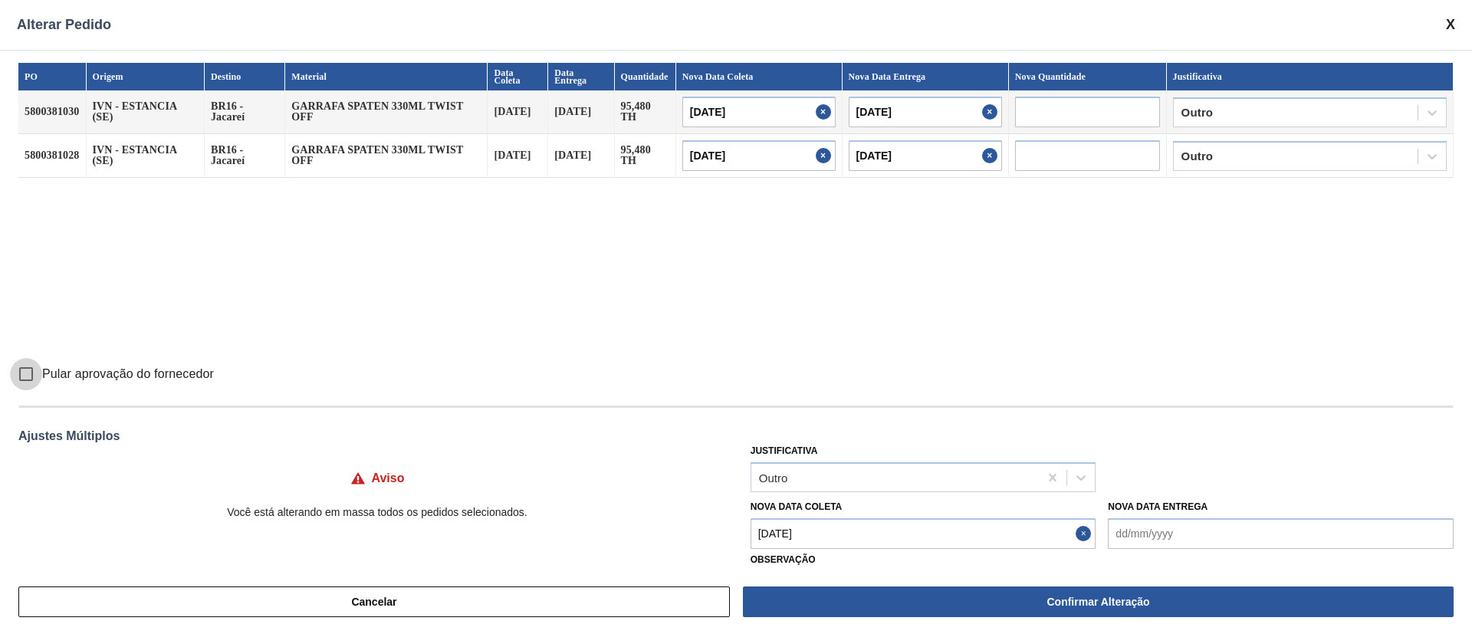
click at [21, 378] on input "Pular aprovação do fornecedor" at bounding box center [26, 374] width 32 height 32
checkbox input "true"
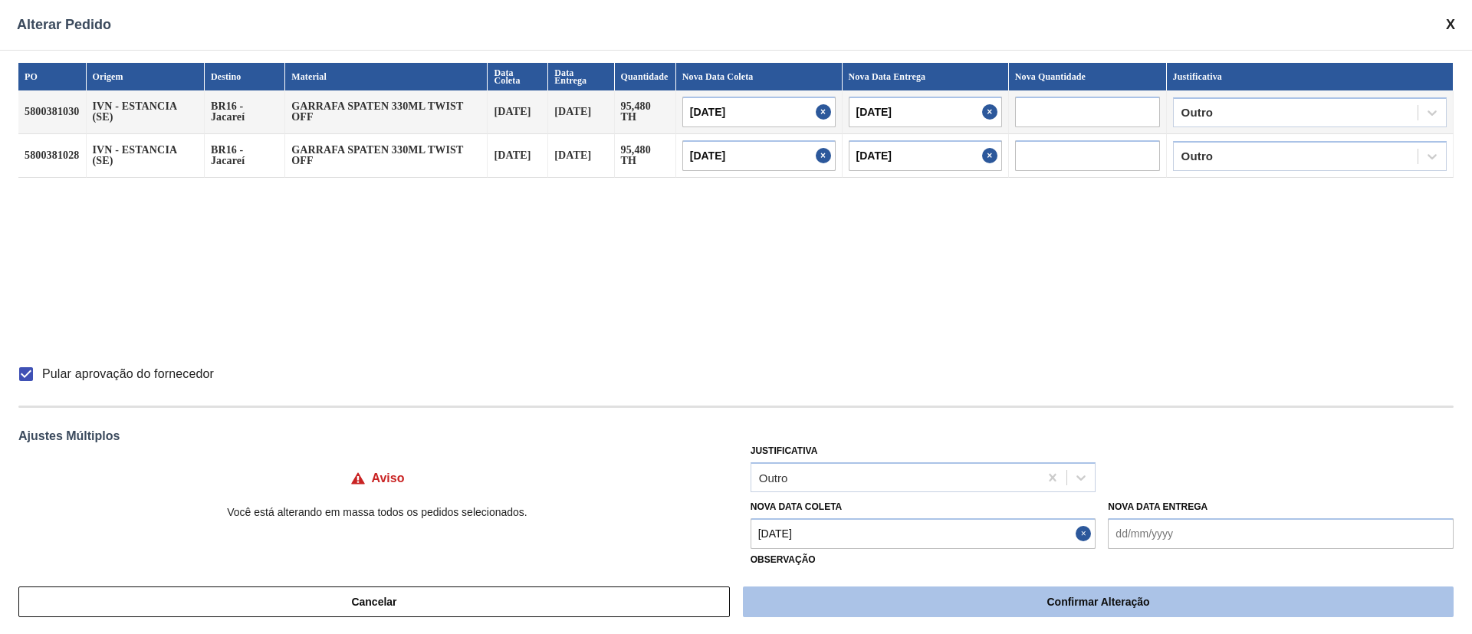
click at [837, 603] on button "Confirmar Alteração" at bounding box center [1098, 602] width 711 height 31
checkbox input "false"
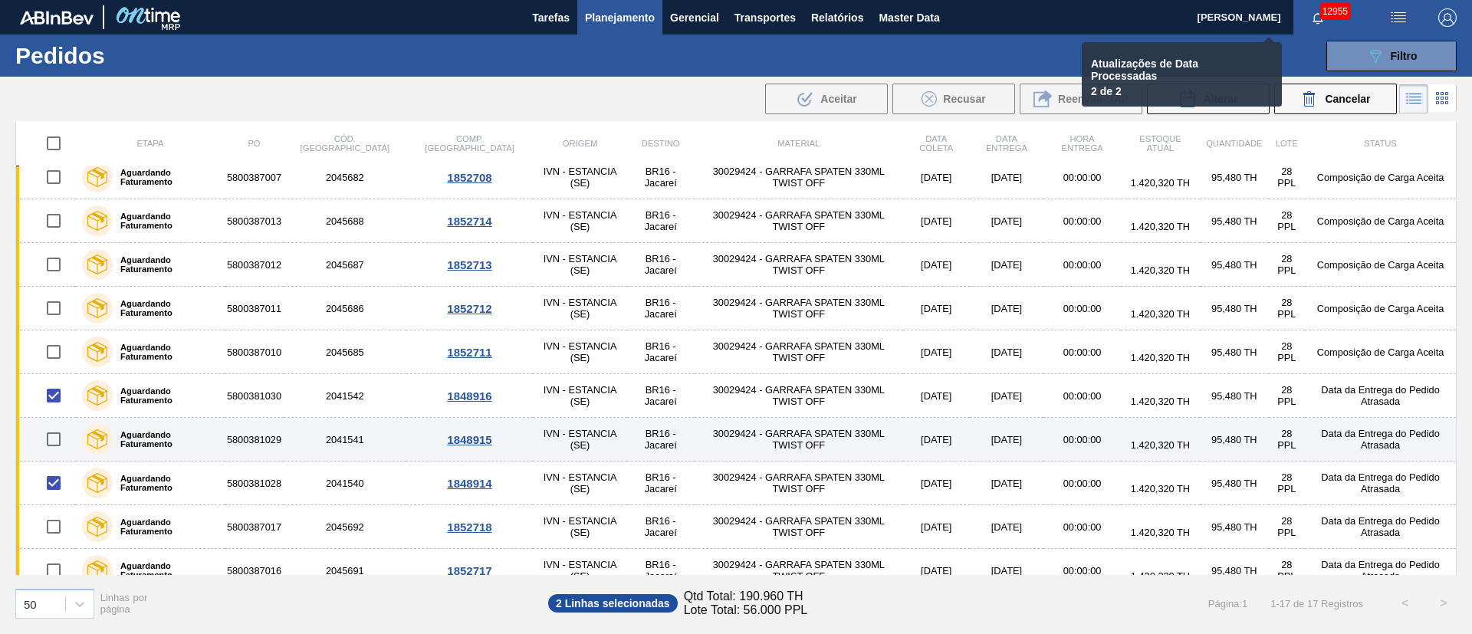
checkbox input "false"
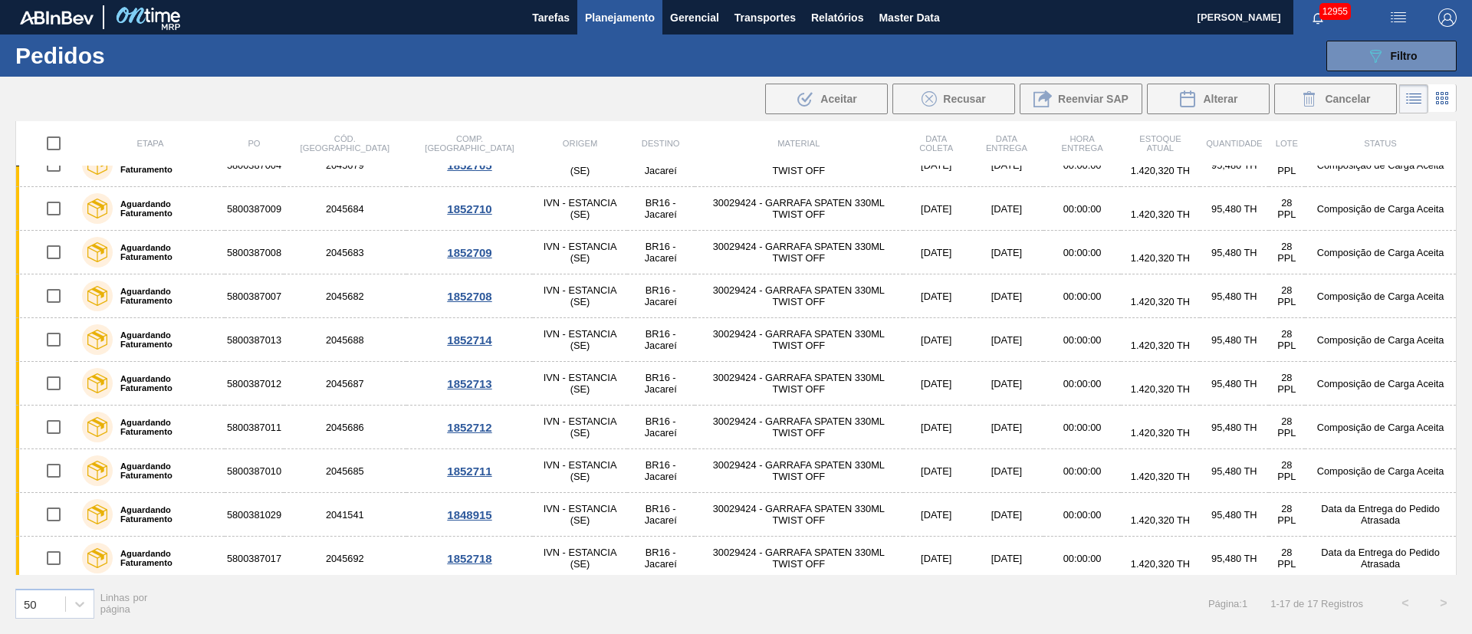
scroll to position [0, 0]
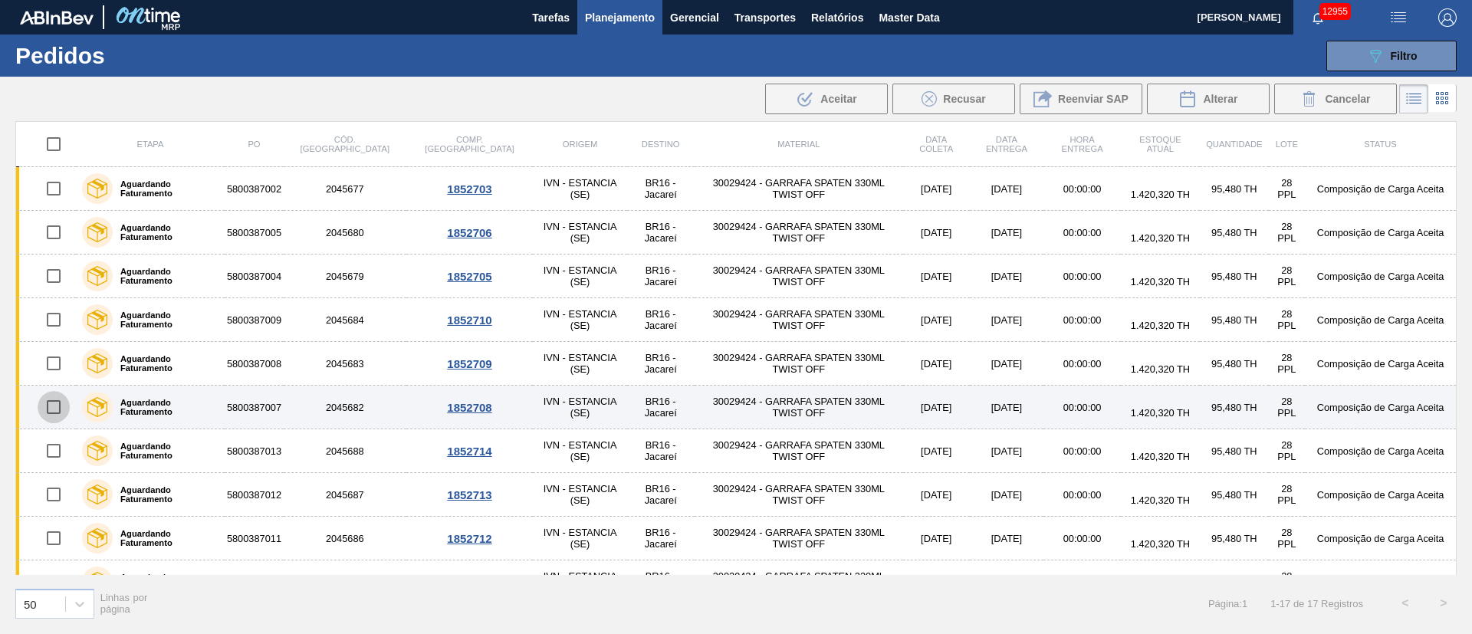
click at [59, 400] on input "checkbox" at bounding box center [54, 407] width 32 height 32
checkbox input "true"
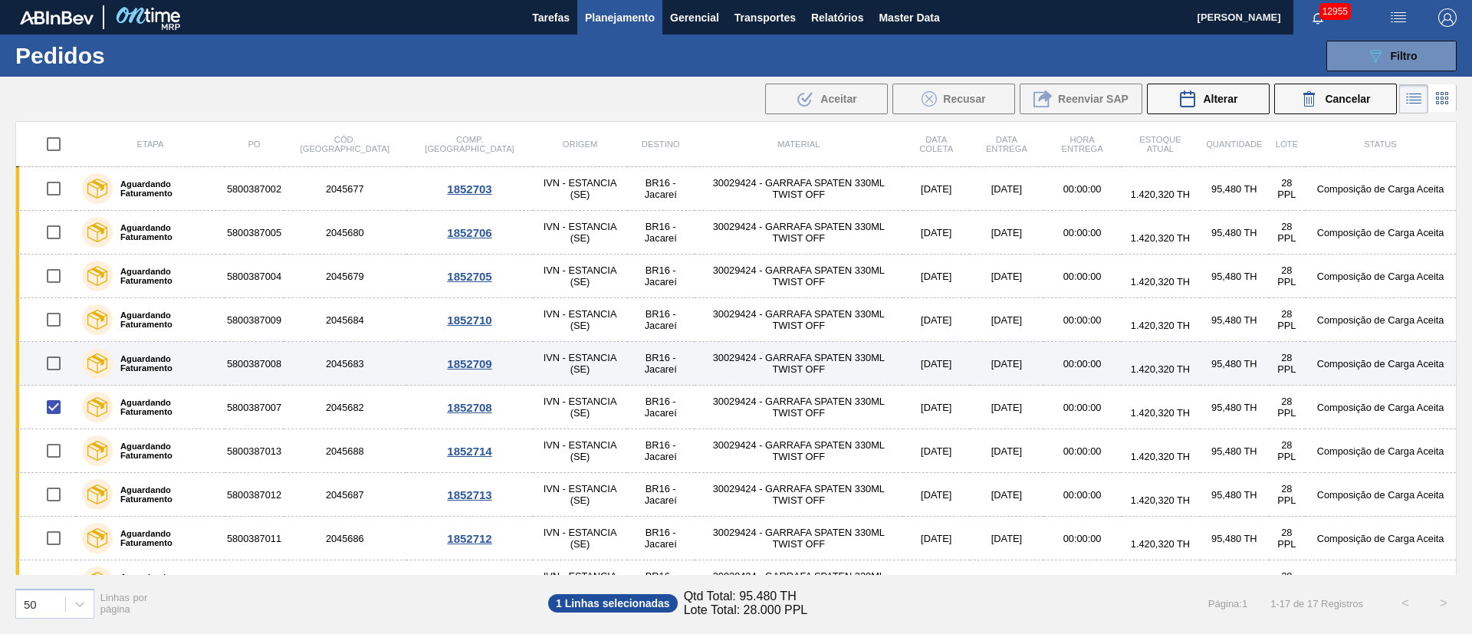
click at [59, 357] on input "checkbox" at bounding box center [54, 363] width 32 height 32
checkbox input "true"
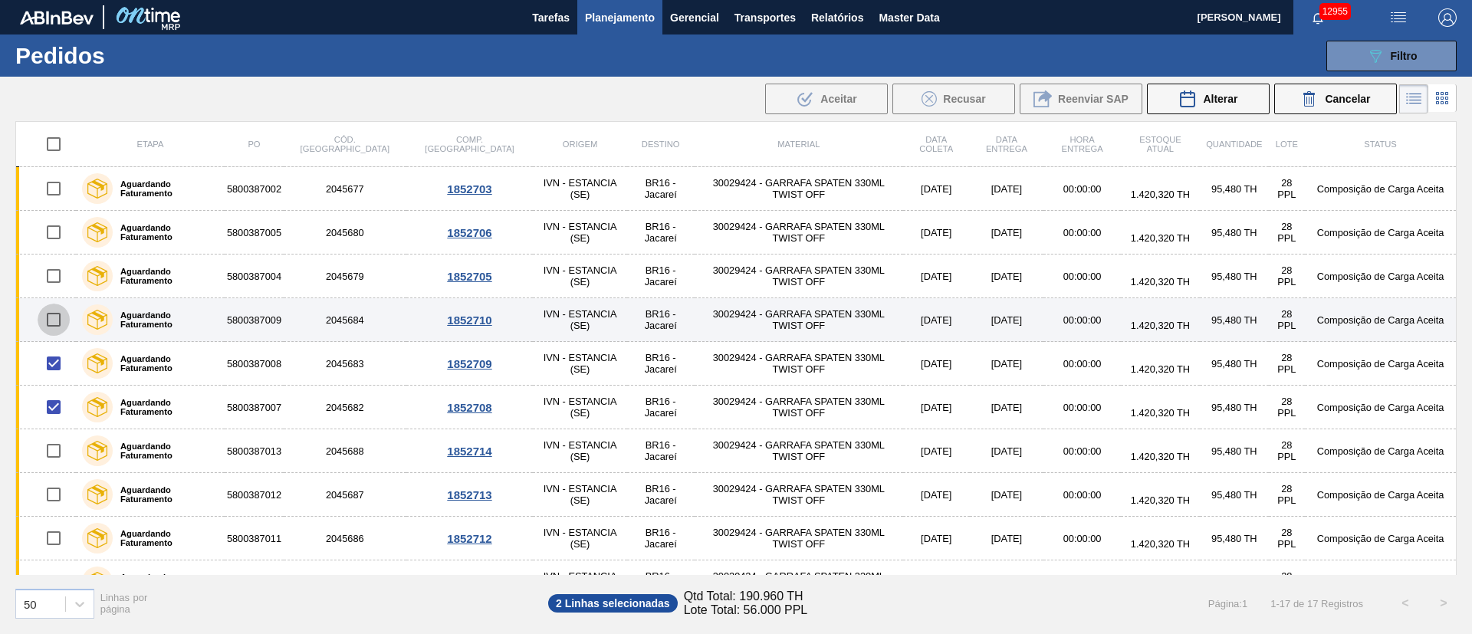
click at [57, 324] on input "checkbox" at bounding box center [54, 320] width 32 height 32
checkbox input "true"
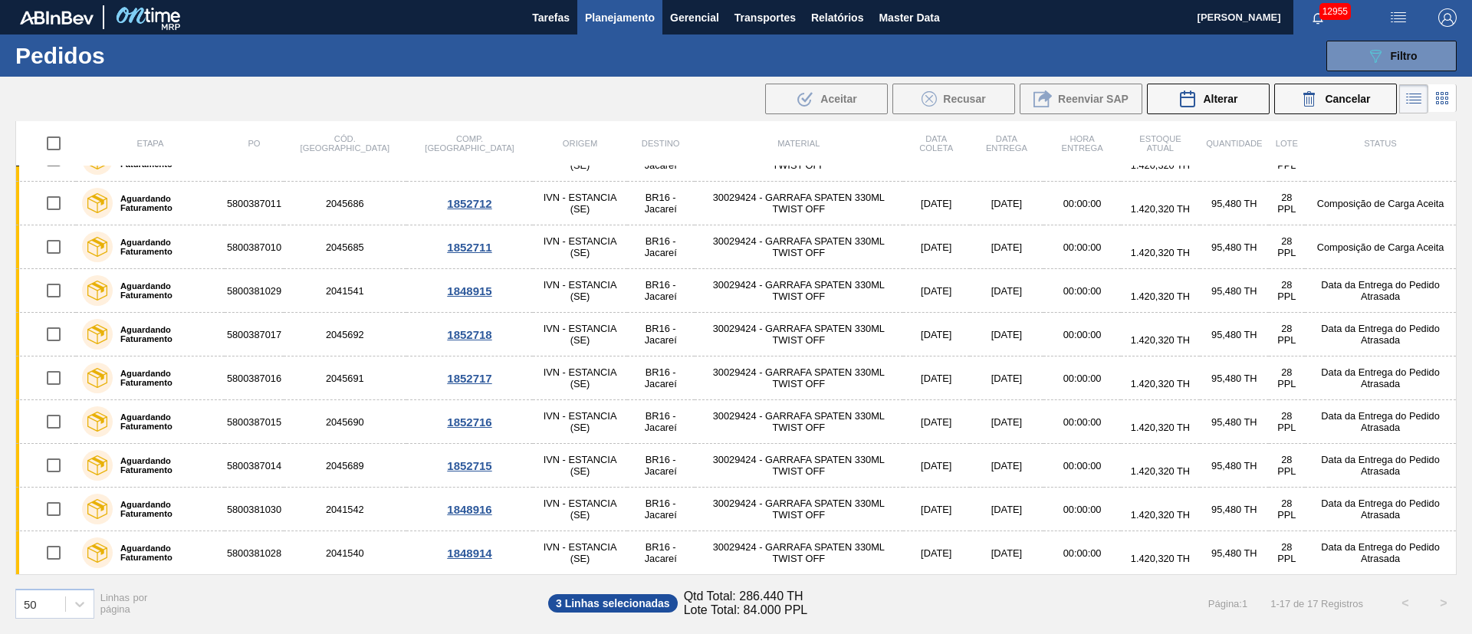
scroll to position [105, 0]
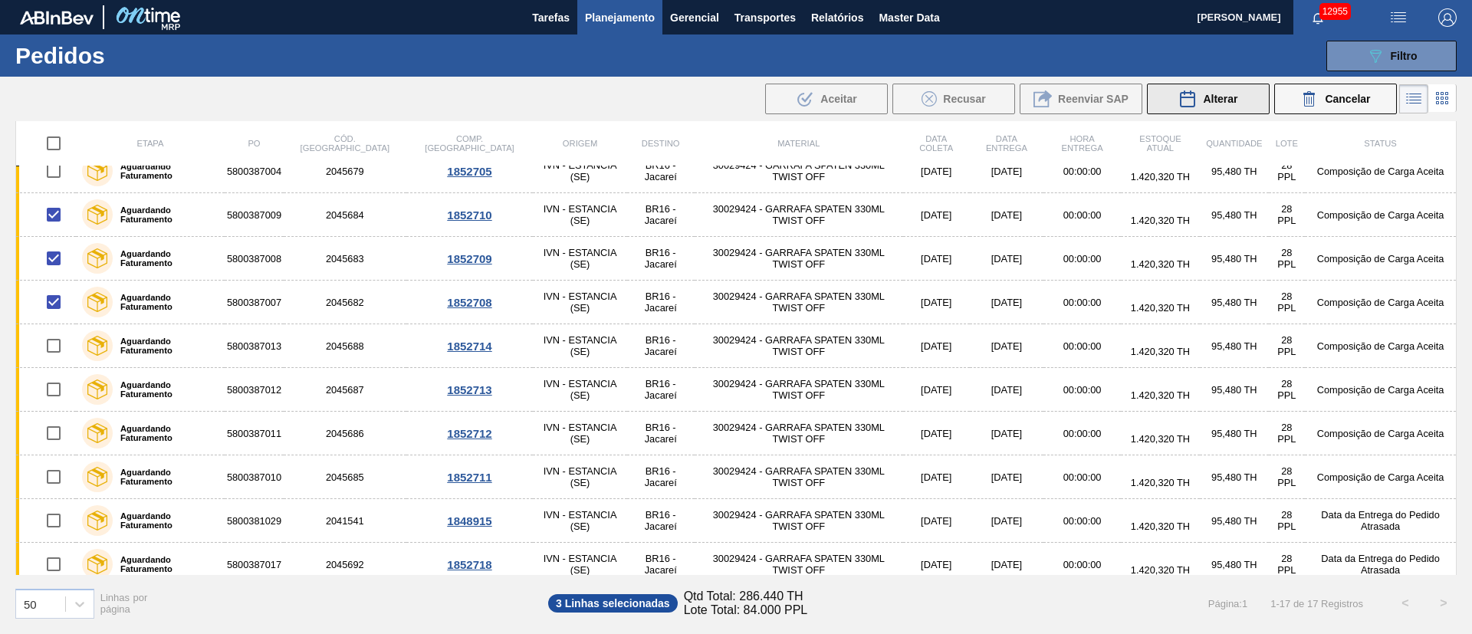
click at [1221, 108] on button "Alterar" at bounding box center [1208, 99] width 123 height 31
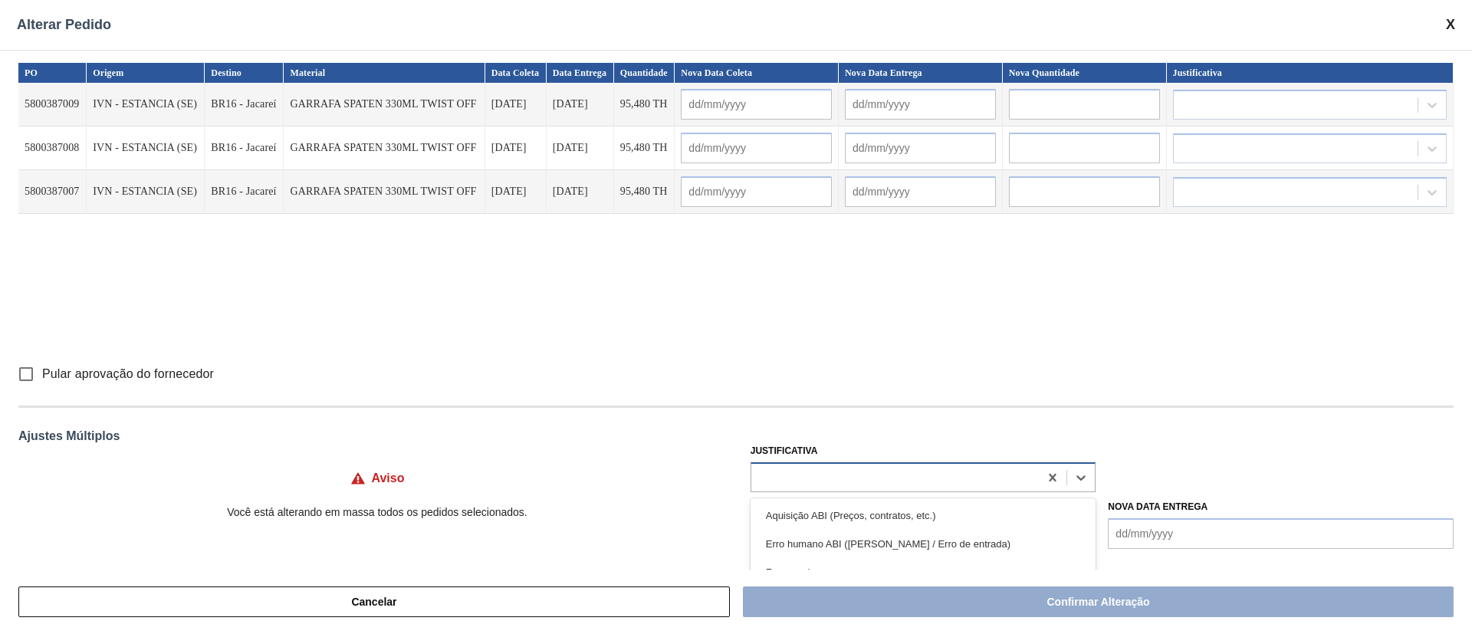
click at [785, 479] on div at bounding box center [895, 477] width 288 height 22
type input "ou"
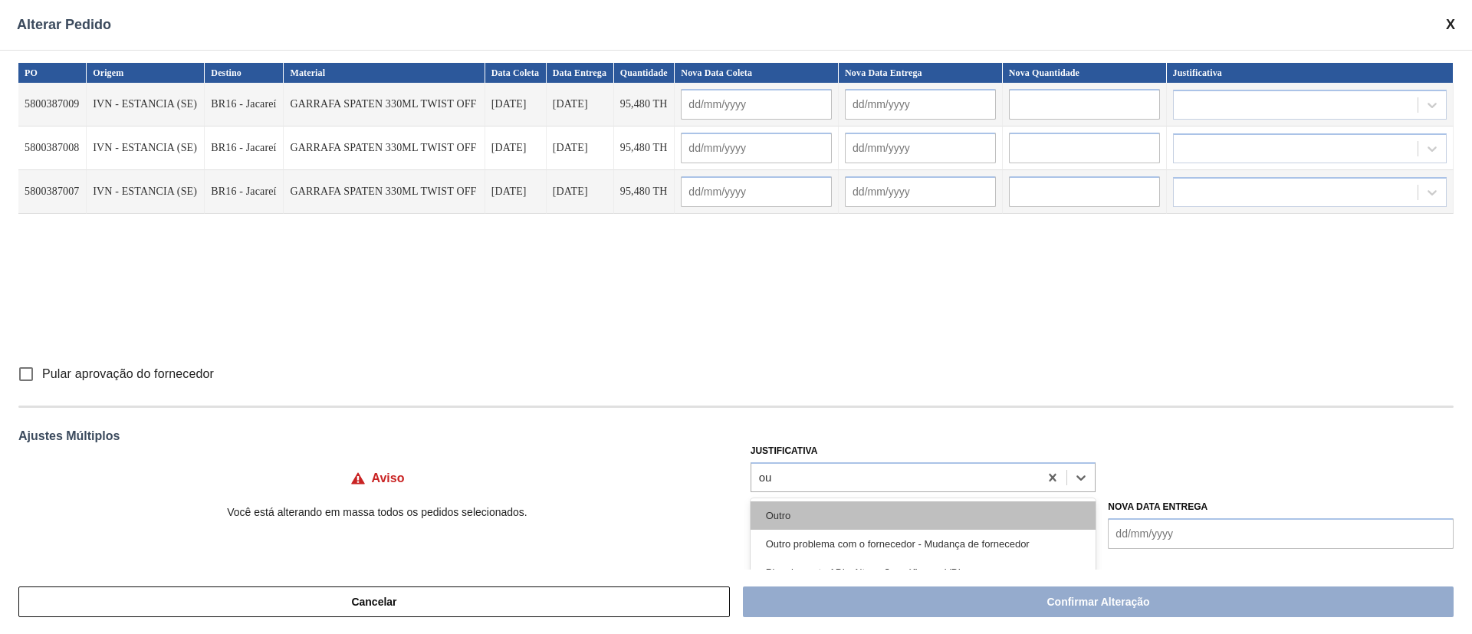
click at [791, 517] on div "Outro" at bounding box center [924, 516] width 346 height 28
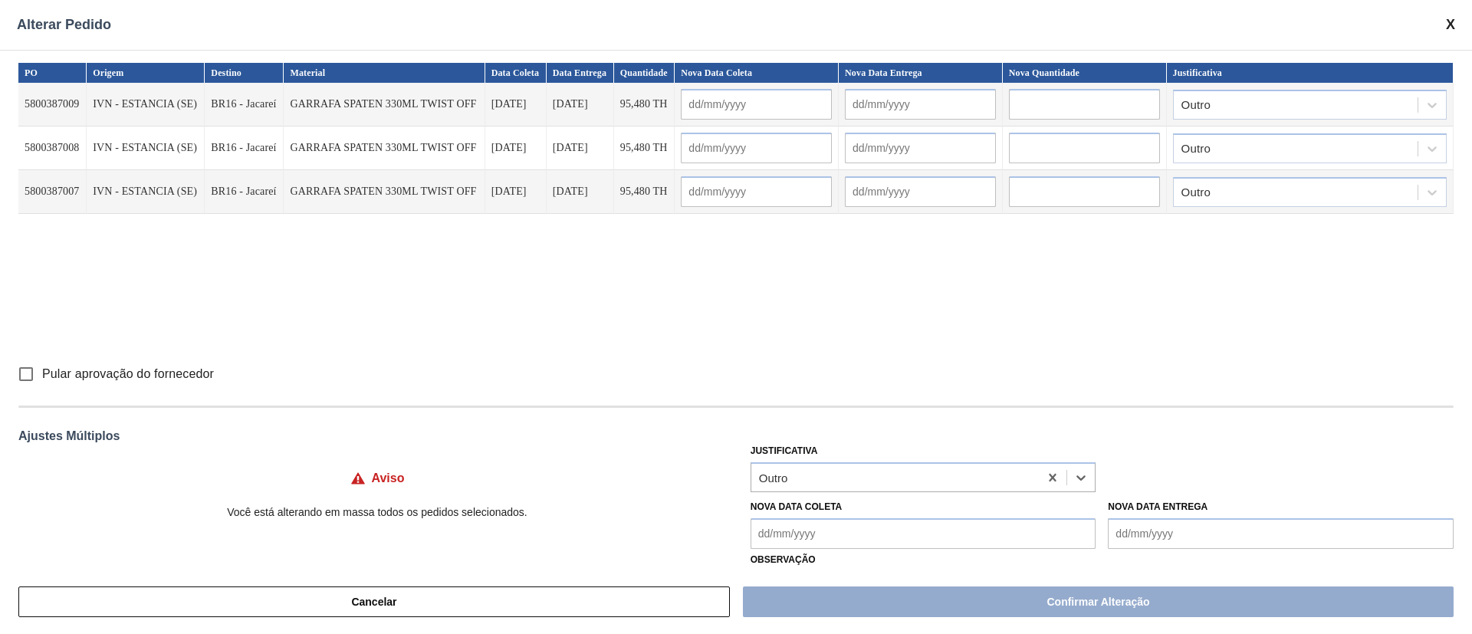
click at [25, 367] on input "Pular aprovação do fornecedor" at bounding box center [26, 374] width 32 height 32
checkbox input "true"
click at [782, 531] on Coleta "Nova Data Coleta" at bounding box center [924, 533] width 346 height 31
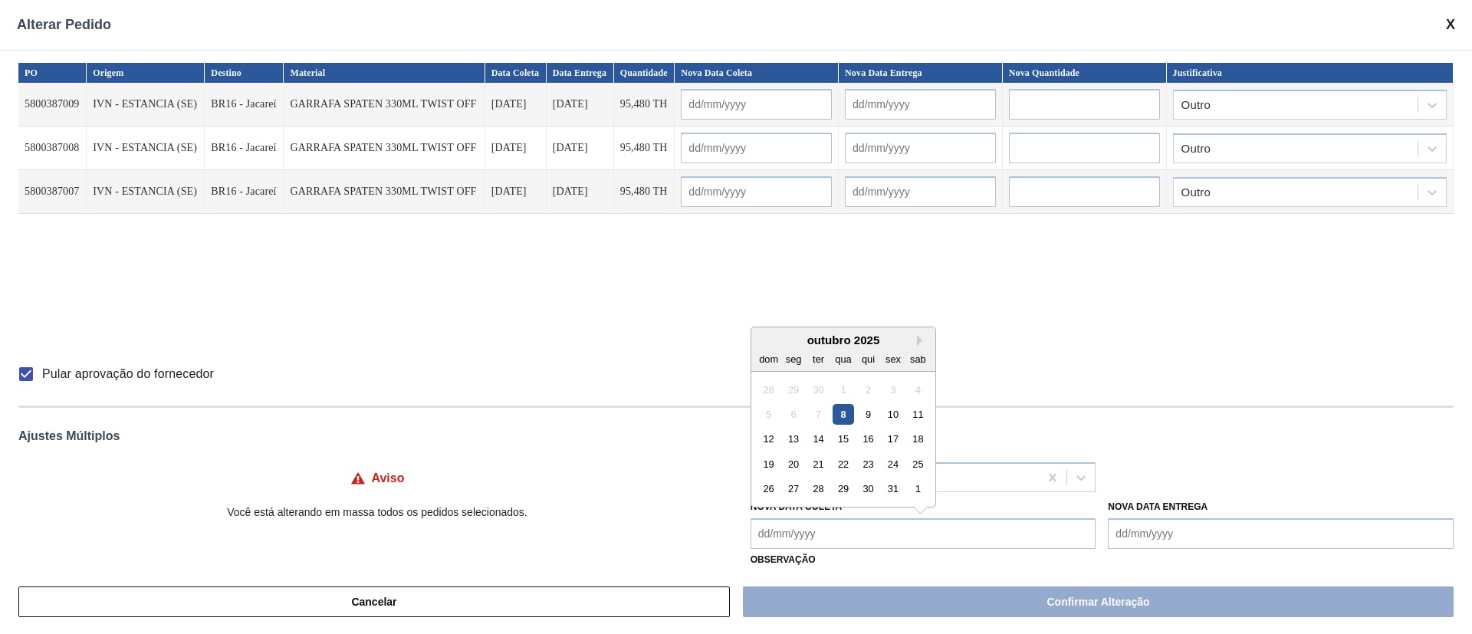
drag, startPoint x: 843, startPoint y: 416, endPoint x: 842, endPoint y: 445, distance: 29.1
click at [842, 415] on div "8" at bounding box center [843, 414] width 21 height 21
type Coleta "[DATE]"
type input "[DATE]"
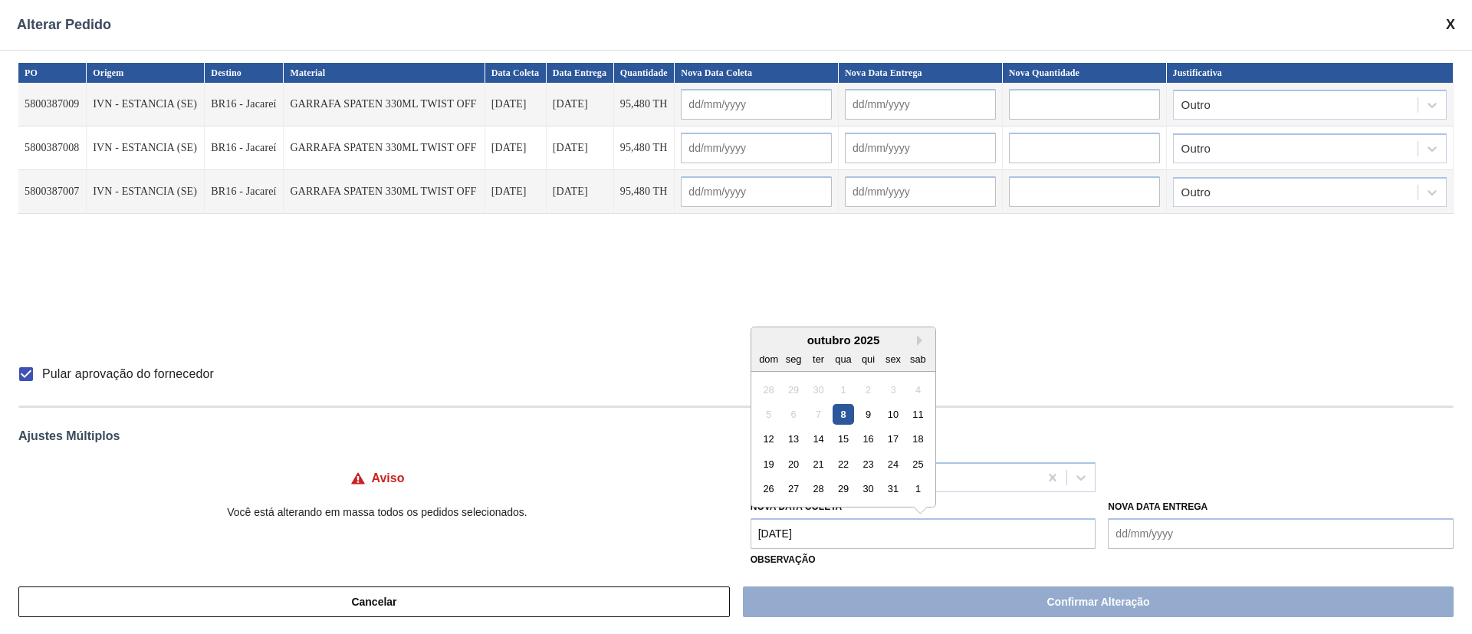
type input "[DATE]"
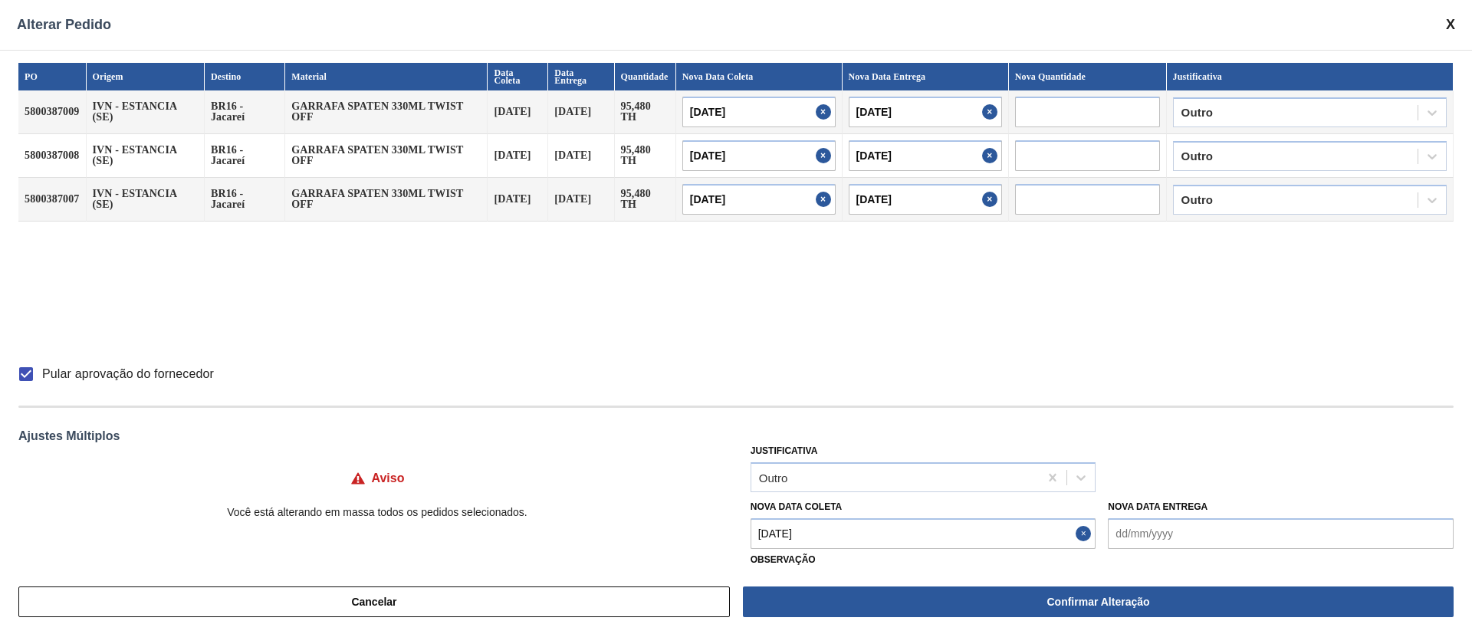
click at [826, 539] on Coleta "[DATE]" at bounding box center [924, 533] width 346 height 31
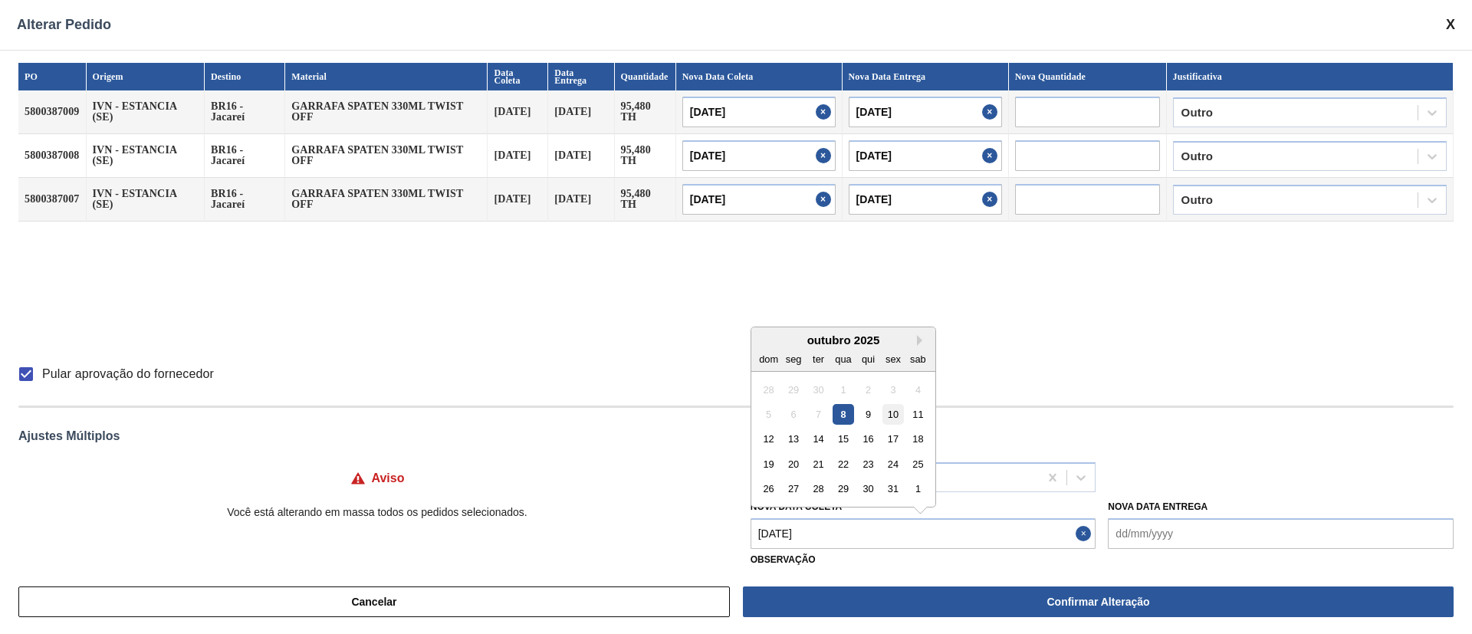
click at [895, 414] on div "10" at bounding box center [893, 414] width 21 height 21
type Coleta "[DATE]"
type input "[DATE]"
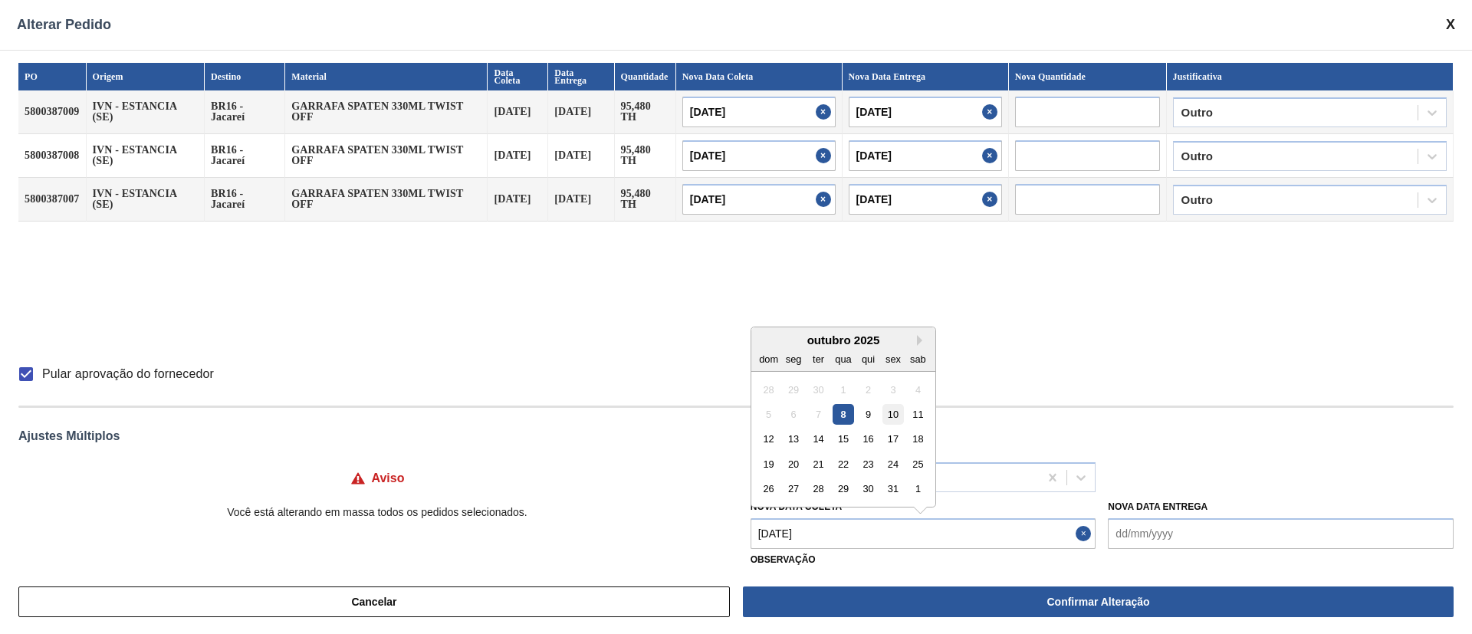
type input "[DATE]"
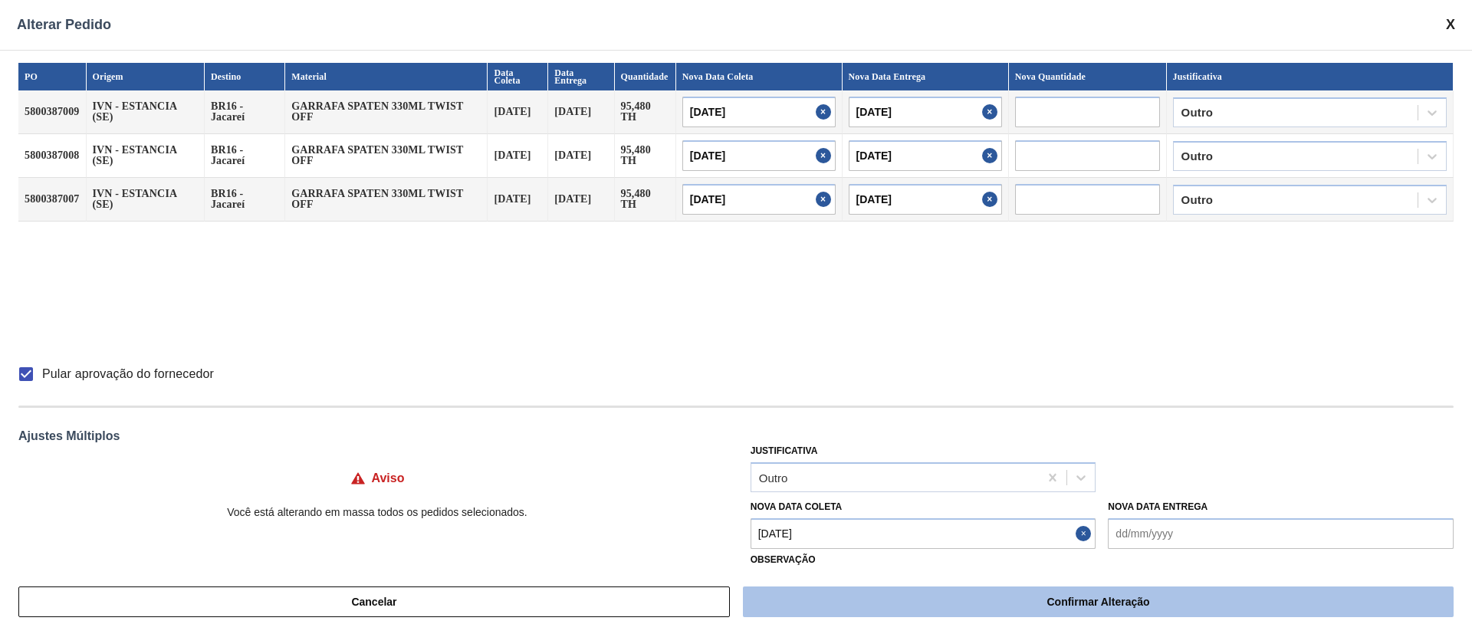
click at [914, 594] on button "Confirmar Alteração" at bounding box center [1098, 602] width 711 height 31
checkbox input "false"
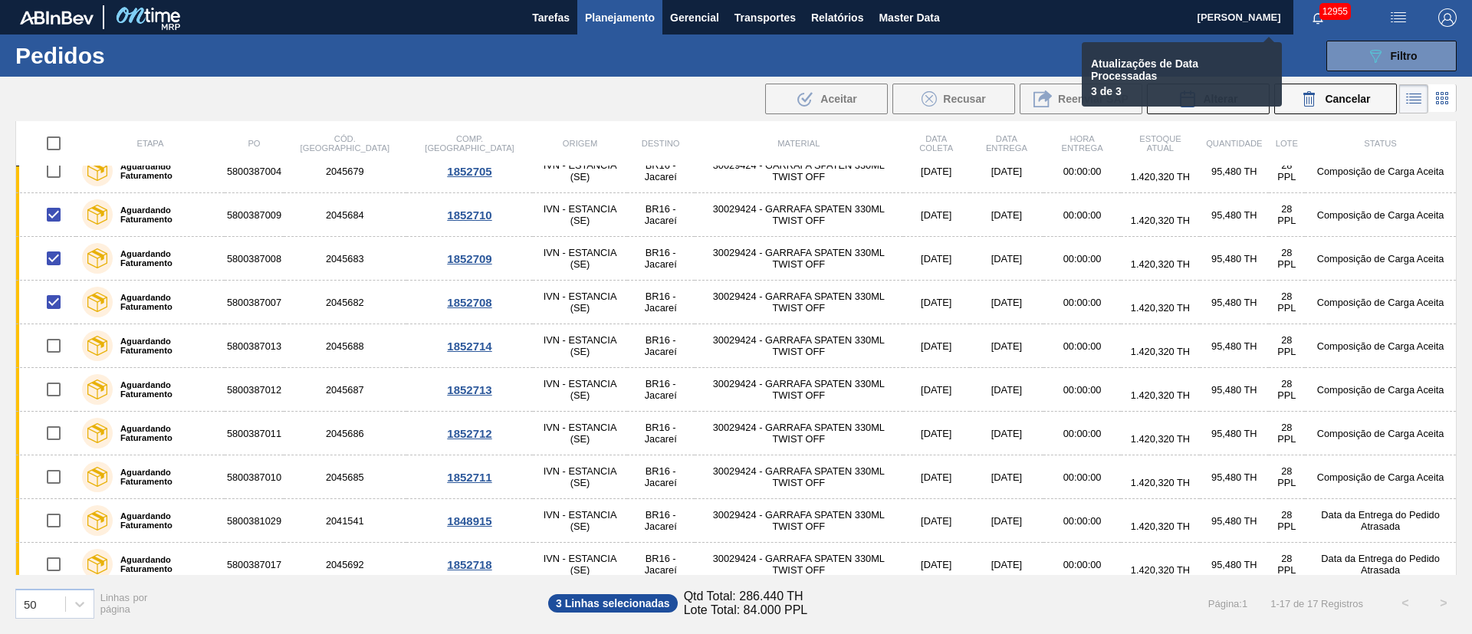
checkbox input "false"
